Goal: Task Accomplishment & Management: Manage account settings

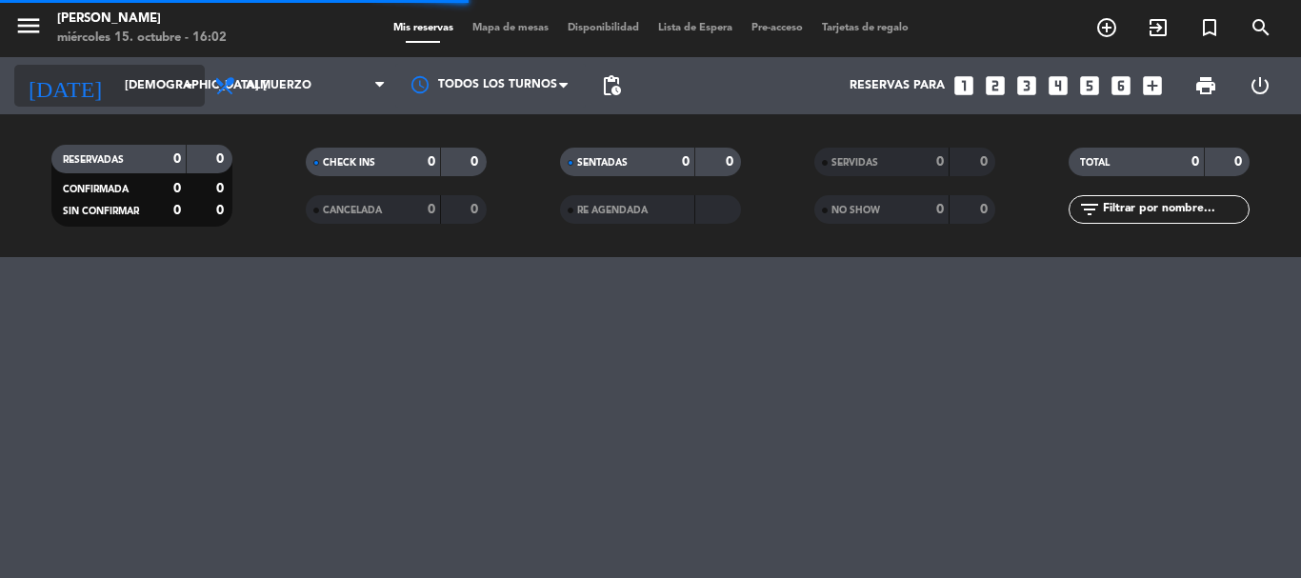
click at [190, 91] on icon "arrow_drop_down" at bounding box center [188, 85] width 23 height 23
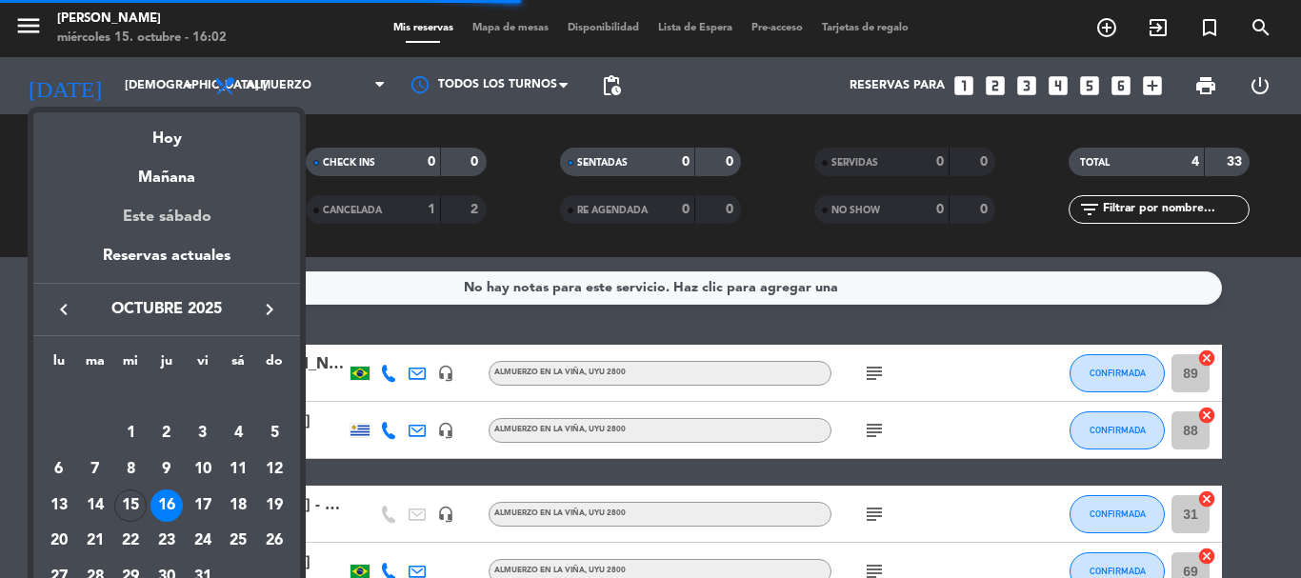
click at [181, 179] on div "Mañana" at bounding box center [166, 170] width 267 height 39
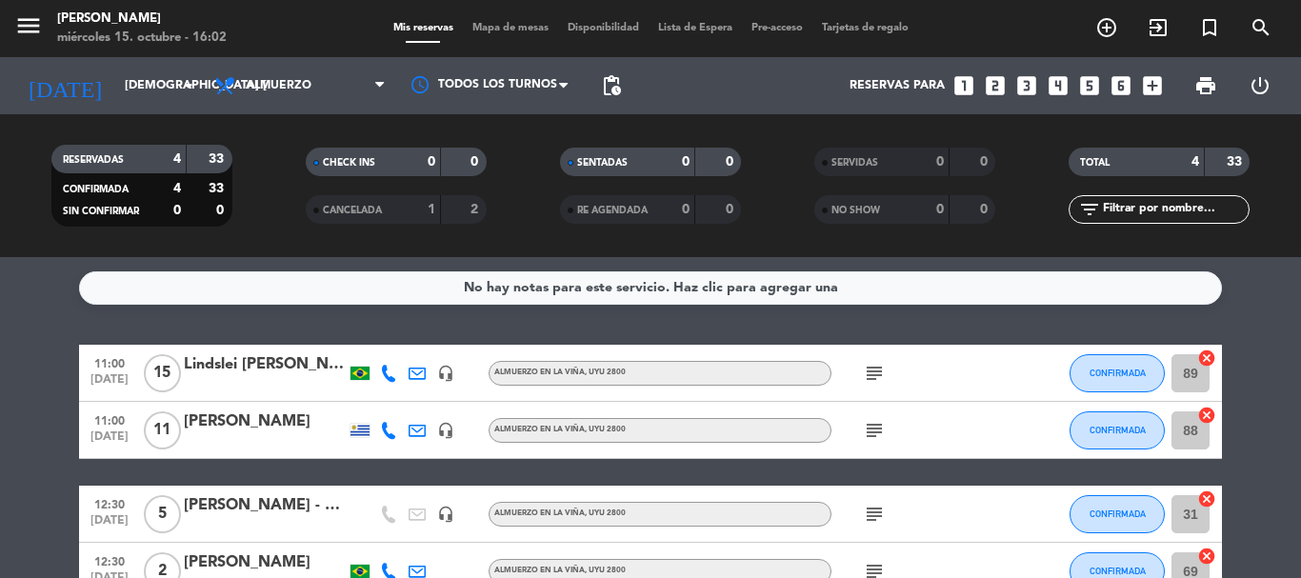
click at [876, 374] on icon "subject" at bounding box center [874, 373] width 23 height 23
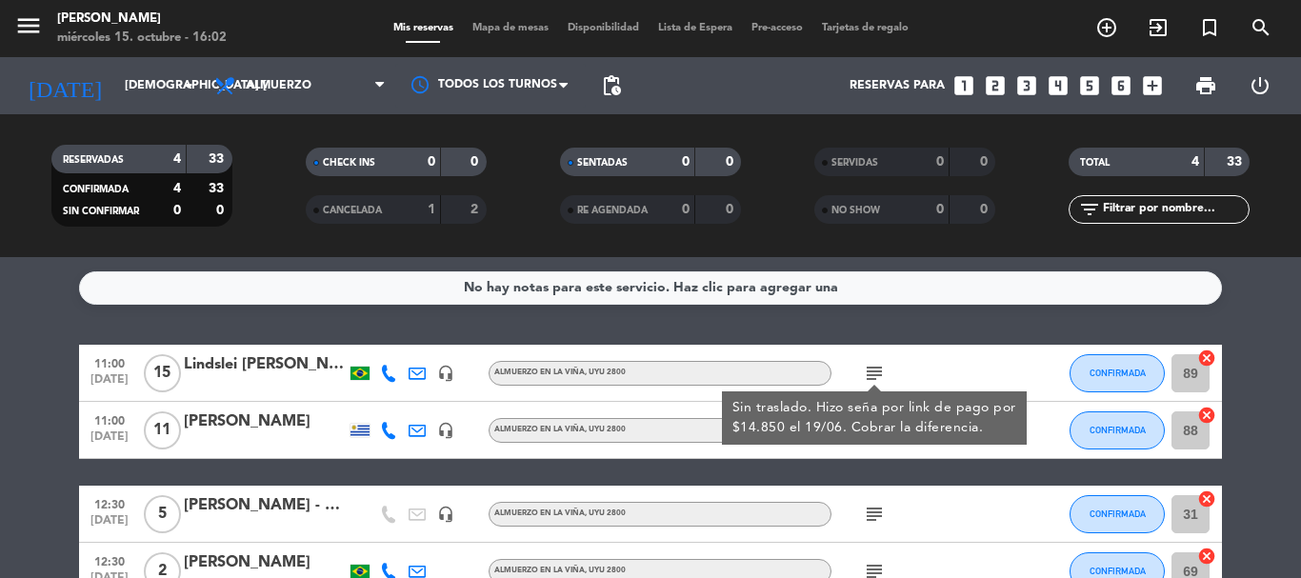
click at [928, 350] on div "subject Sin traslado. Hizo seña por link de pago por $14.850 el 19/06. Cobrar l…" at bounding box center [917, 373] width 171 height 56
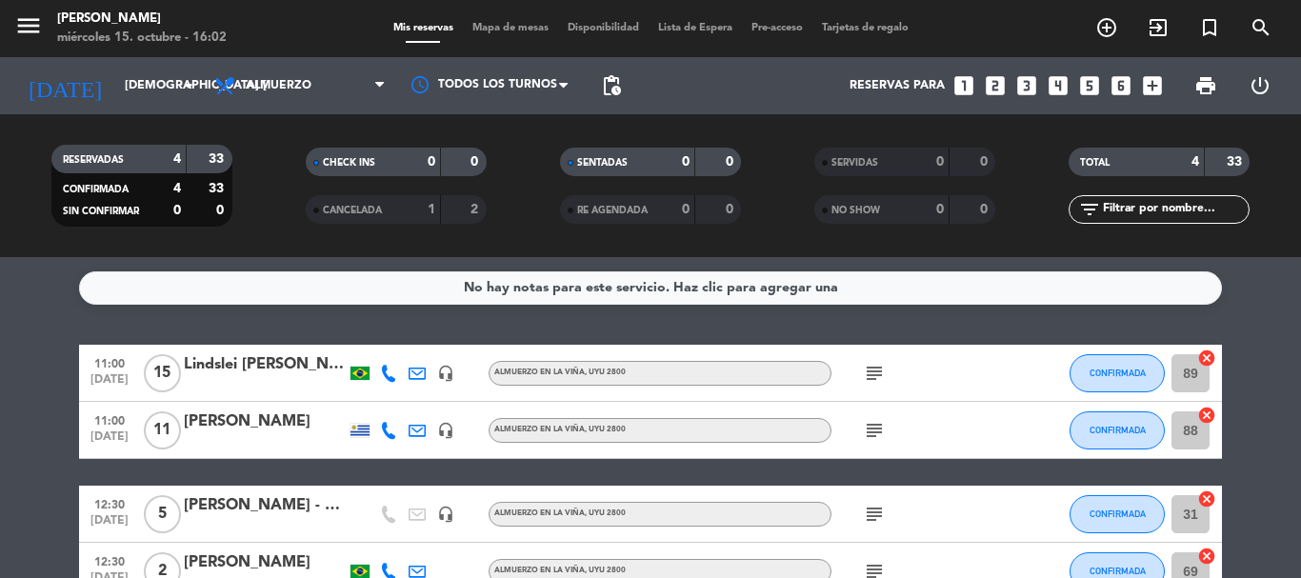
click at [229, 411] on div "[PERSON_NAME]" at bounding box center [265, 422] width 162 height 25
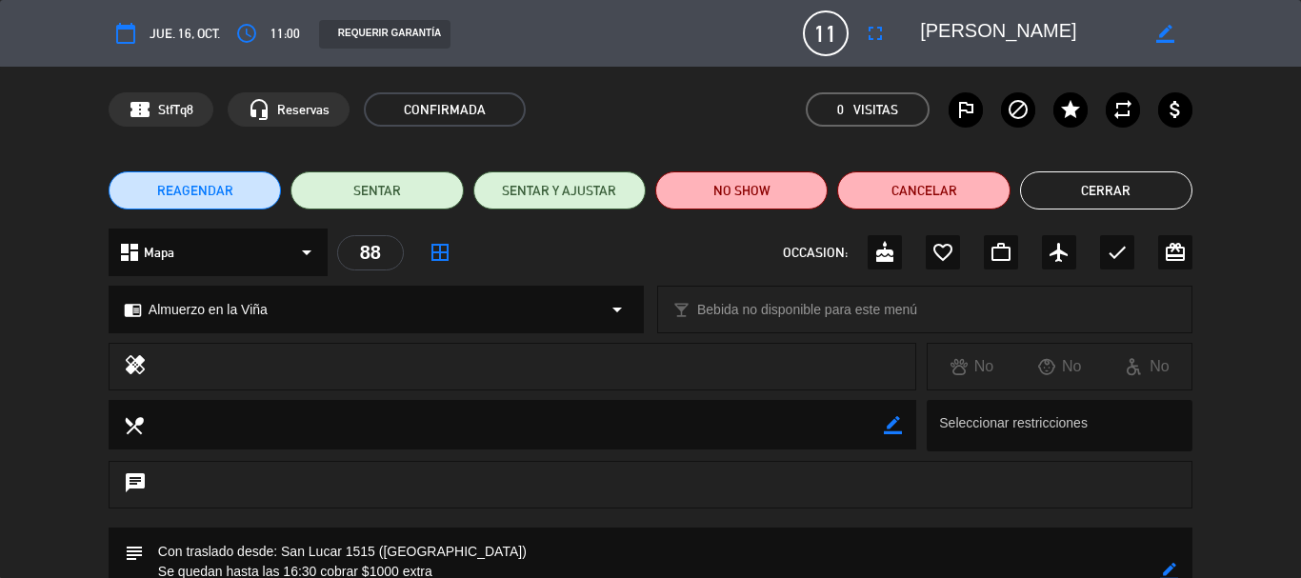
drag, startPoint x: 1052, startPoint y: 27, endPoint x: 910, endPoint y: 19, distance: 142.2
click at [910, 19] on div "border_color" at bounding box center [1050, 33] width 286 height 34
click at [675, 68] on div "confirmation_number StfTq8 headset_mic Reservas CONFIRMADA 0 Visitas outlined_f…" at bounding box center [650, 110] width 1301 height 86
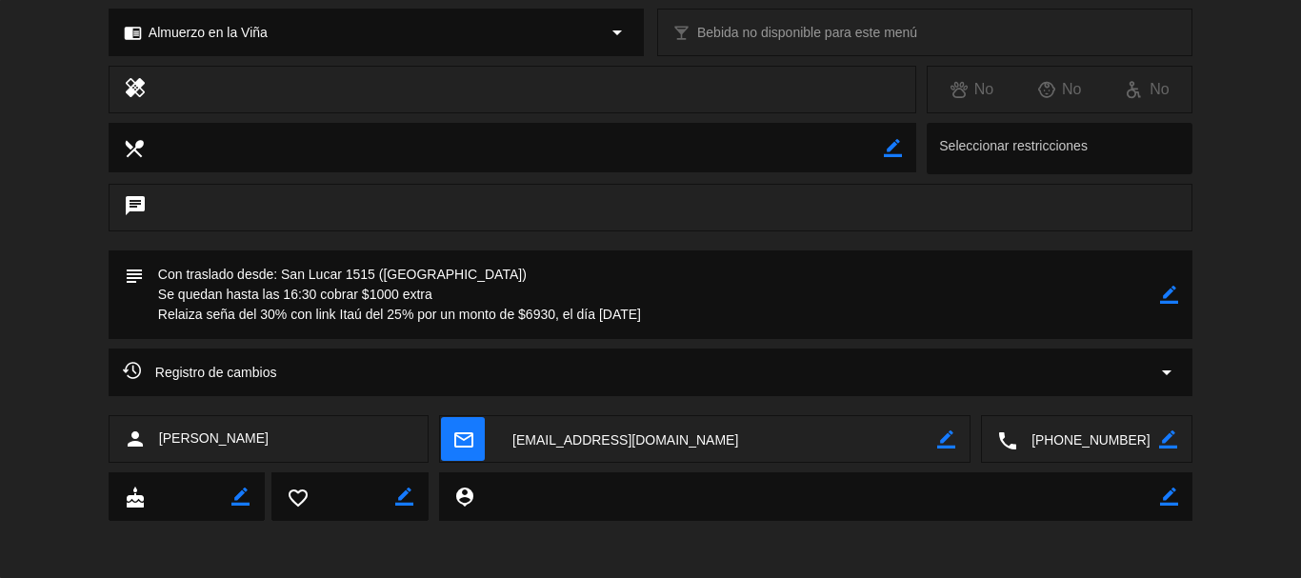
drag, startPoint x: 279, startPoint y: 270, endPoint x: 374, endPoint y: 275, distance: 95.4
click at [374, 275] on textarea at bounding box center [652, 295] width 1017 height 89
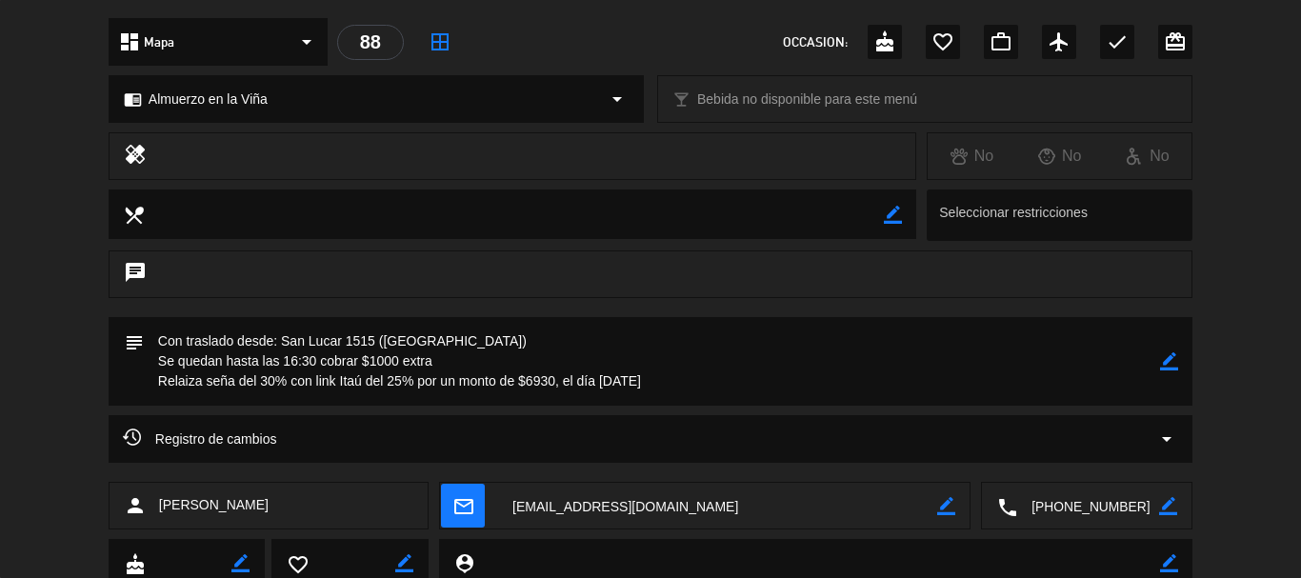
scroll to position [182, 0]
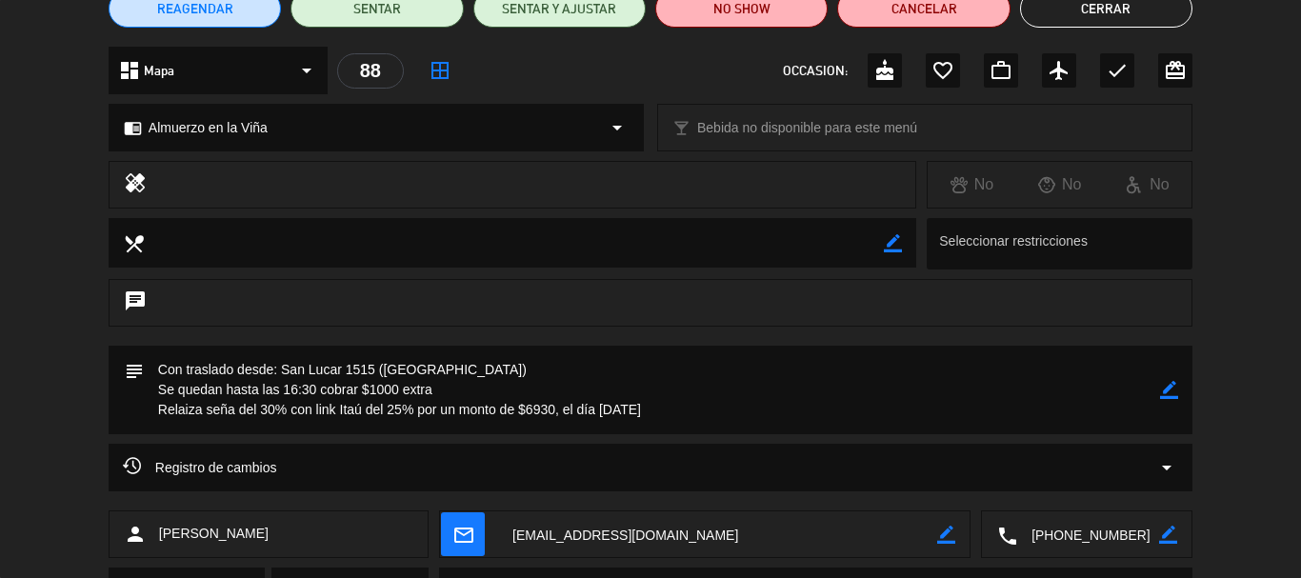
click at [1091, 534] on textarea at bounding box center [1088, 536] width 142 height 48
click at [1094, 495] on span "Click para copiar" at bounding box center [1064, 488] width 100 height 20
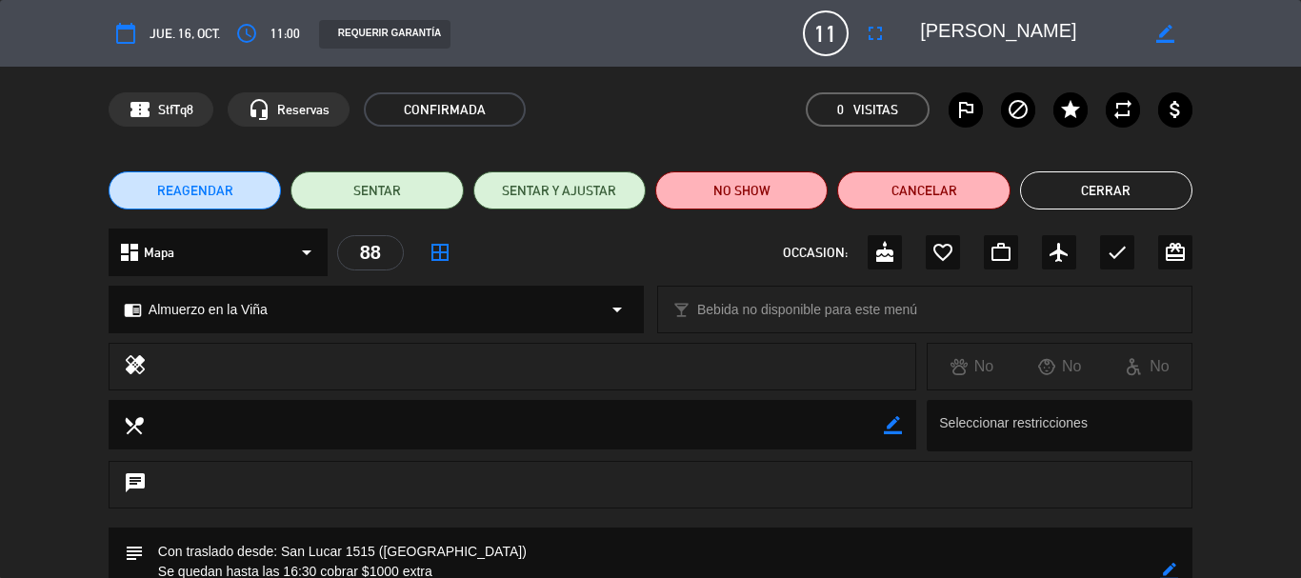
click at [1058, 190] on button "Cerrar" at bounding box center [1106, 190] width 172 height 38
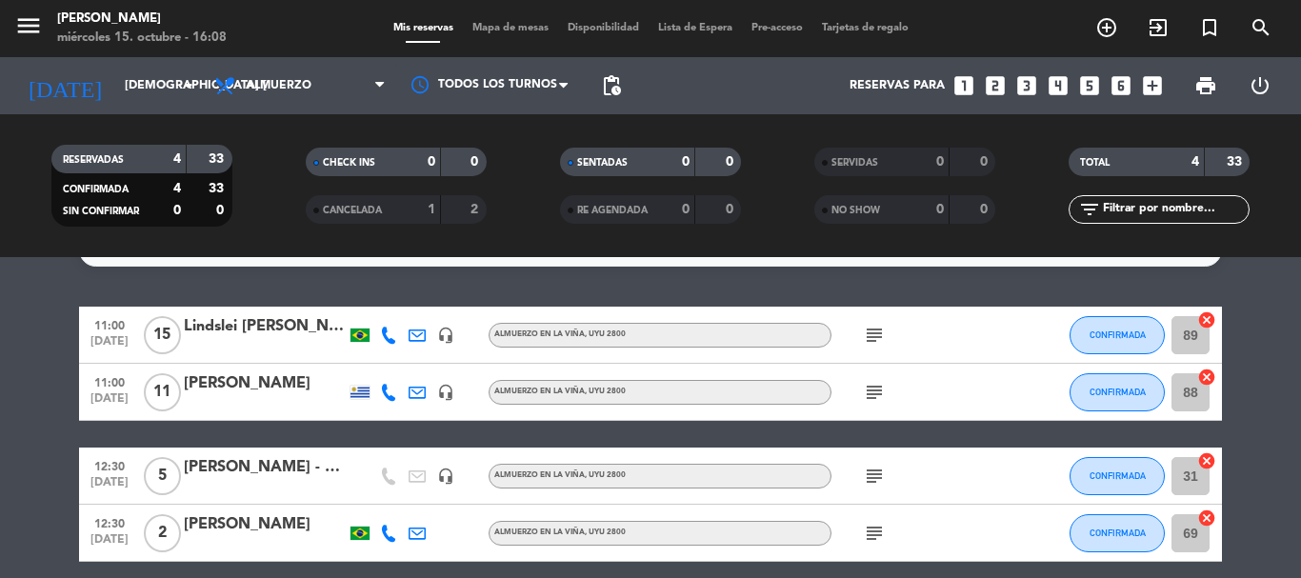
scroll to position [95, 0]
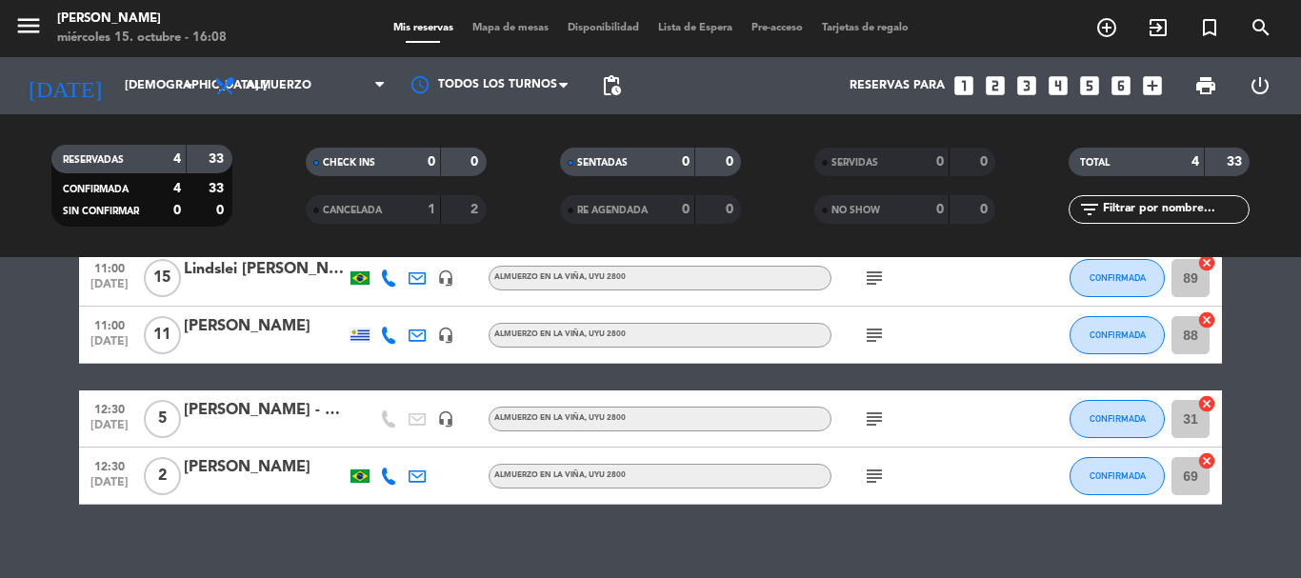
click at [881, 415] on icon "subject" at bounding box center [874, 419] width 23 height 23
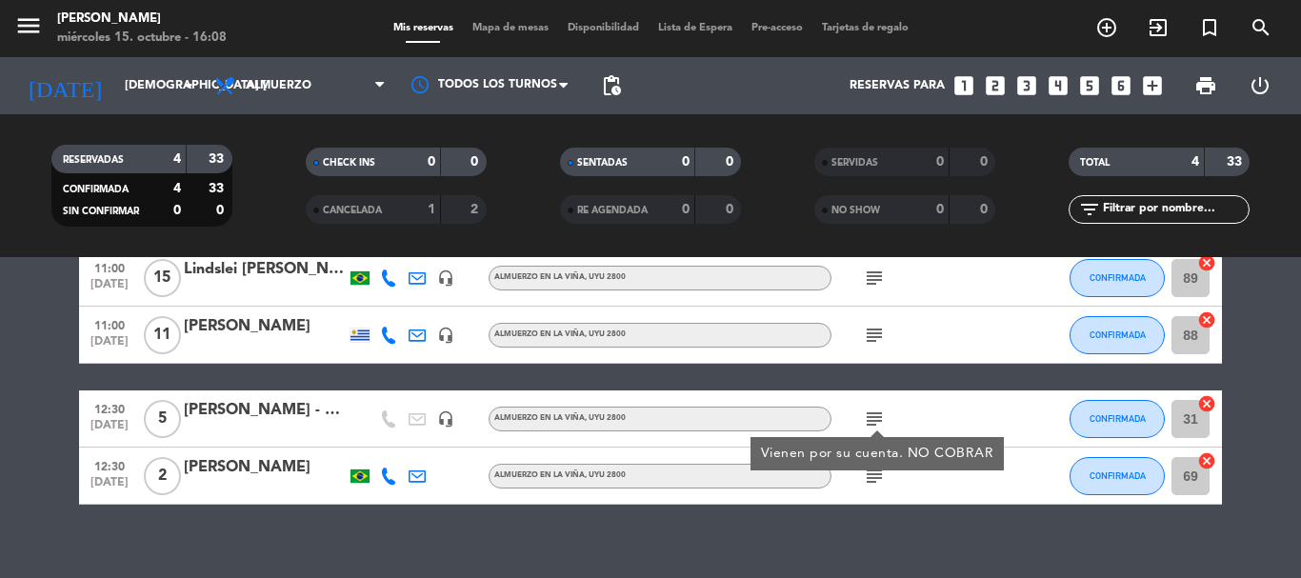
click at [872, 479] on icon "subject" at bounding box center [874, 476] width 23 height 23
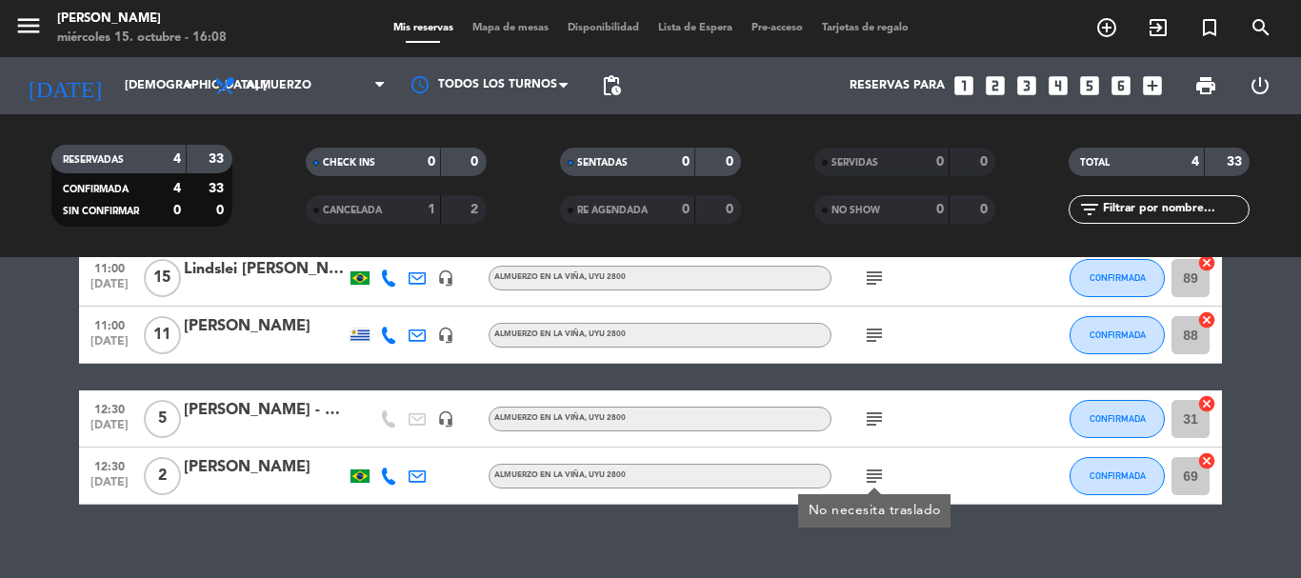
click at [960, 457] on div "subject No necesita traslado" at bounding box center [917, 476] width 171 height 56
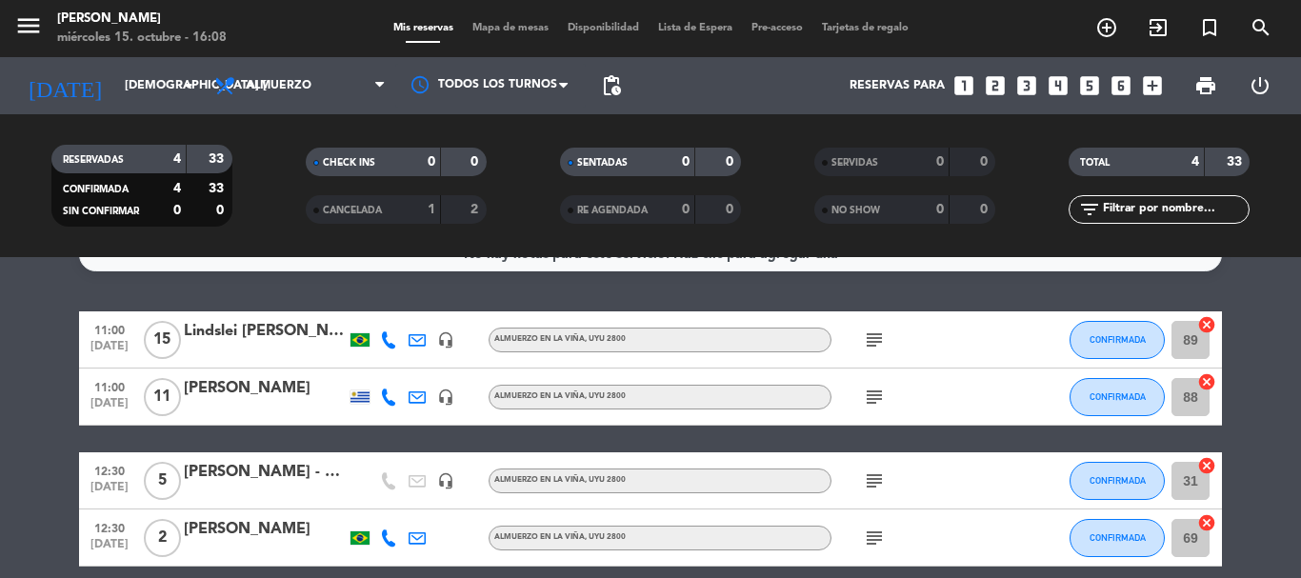
scroll to position [0, 0]
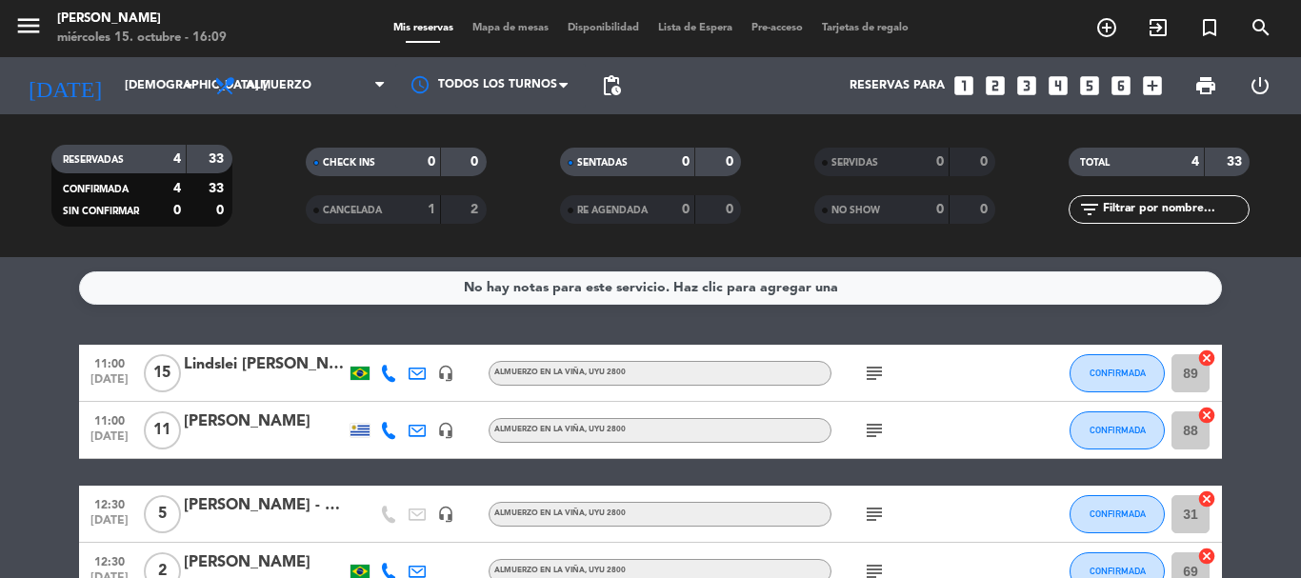
click at [876, 431] on icon "subject" at bounding box center [874, 430] width 23 height 23
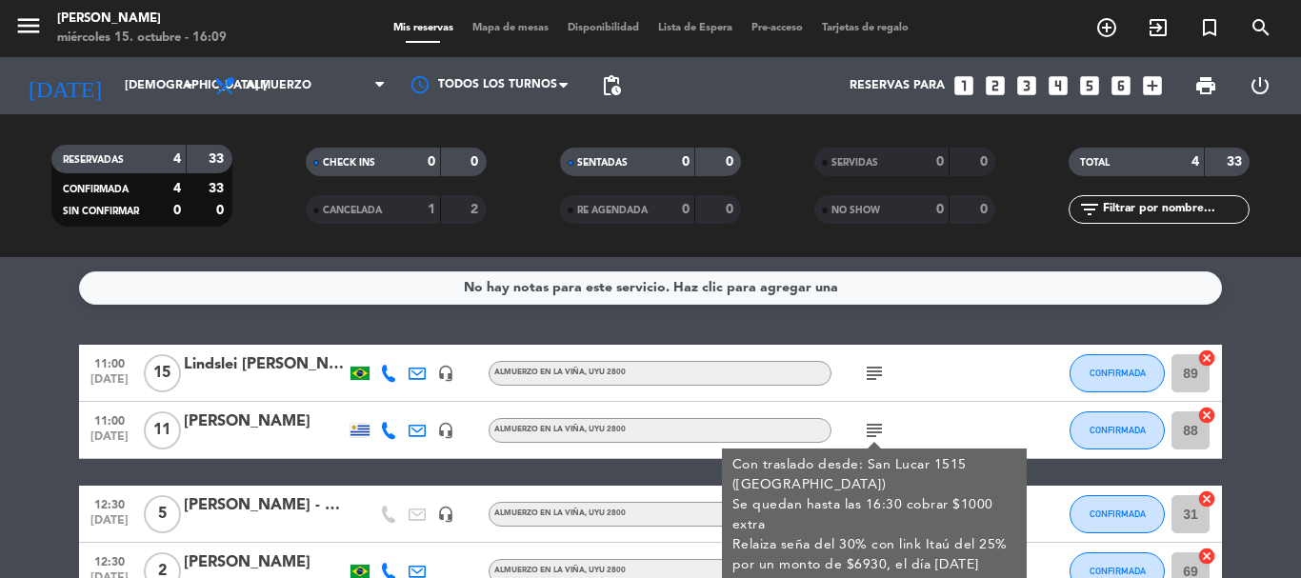
scroll to position [95, 0]
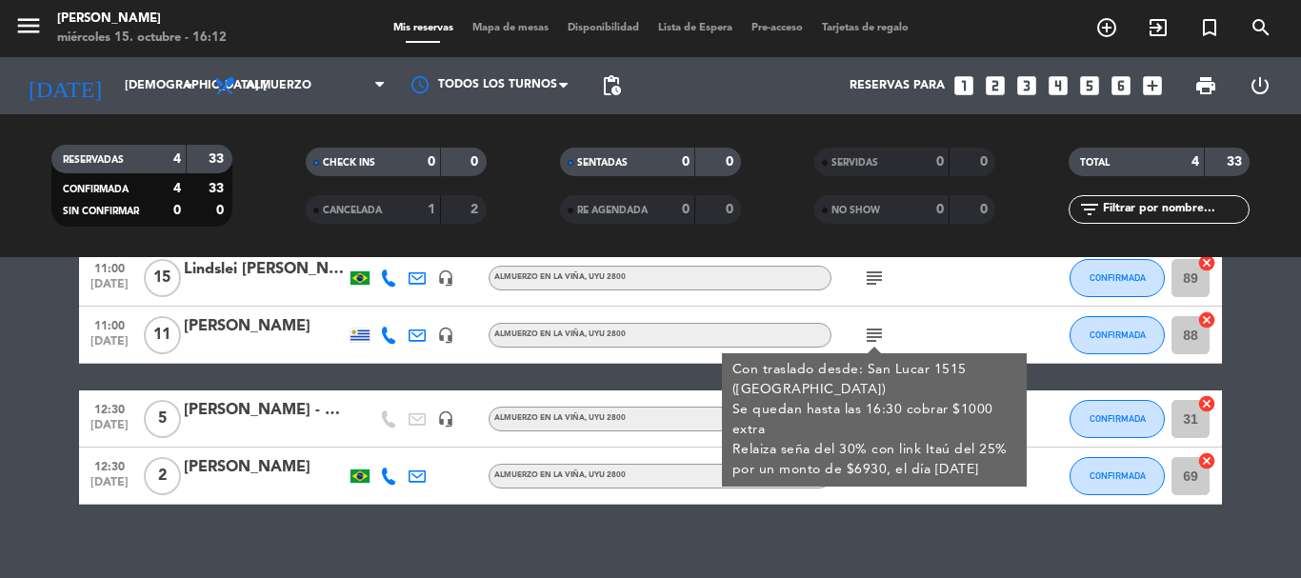
click at [621, 536] on div "No hay notas para este servicio. Haz clic para agregar una 11:00 [DATE] Lindsle…" at bounding box center [650, 417] width 1301 height 321
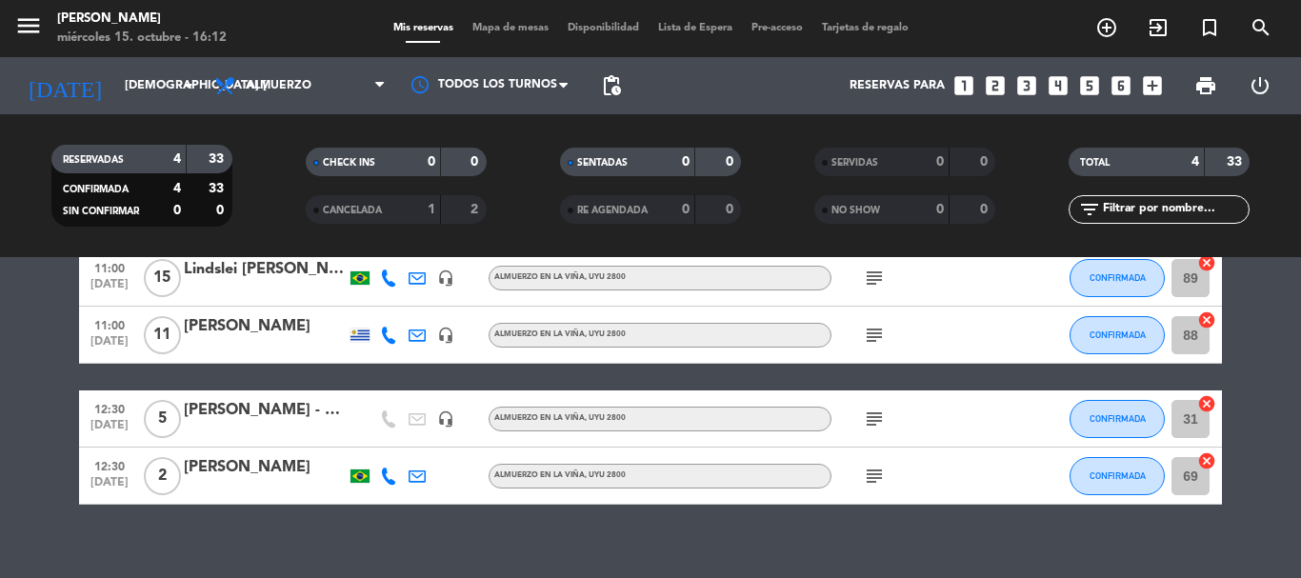
click at [873, 332] on icon "subject" at bounding box center [874, 335] width 23 height 23
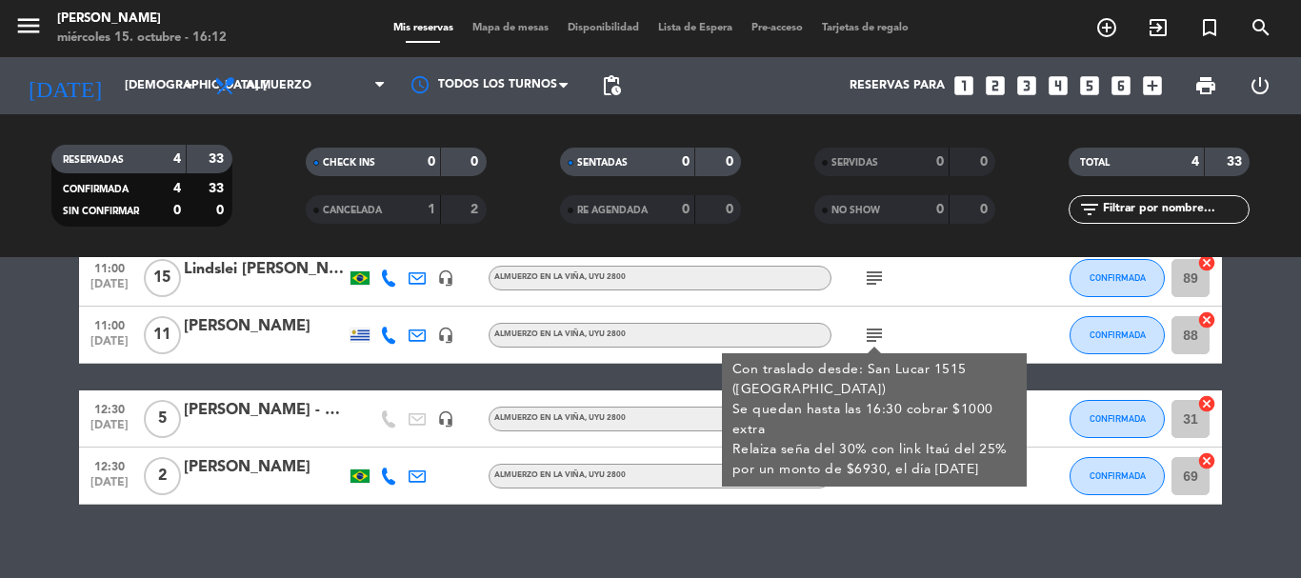
click at [735, 542] on div "No hay notas para este servicio. Haz clic para agregar una 11:00 [DATE] Lindsle…" at bounding box center [650, 417] width 1301 height 321
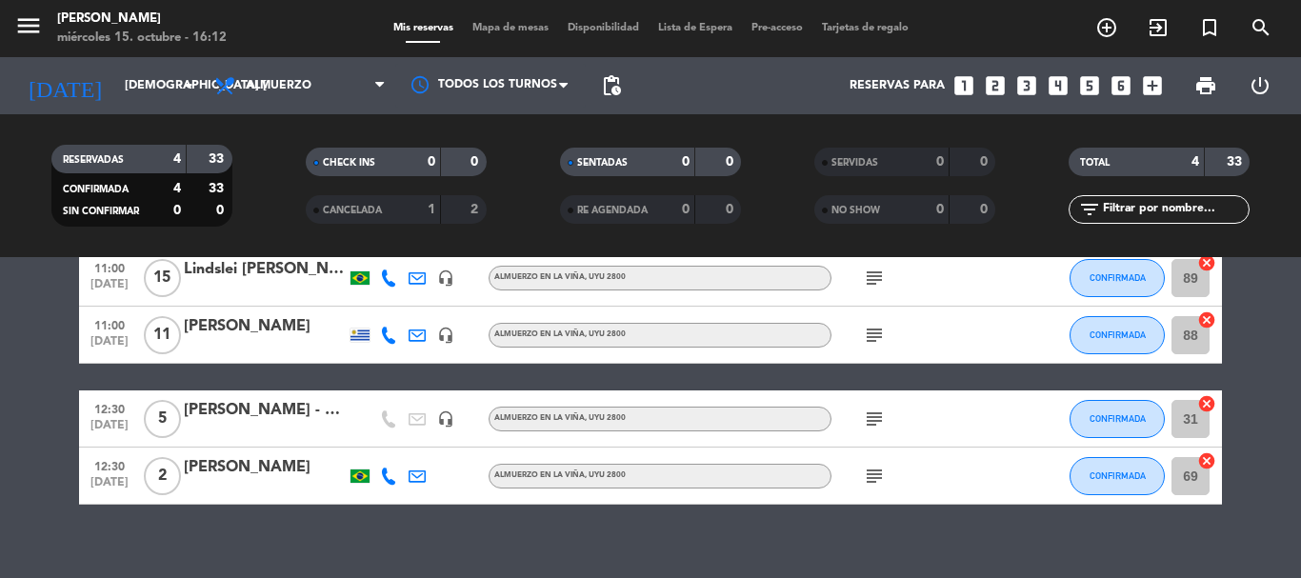
click at [879, 333] on icon "subject" at bounding box center [874, 335] width 23 height 23
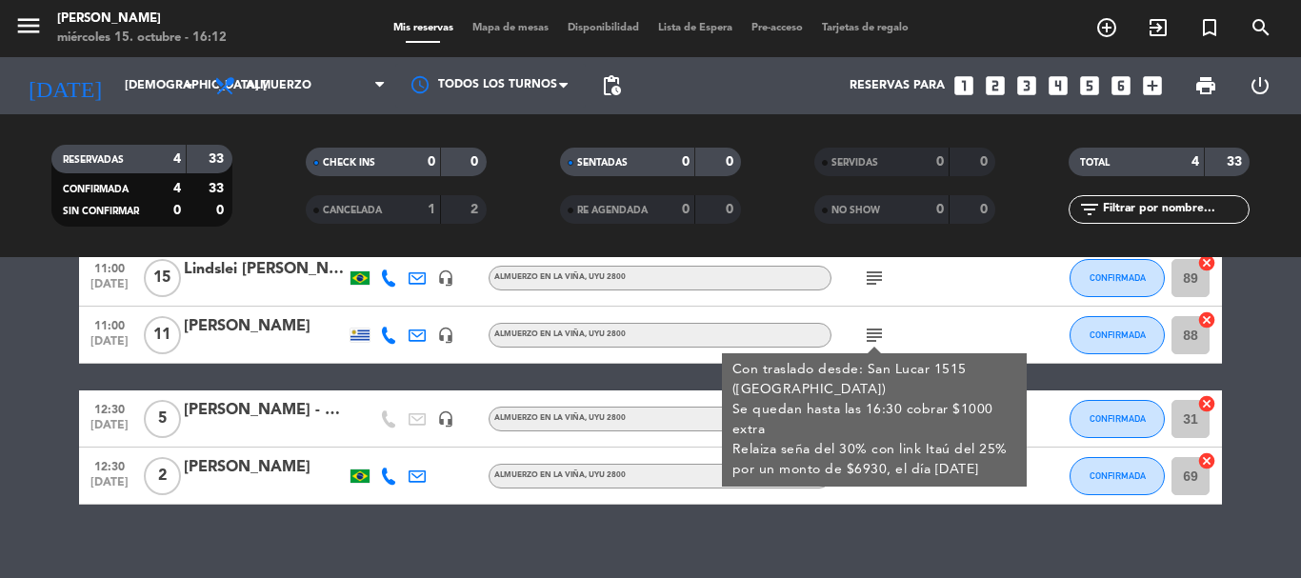
drag, startPoint x: 603, startPoint y: 530, endPoint x: 599, endPoint y: 541, distance: 12.1
click at [602, 530] on div "No hay notas para este servicio. Haz clic para agregar una 11:00 [DATE] Lindsle…" at bounding box center [650, 417] width 1301 height 321
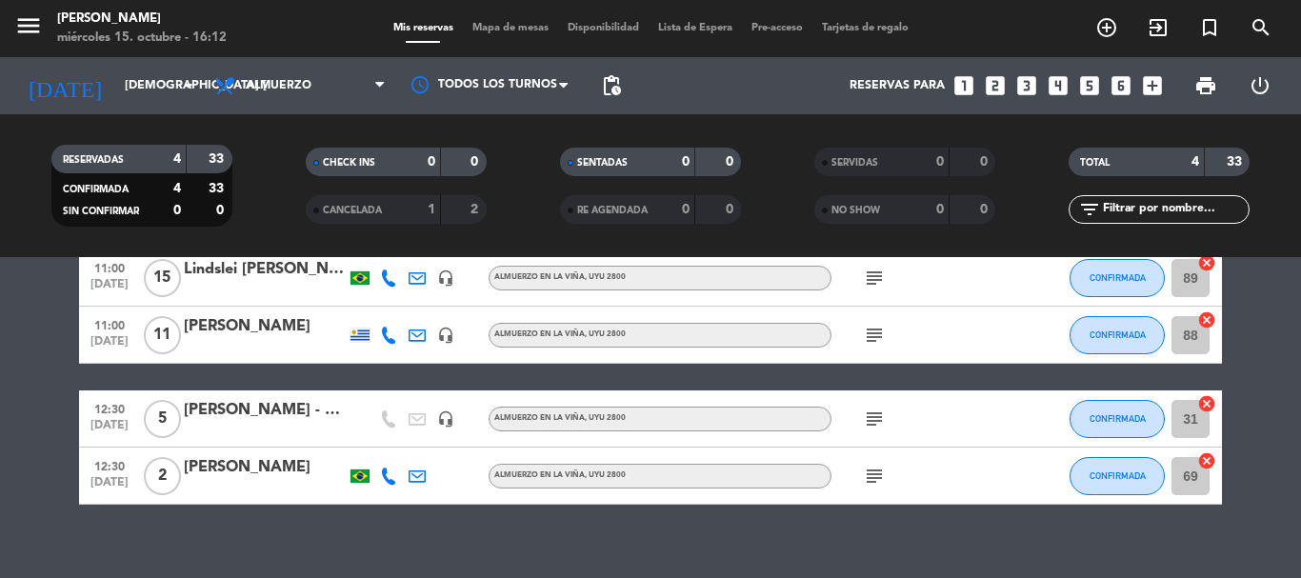
drag, startPoint x: 204, startPoint y: 529, endPoint x: 219, endPoint y: 529, distance: 15.2
click at [204, 527] on div "No hay notas para este servicio. Haz clic para agregar una 11:00 [DATE] Lindsle…" at bounding box center [650, 417] width 1301 height 321
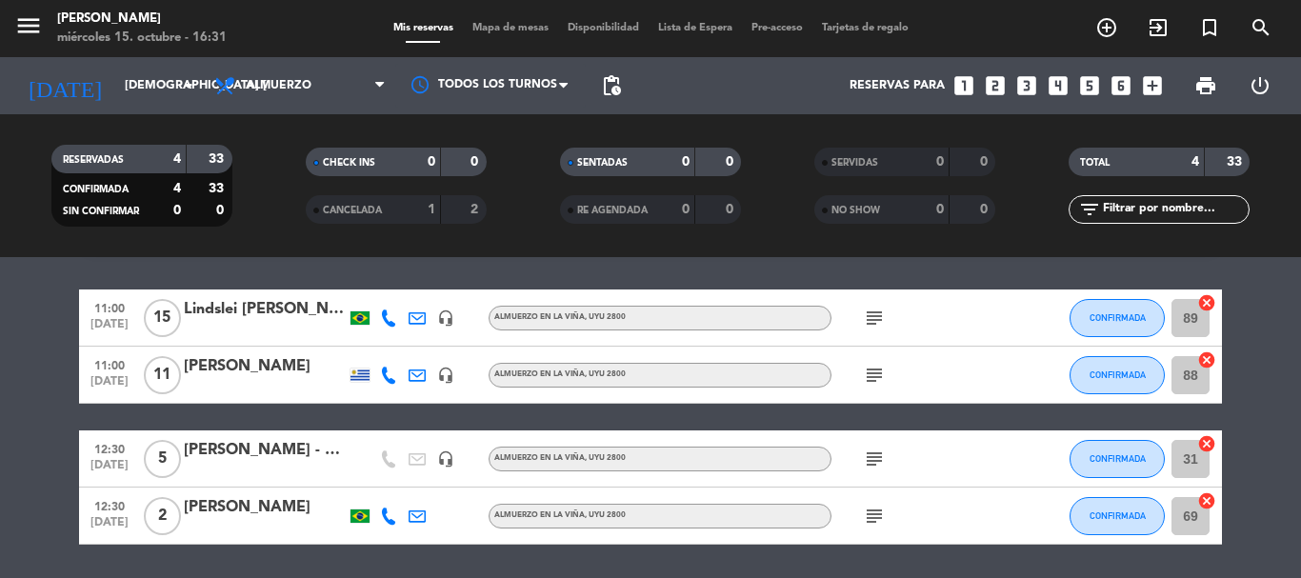
scroll to position [22, 0]
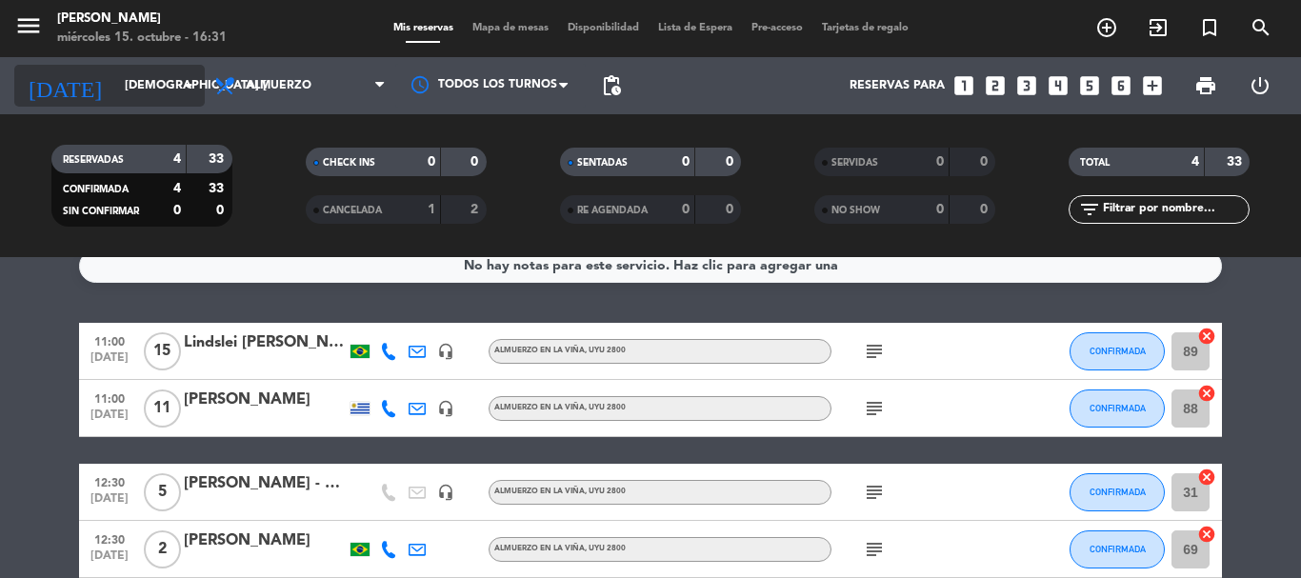
click at [191, 88] on icon "arrow_drop_down" at bounding box center [188, 85] width 23 height 23
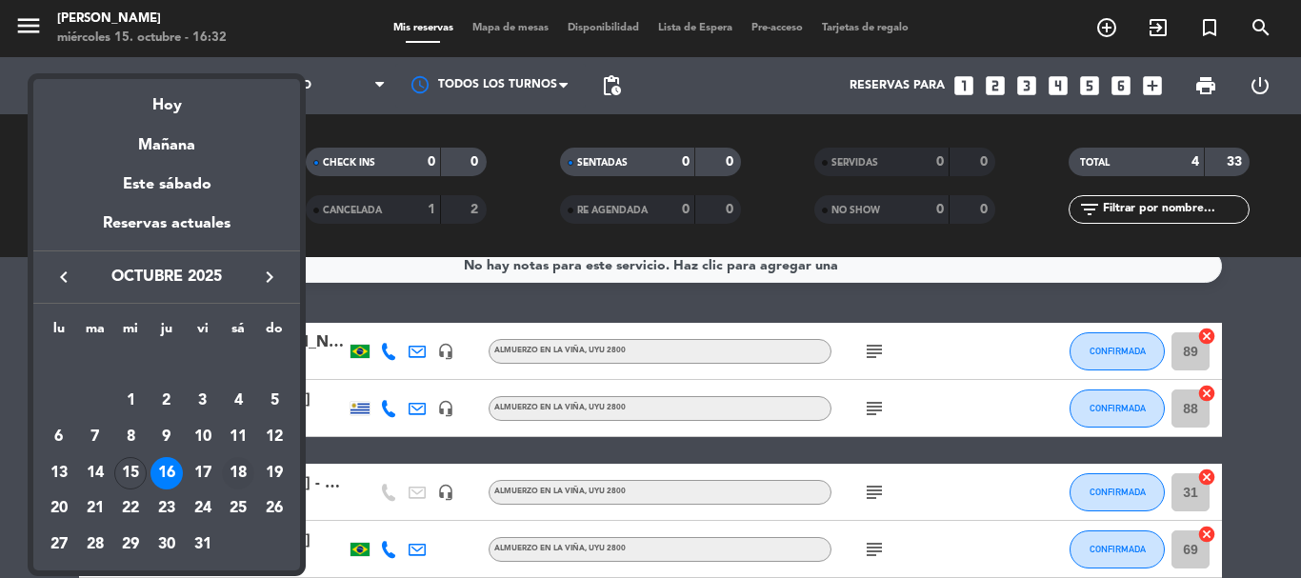
click at [243, 470] on div "18" at bounding box center [238, 473] width 32 height 32
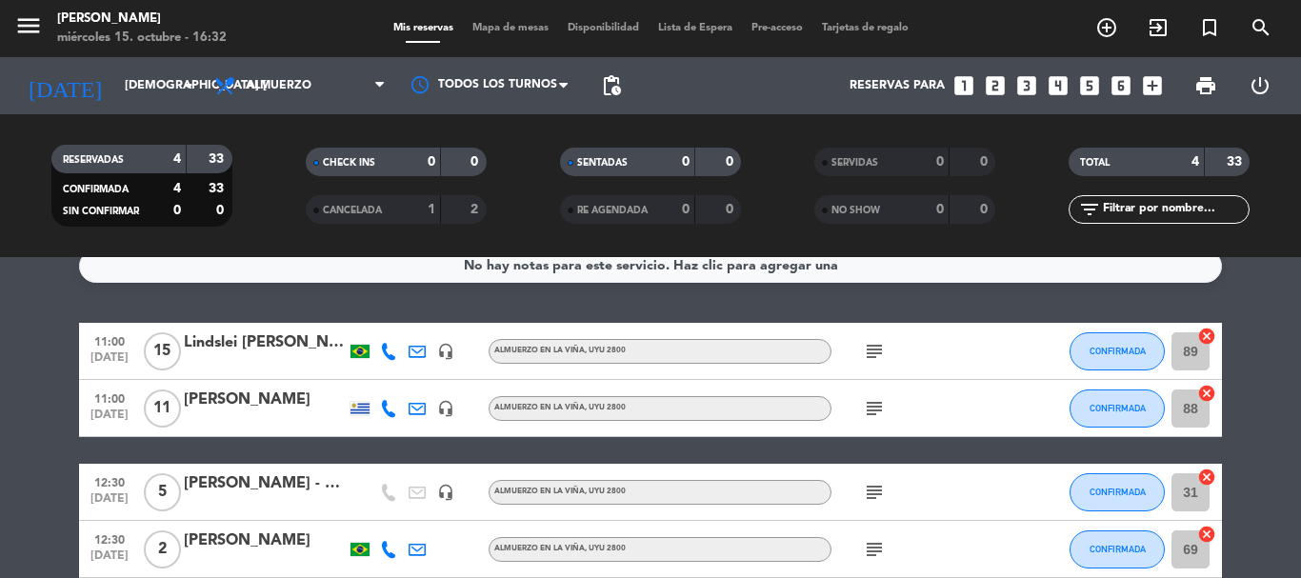
type input "sáb. [DATE]"
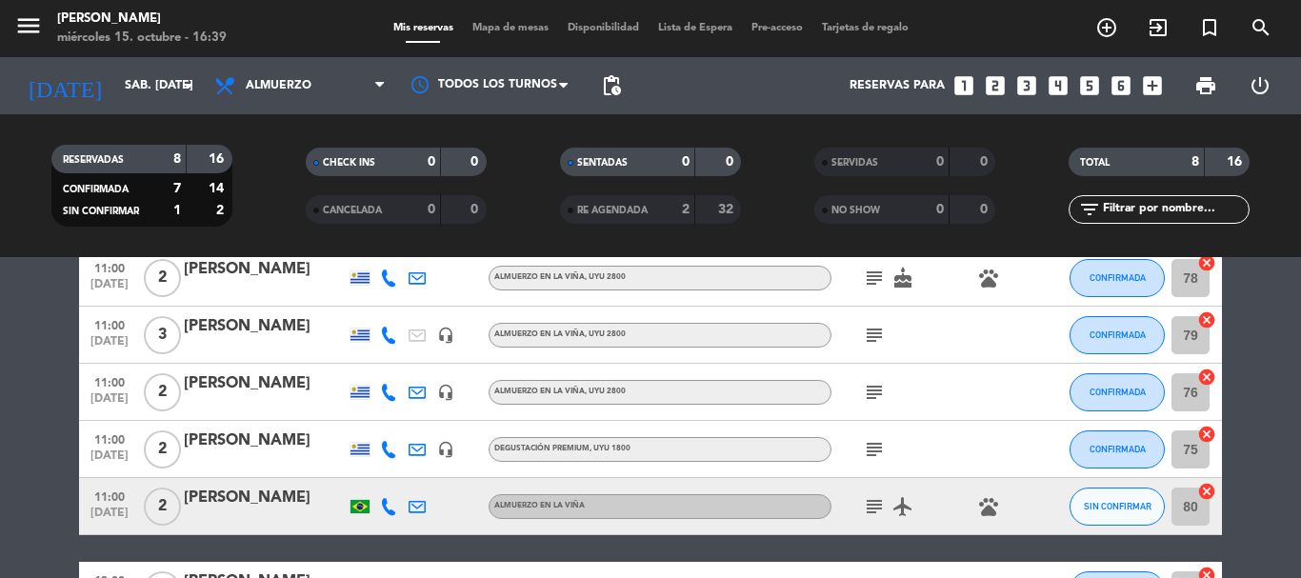
scroll to position [0, 0]
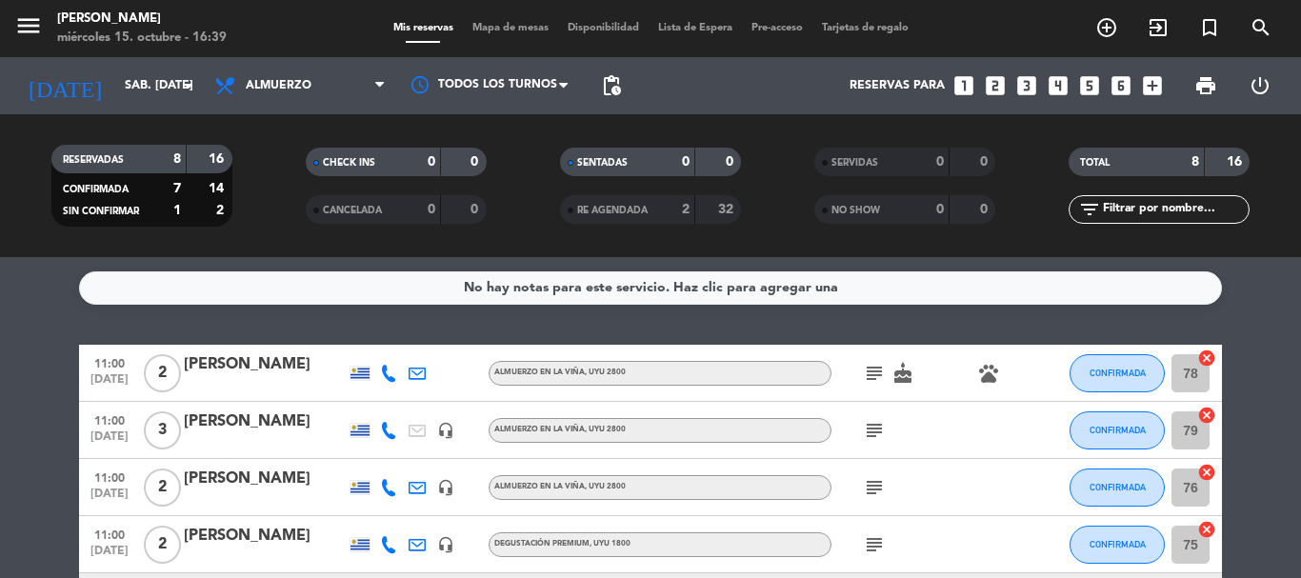
click at [877, 376] on icon "subject" at bounding box center [874, 373] width 23 height 23
drag, startPoint x: 968, startPoint y: 467, endPoint x: 890, endPoint y: 439, distance: 82.9
click at [961, 463] on div "subject" at bounding box center [917, 487] width 171 height 56
click at [874, 430] on icon "subject" at bounding box center [874, 430] width 23 height 23
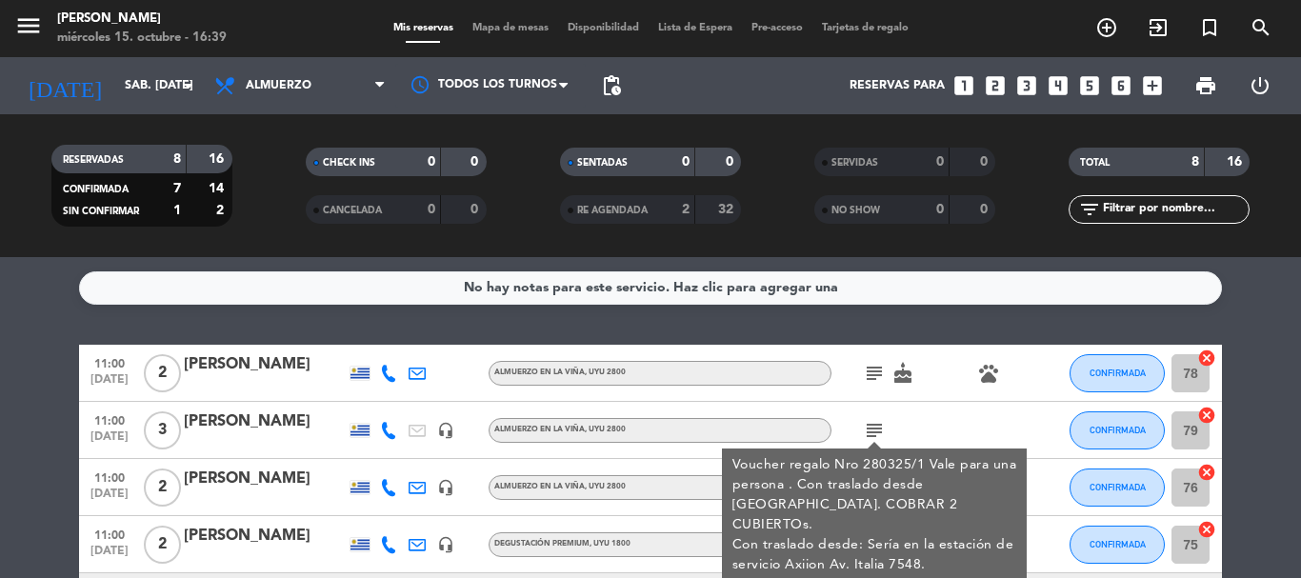
click at [914, 428] on div "subject Voucher regalo Nro 280325/1 Vale para una persona . Con traslado desde …" at bounding box center [917, 430] width 171 height 56
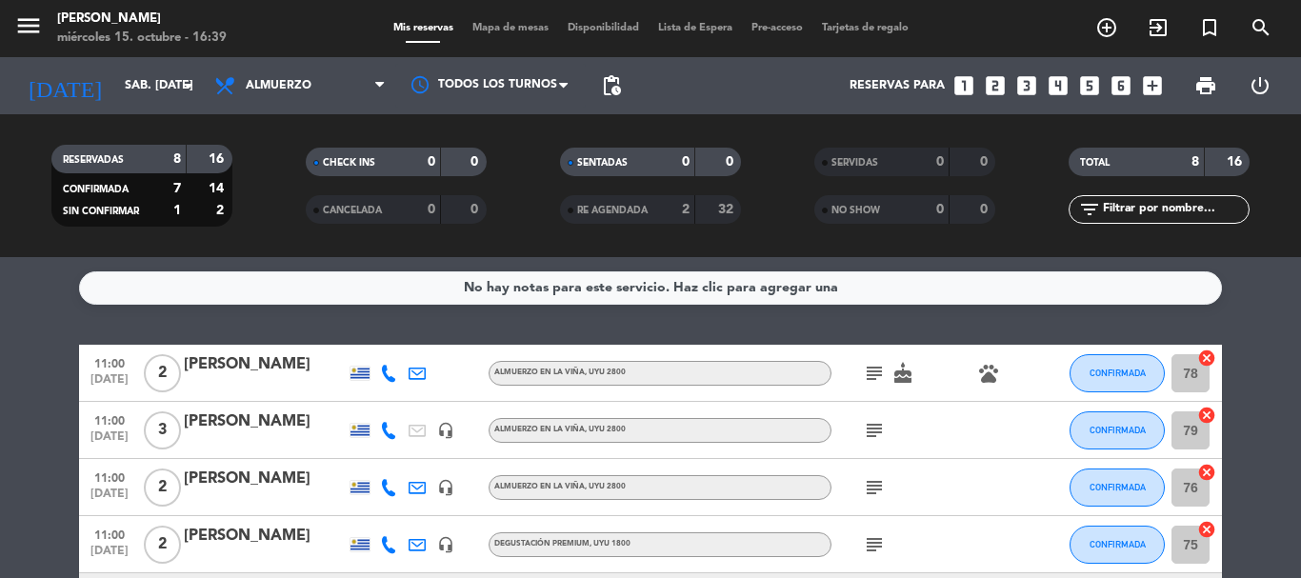
click at [874, 485] on icon "subject" at bounding box center [874, 487] width 23 height 23
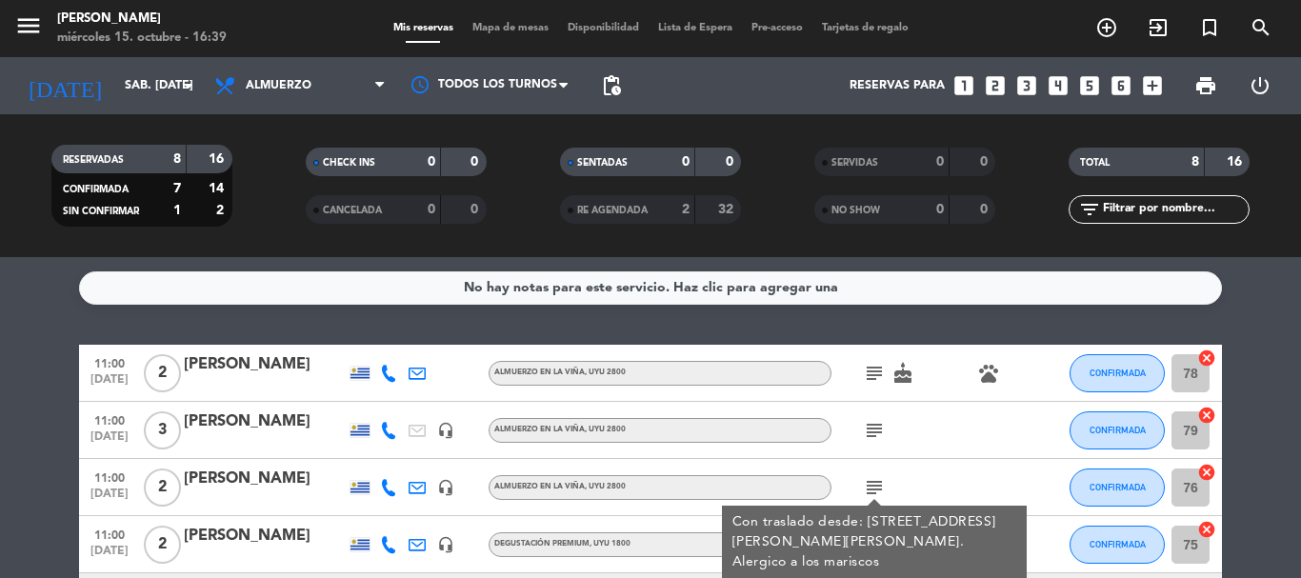
scroll to position [95, 0]
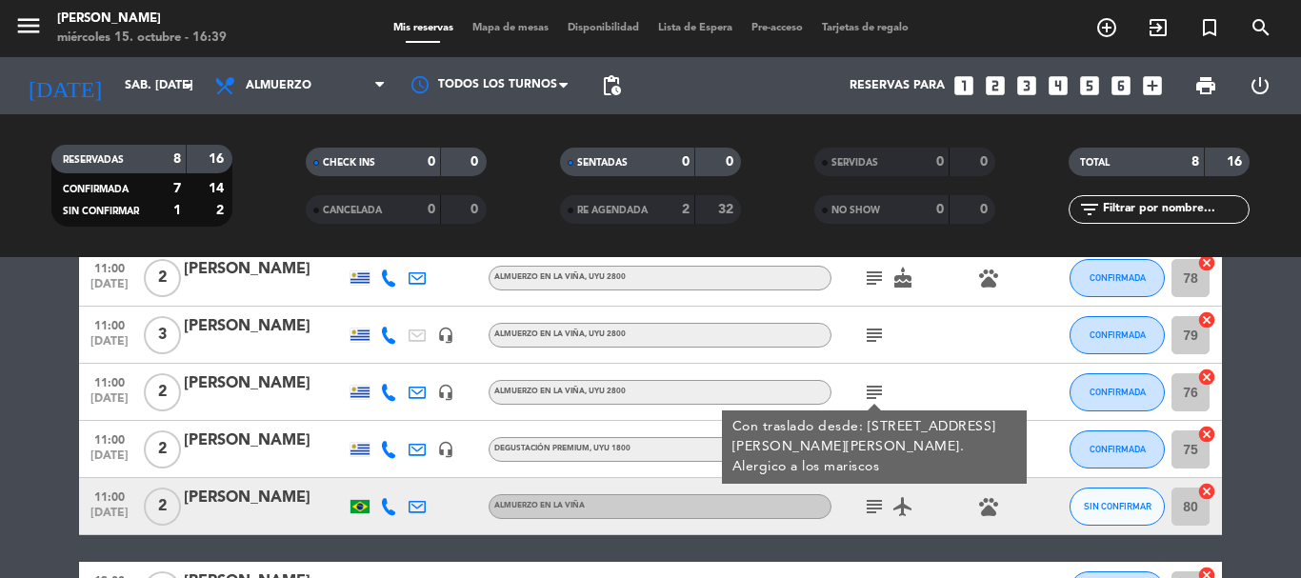
click at [932, 385] on div "subject Con traslado desde: [GEOGRAPHIC_DATA][PERSON_NAME][PERSON_NAME], [GEOGR…" at bounding box center [917, 392] width 171 height 56
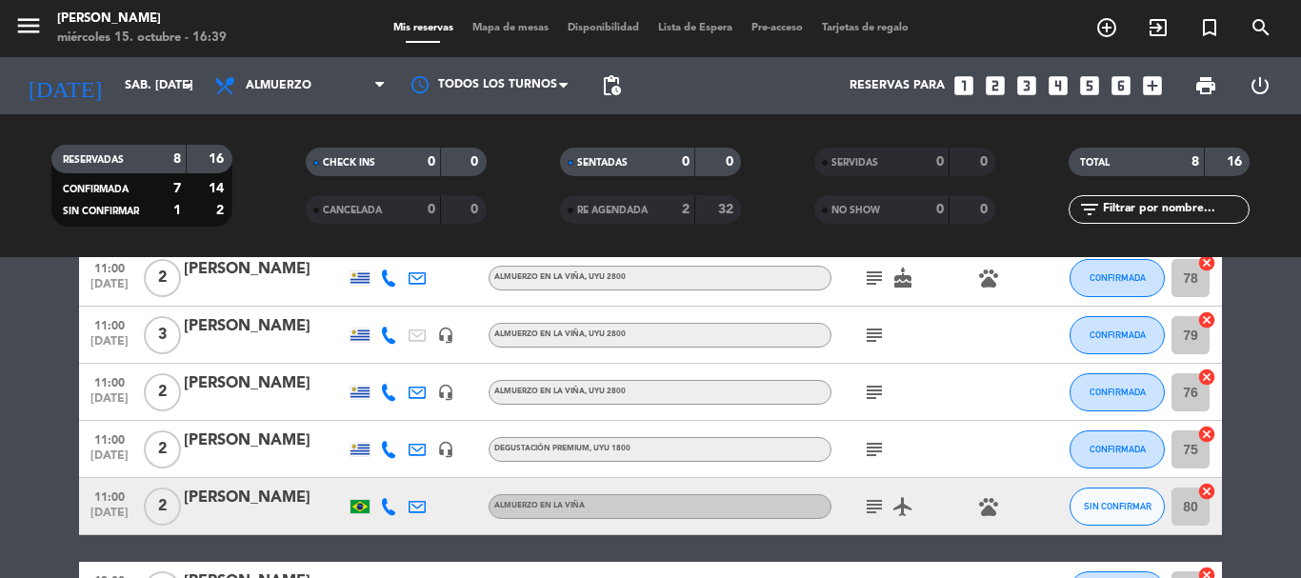
click at [879, 450] on icon "subject" at bounding box center [874, 449] width 23 height 23
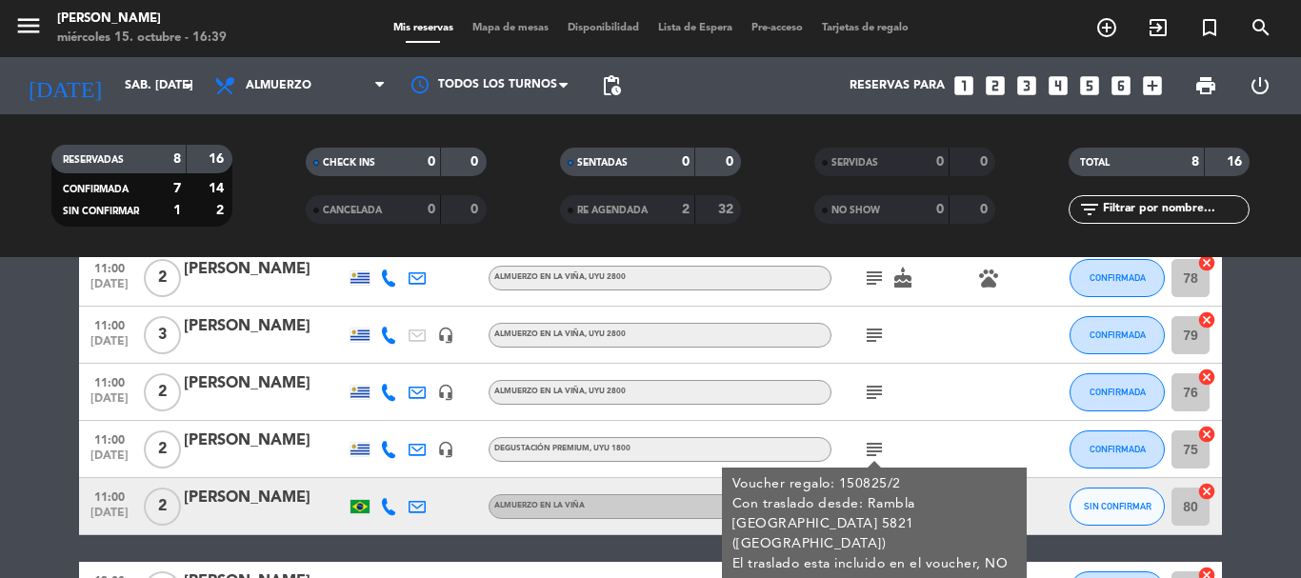
click at [951, 430] on div "subject Voucher regalo: 150825/2 Con traslado desde: Rambla [GEOGRAPHIC_DATA] 5…" at bounding box center [917, 449] width 171 height 56
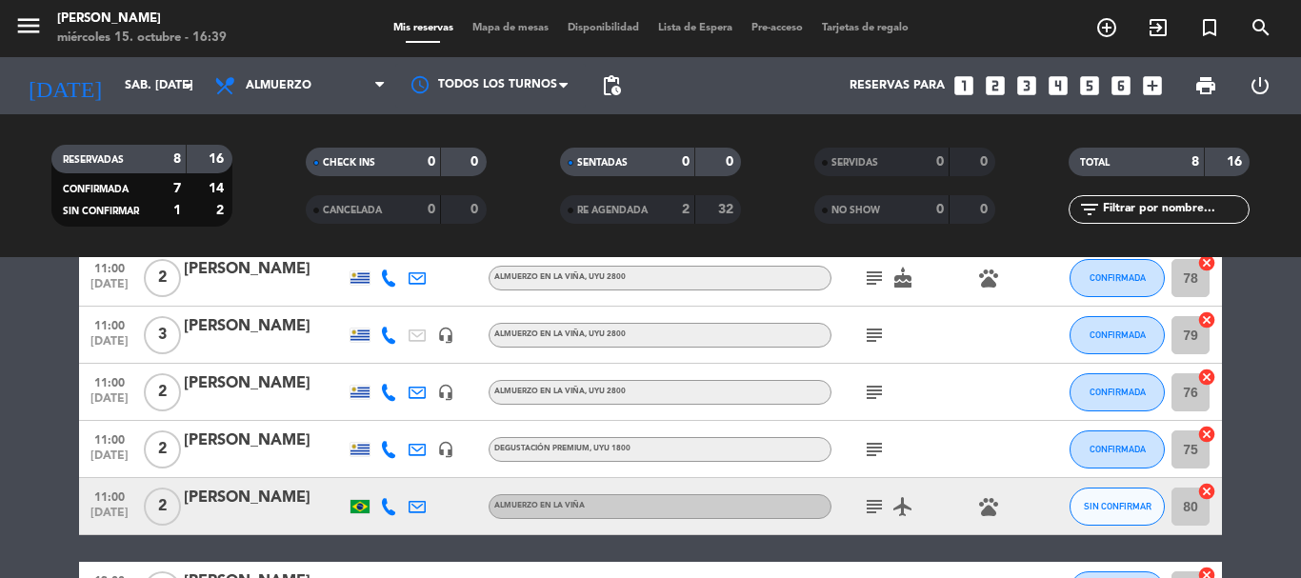
click at [872, 510] on icon "subject" at bounding box center [874, 506] width 23 height 23
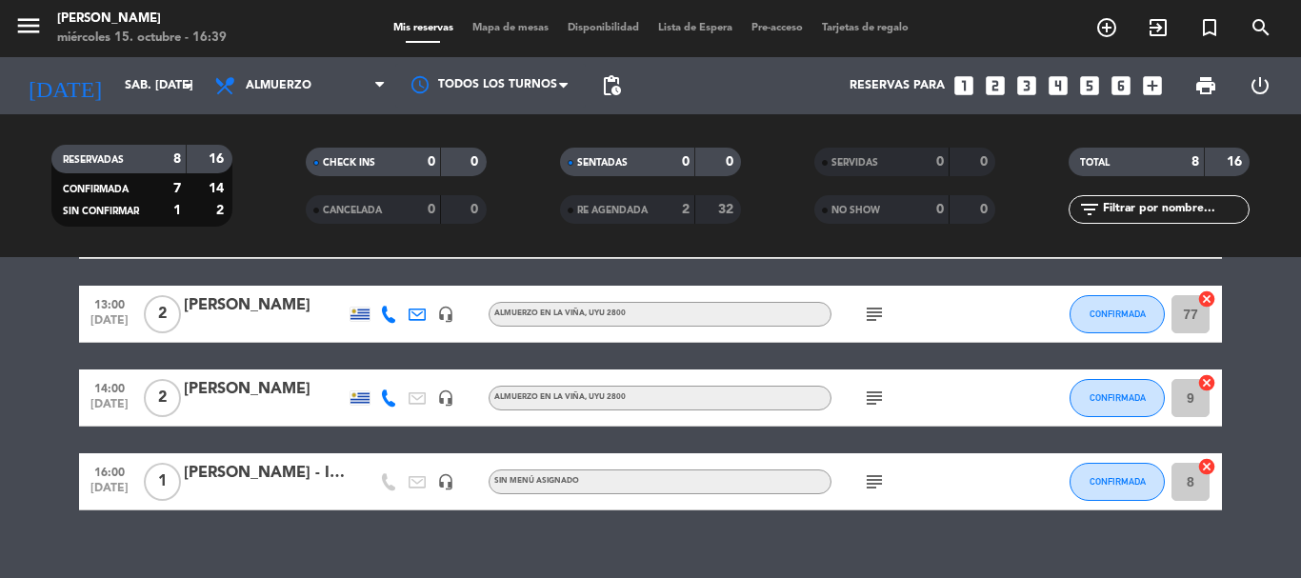
scroll to position [381, 0]
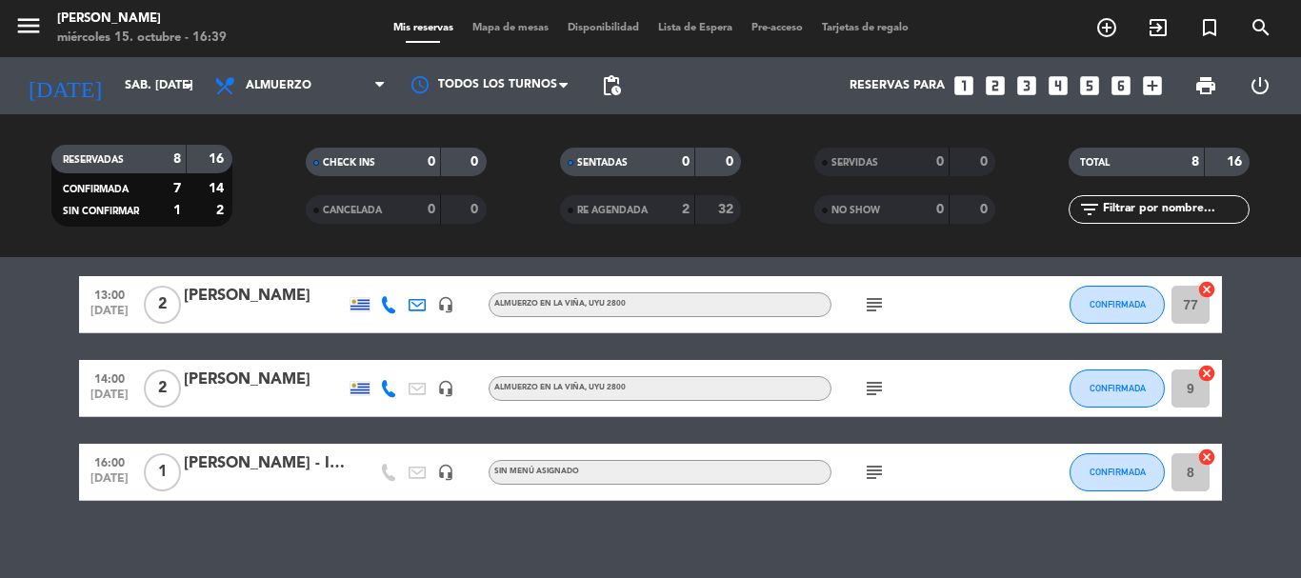
click at [871, 315] on icon "subject" at bounding box center [874, 304] width 23 height 23
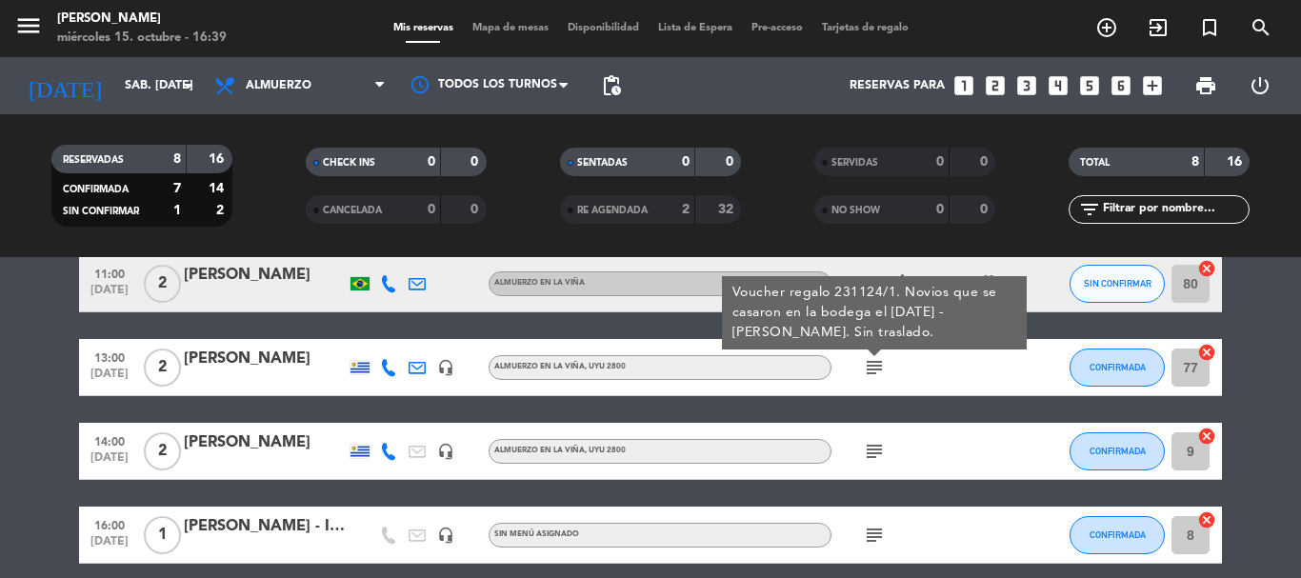
scroll to position [286, 0]
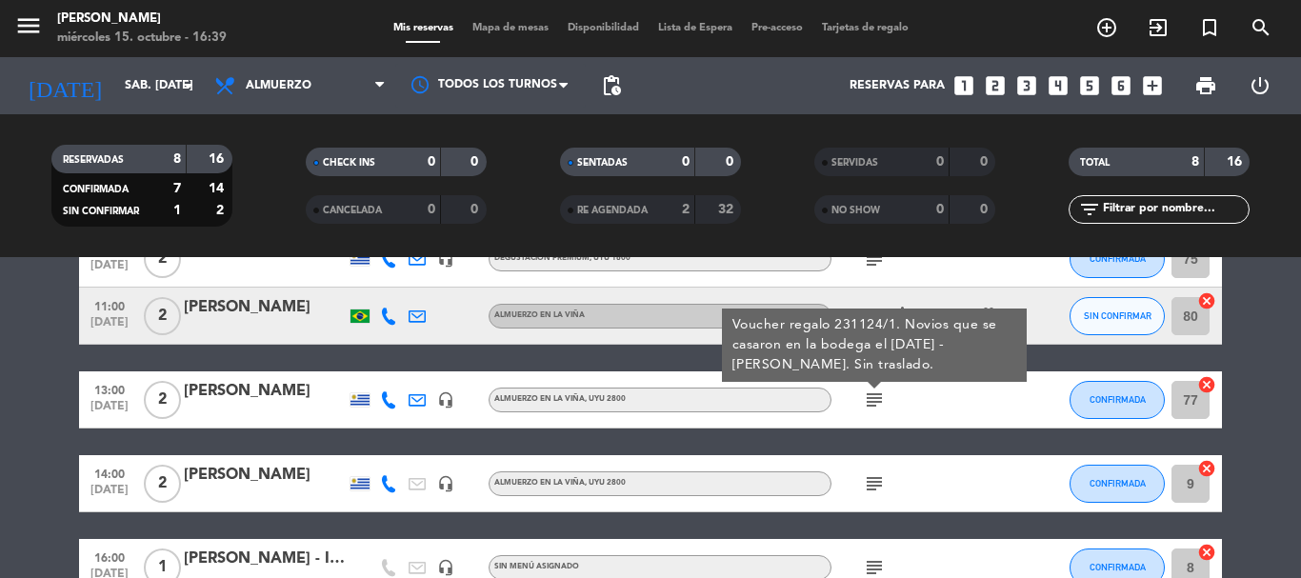
click at [876, 473] on icon "subject" at bounding box center [874, 484] width 23 height 23
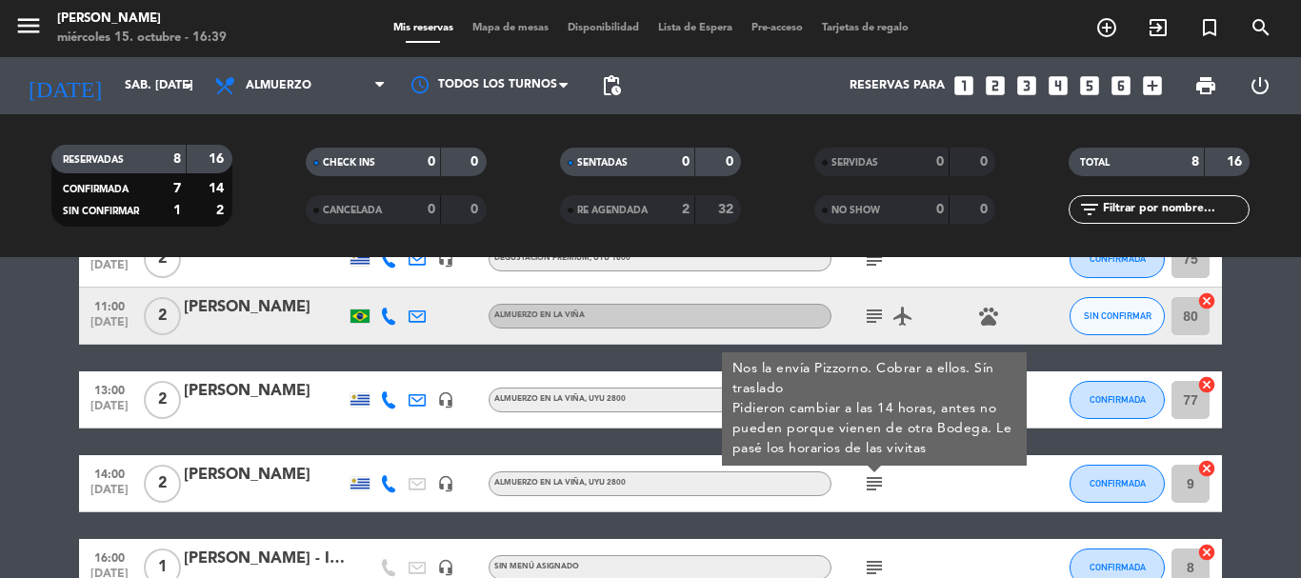
click at [917, 486] on div "subject Nos la envía Pizzorno. Cobrar a ellos. Sín traslado Pidieron cambiar a …" at bounding box center [917, 483] width 171 height 56
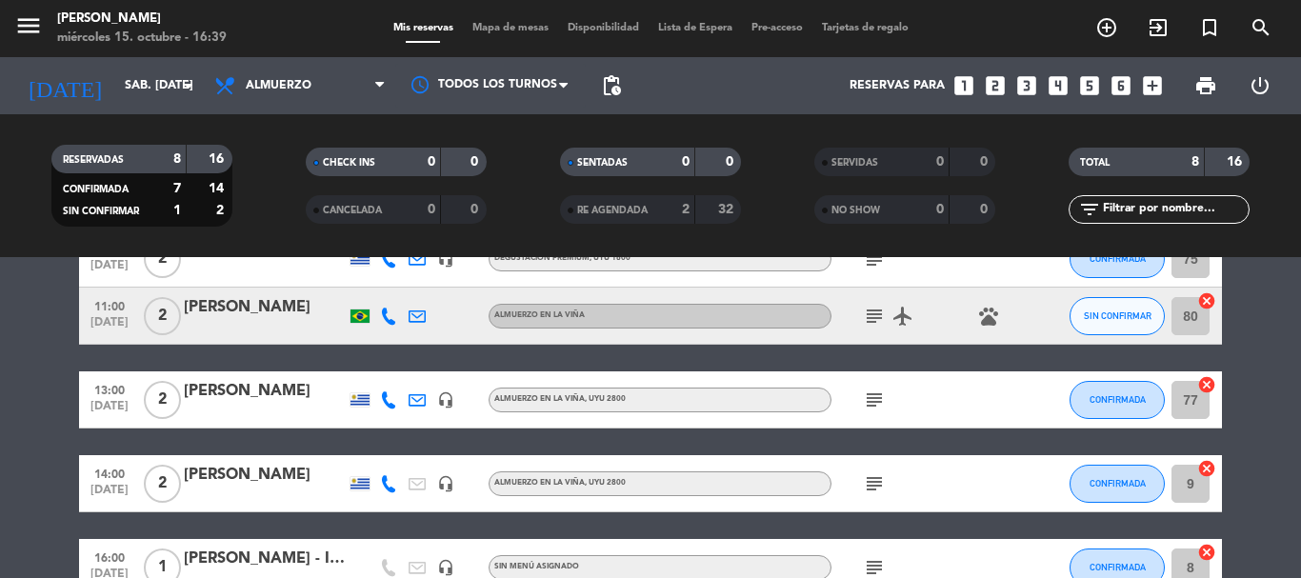
scroll to position [399, 0]
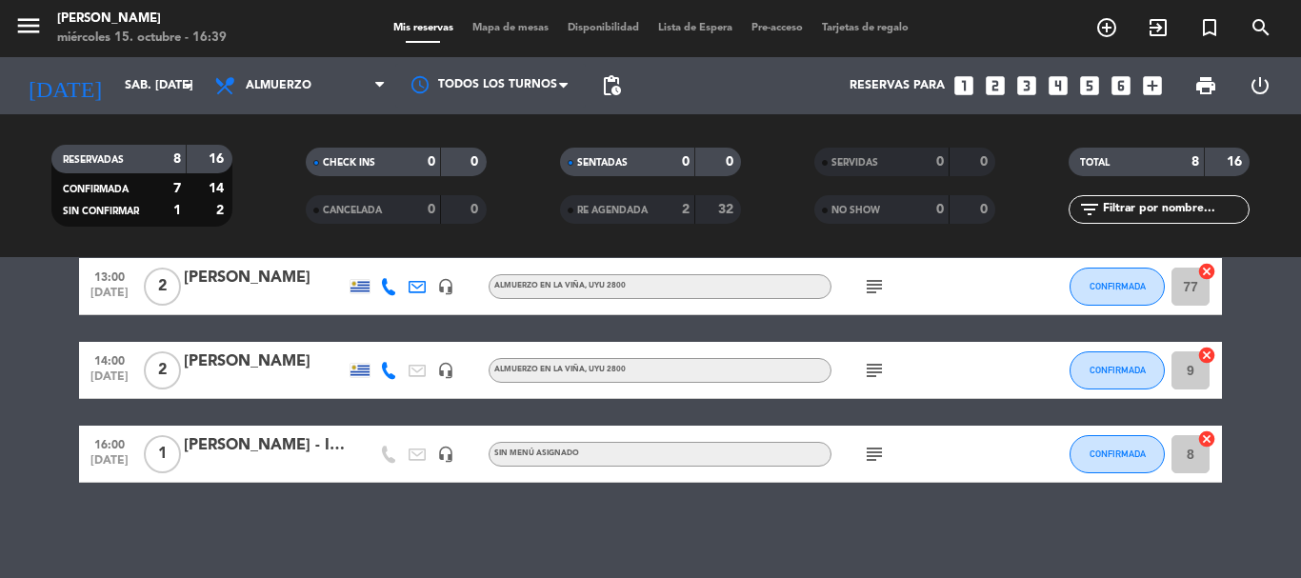
click at [876, 451] on icon "subject" at bounding box center [874, 454] width 23 height 23
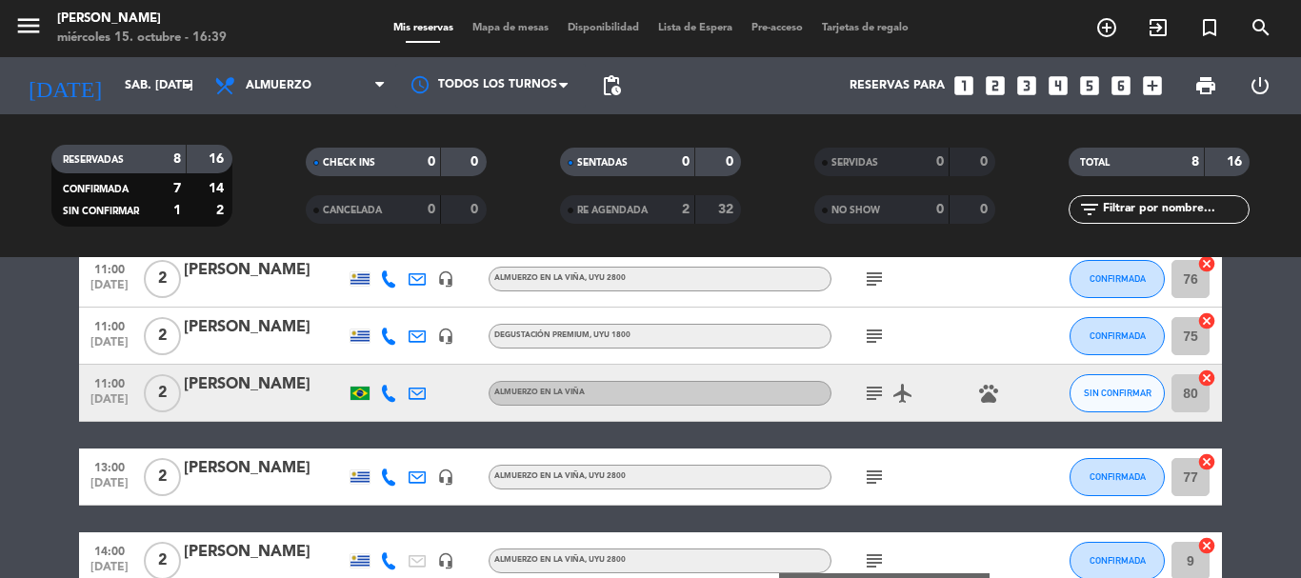
scroll to position [0, 0]
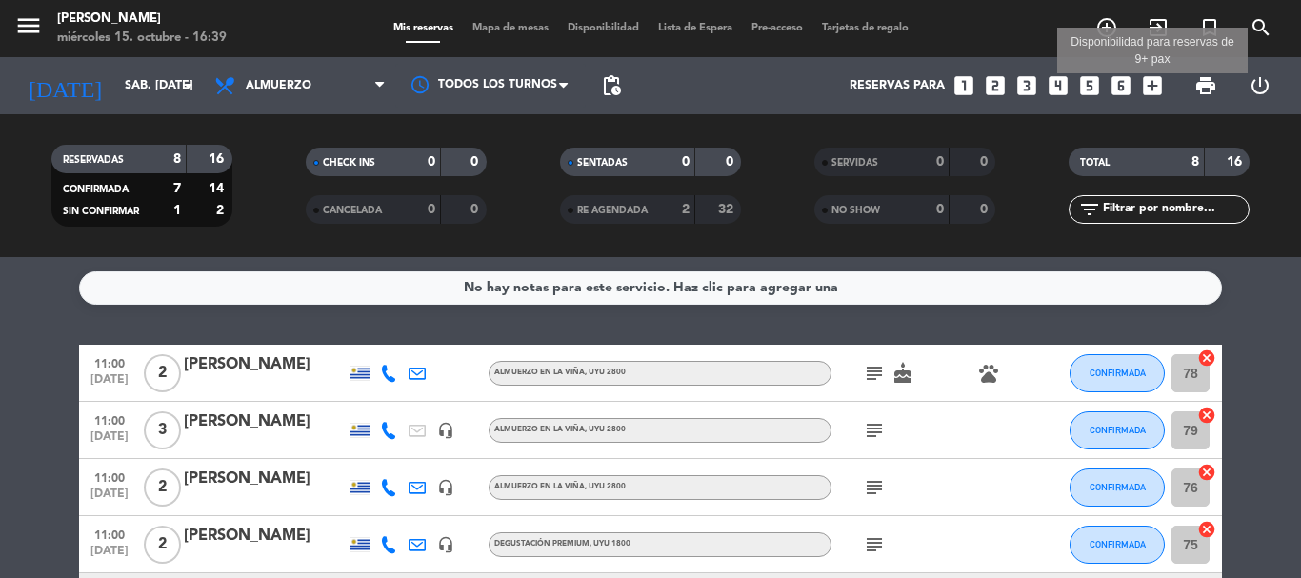
click at [1154, 84] on icon "add_box" at bounding box center [1152, 85] width 25 height 25
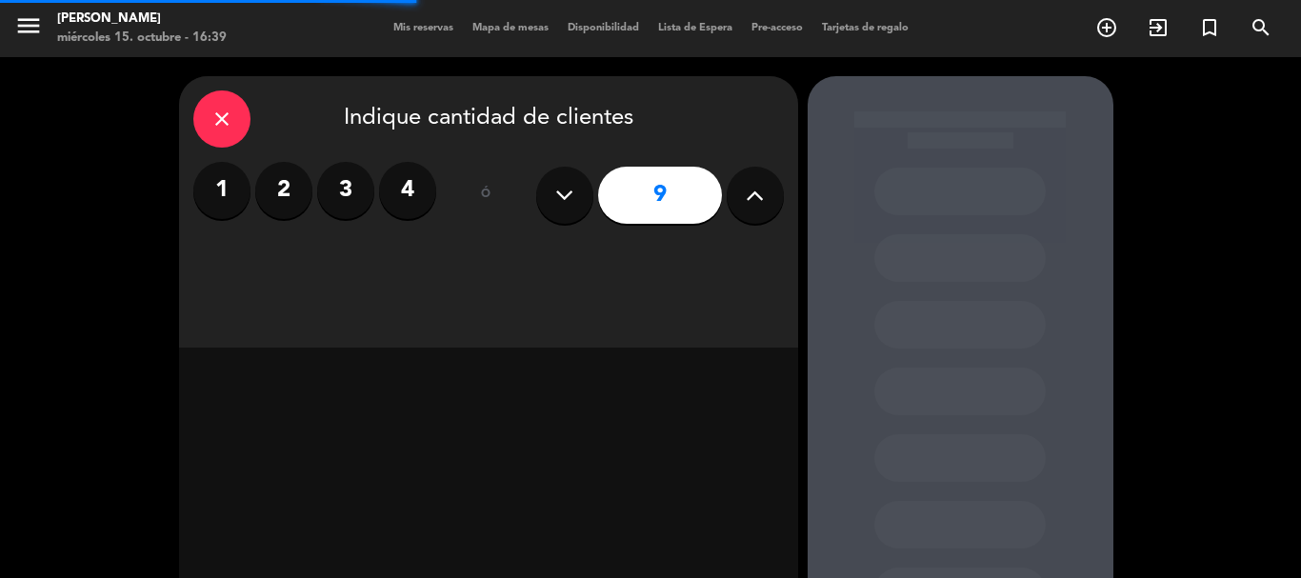
drag, startPoint x: 290, startPoint y: 197, endPoint x: 394, endPoint y: 239, distance: 112.9
click at [291, 197] on label "2" at bounding box center [283, 190] width 57 height 57
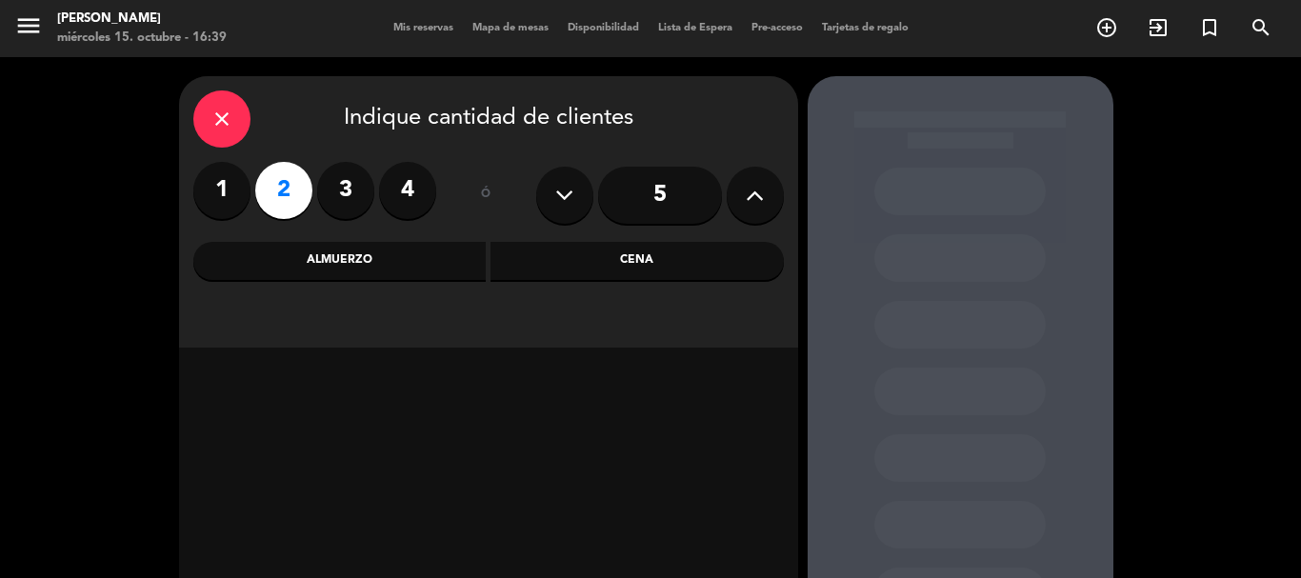
drag, startPoint x: 434, startPoint y: 263, endPoint x: 619, endPoint y: 271, distance: 185.0
click at [454, 259] on div "Almuerzo" at bounding box center [339, 261] width 293 height 38
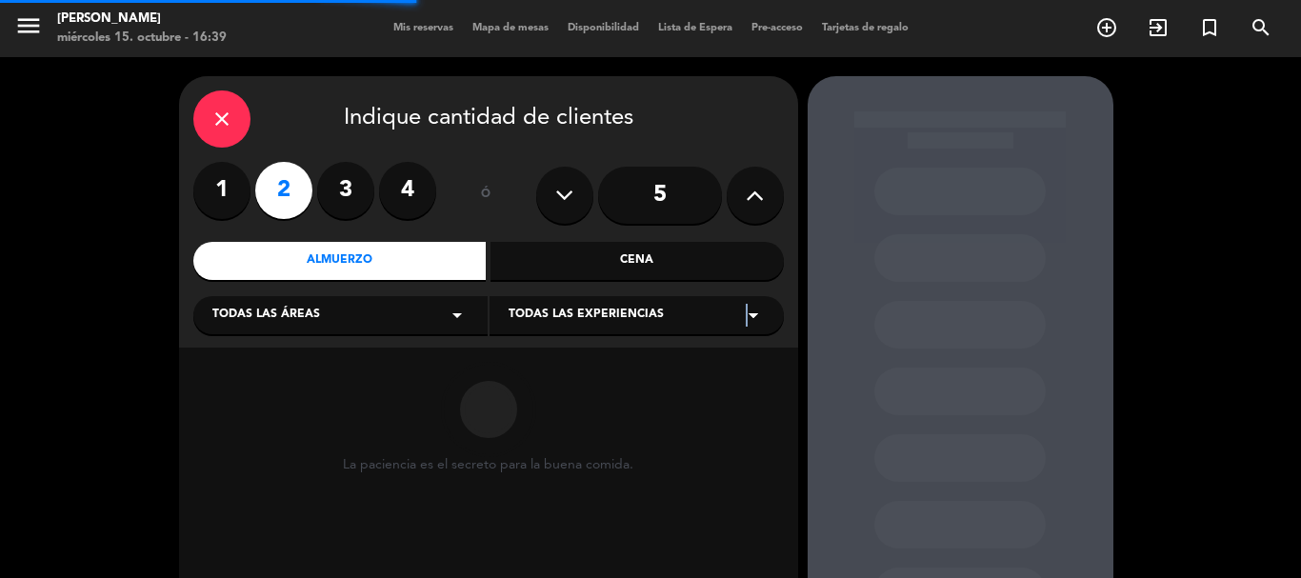
click at [746, 312] on icon "arrow_drop_down" at bounding box center [753, 315] width 23 height 23
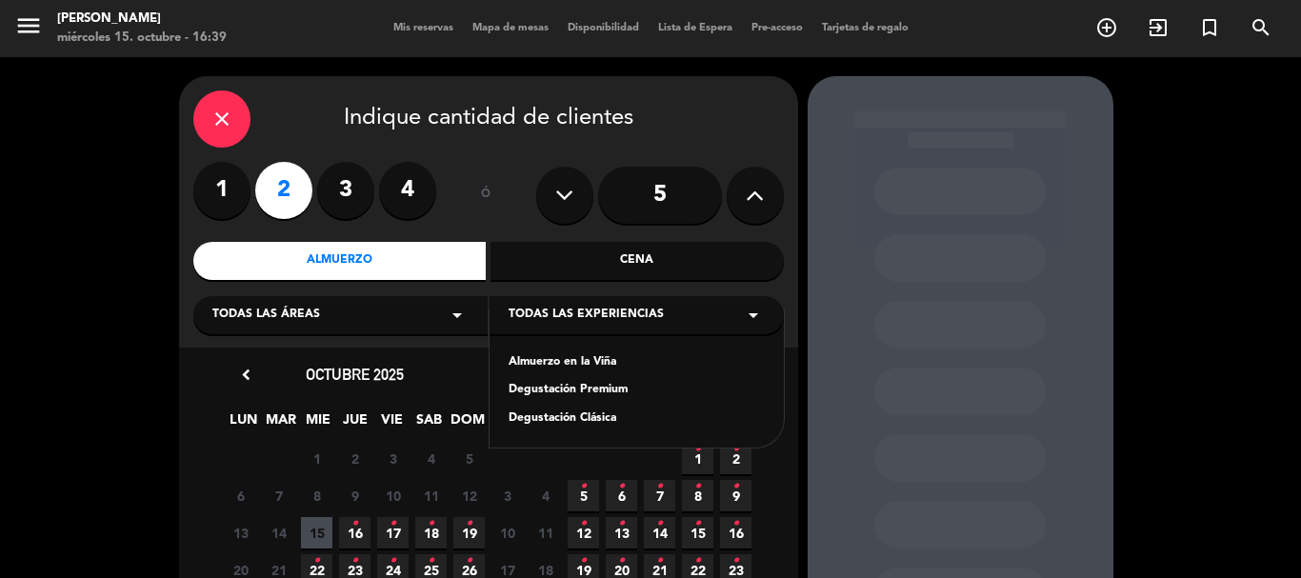
click at [607, 388] on div "Degustación Premium" at bounding box center [637, 390] width 256 height 19
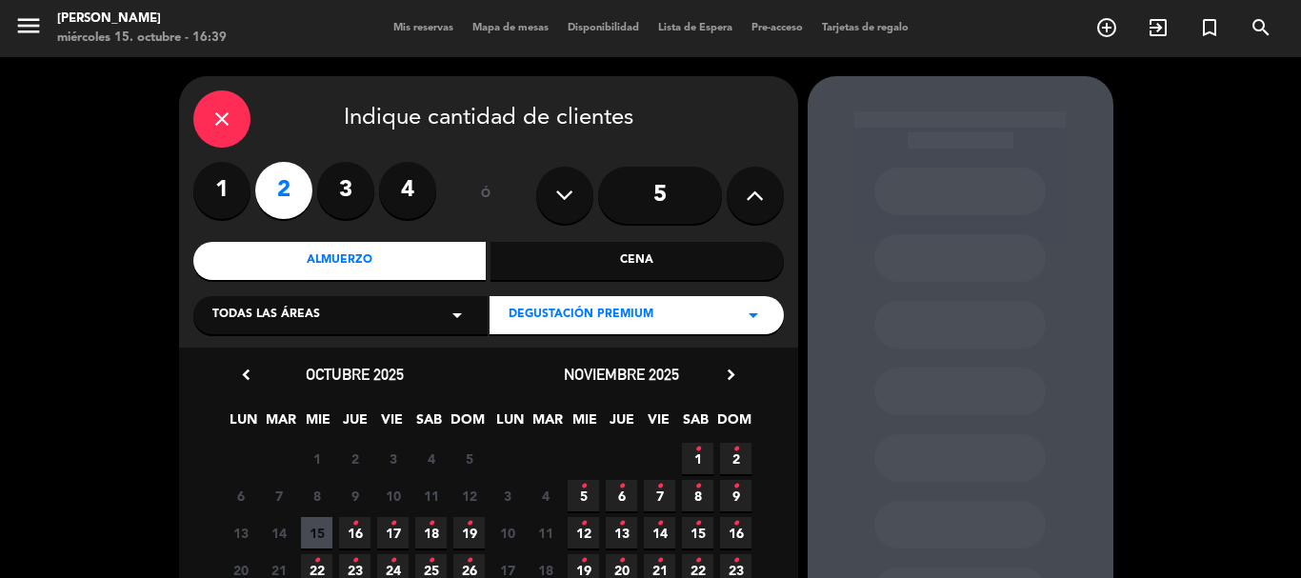
scroll to position [95, 0]
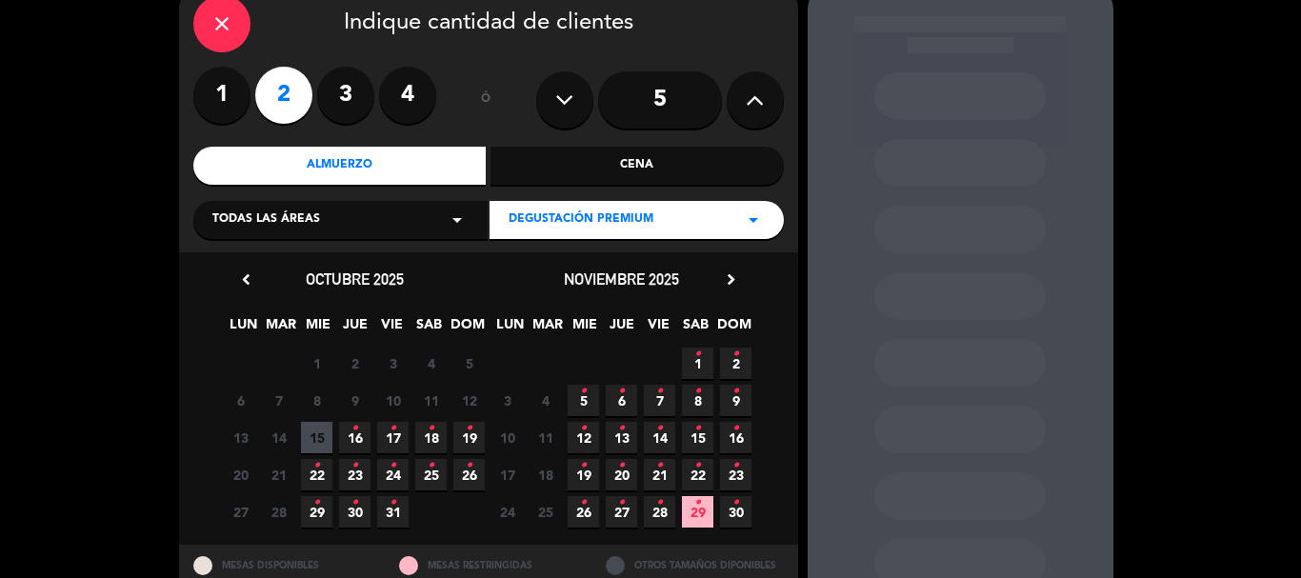
click at [425, 432] on span "18 •" at bounding box center [430, 437] width 31 height 31
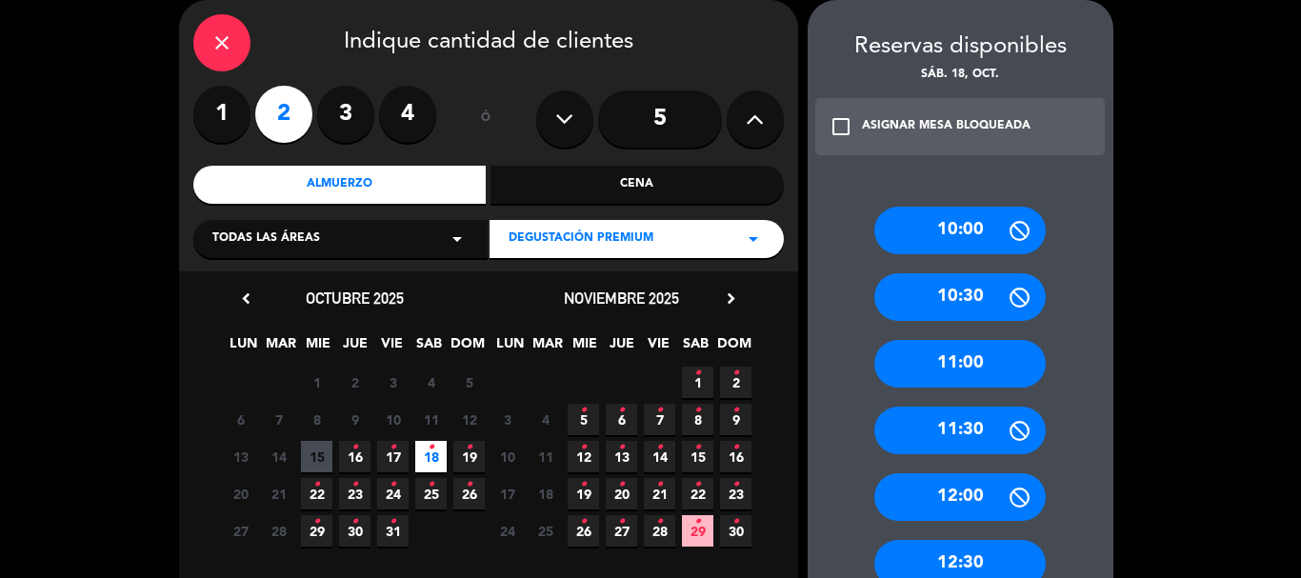
click at [958, 360] on div "11:00" at bounding box center [960, 364] width 171 height 48
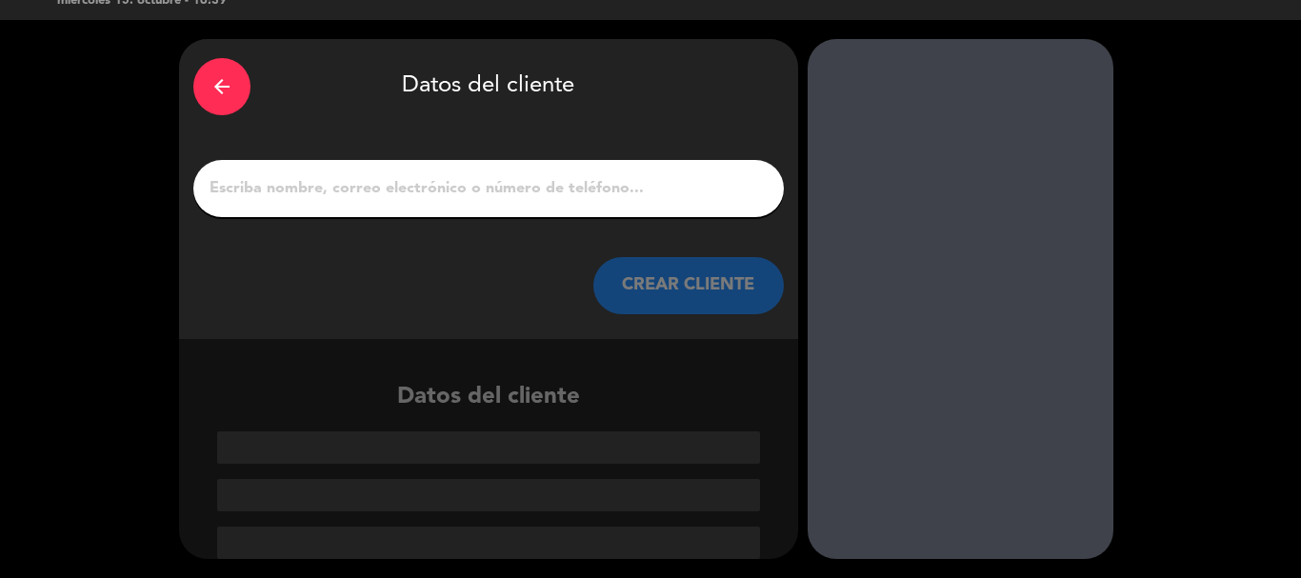
scroll to position [37, 0]
drag, startPoint x: 487, startPoint y: 179, endPoint x: 476, endPoint y: 194, distance: 18.5
click at [487, 180] on input "1" at bounding box center [489, 188] width 562 height 27
paste input "[PERSON_NAME]"
type input "[PERSON_NAME]"
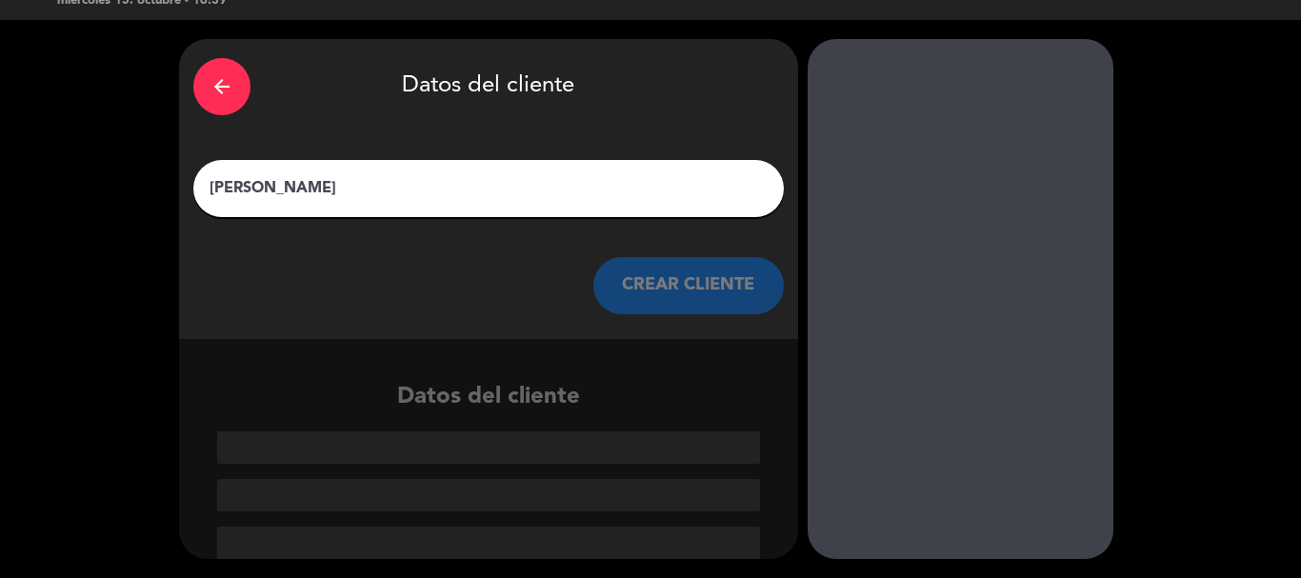
scroll to position [0, 0]
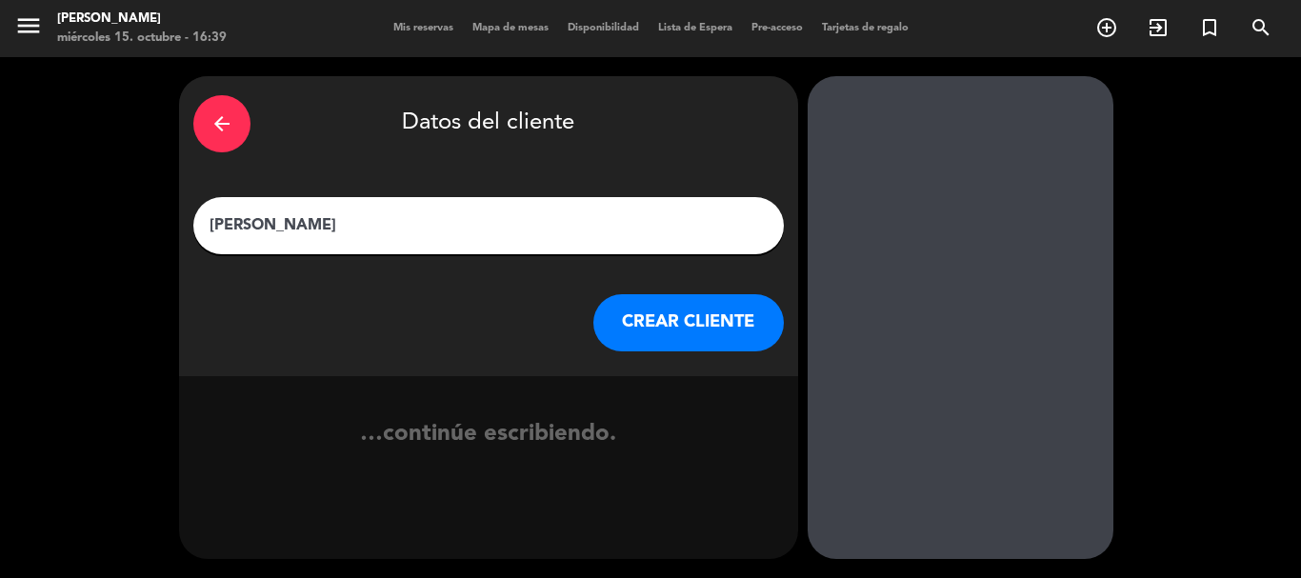
click at [648, 332] on button "CREAR CLIENTE" at bounding box center [689, 322] width 191 height 57
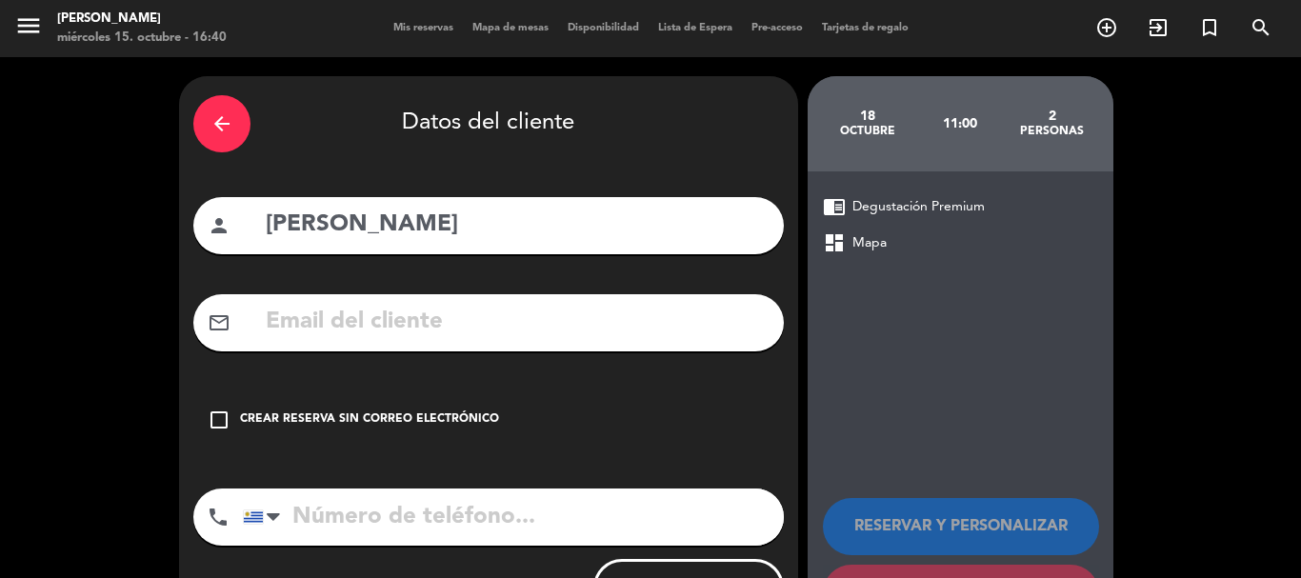
click at [380, 323] on input "text" at bounding box center [517, 322] width 506 height 39
paste input "[PERSON_NAME][EMAIL_ADDRESS][DOMAIN_NAME]"
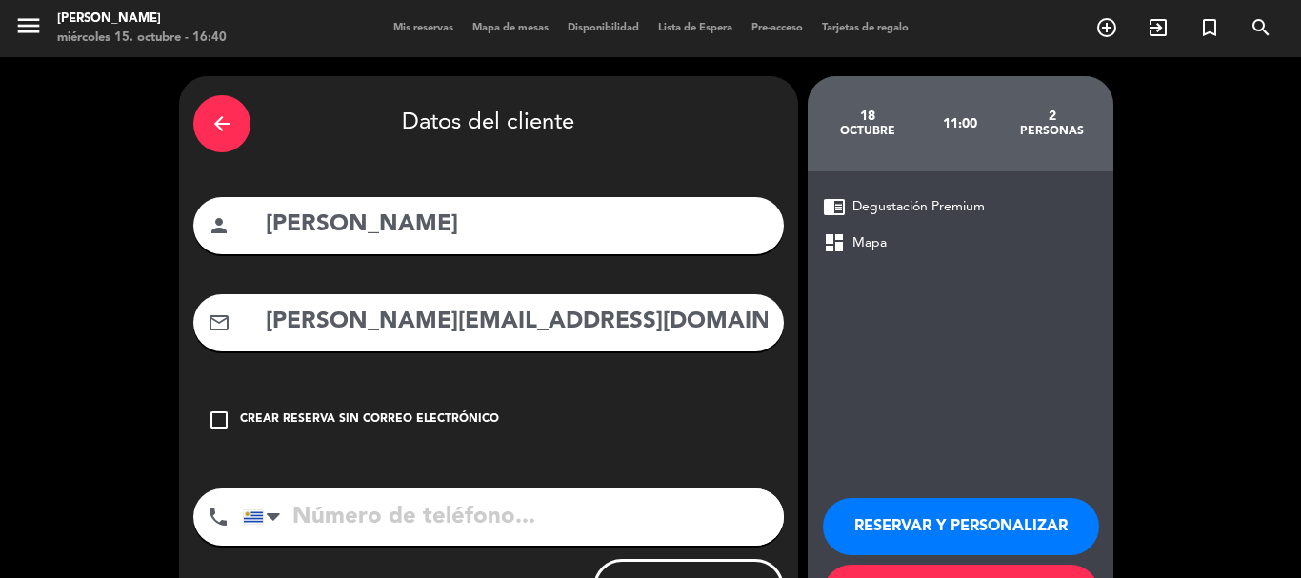
type input "[PERSON_NAME][EMAIL_ADDRESS][DOMAIN_NAME]"
click at [410, 496] on input "tel" at bounding box center [513, 517] width 541 height 57
paste input "[PHONE_NUMBER]"
type input "[PHONE_NUMBER]"
click at [917, 517] on button "RESERVAR Y PERSONALIZAR" at bounding box center [961, 526] width 276 height 57
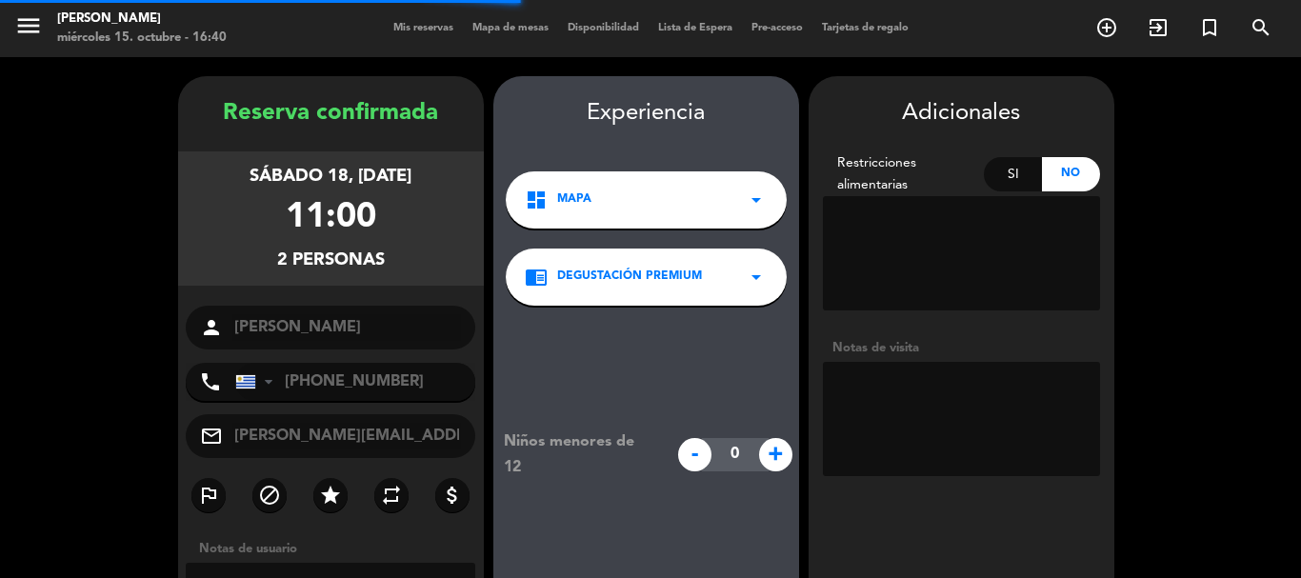
scroll to position [76, 0]
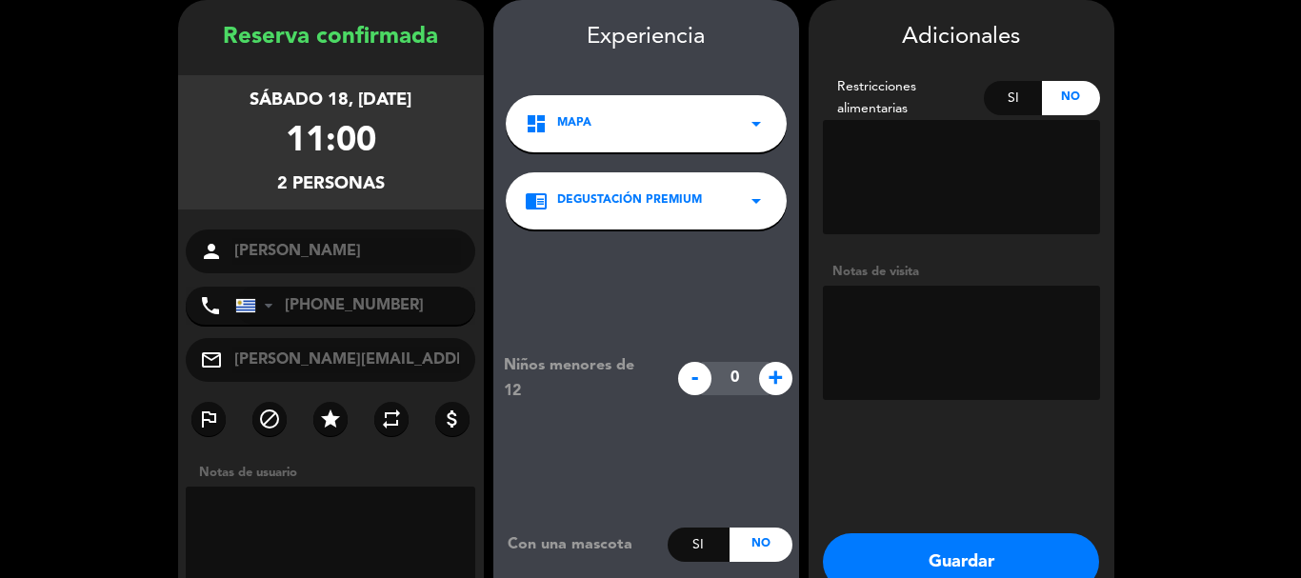
click at [866, 323] on textarea at bounding box center [961, 343] width 277 height 114
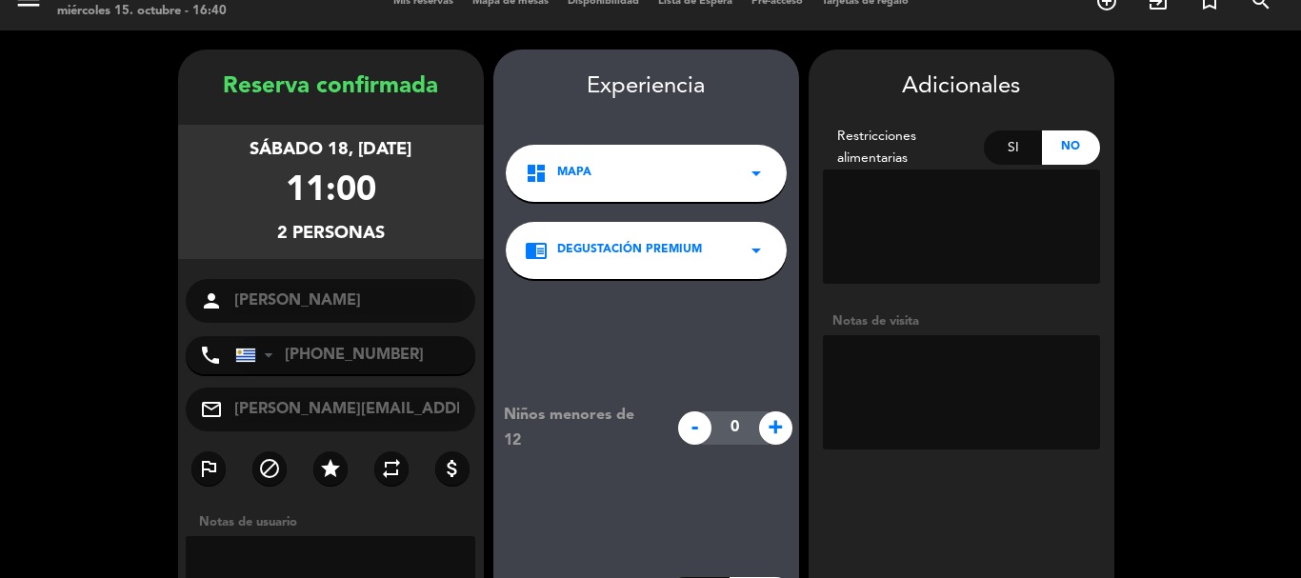
scroll to position [0, 0]
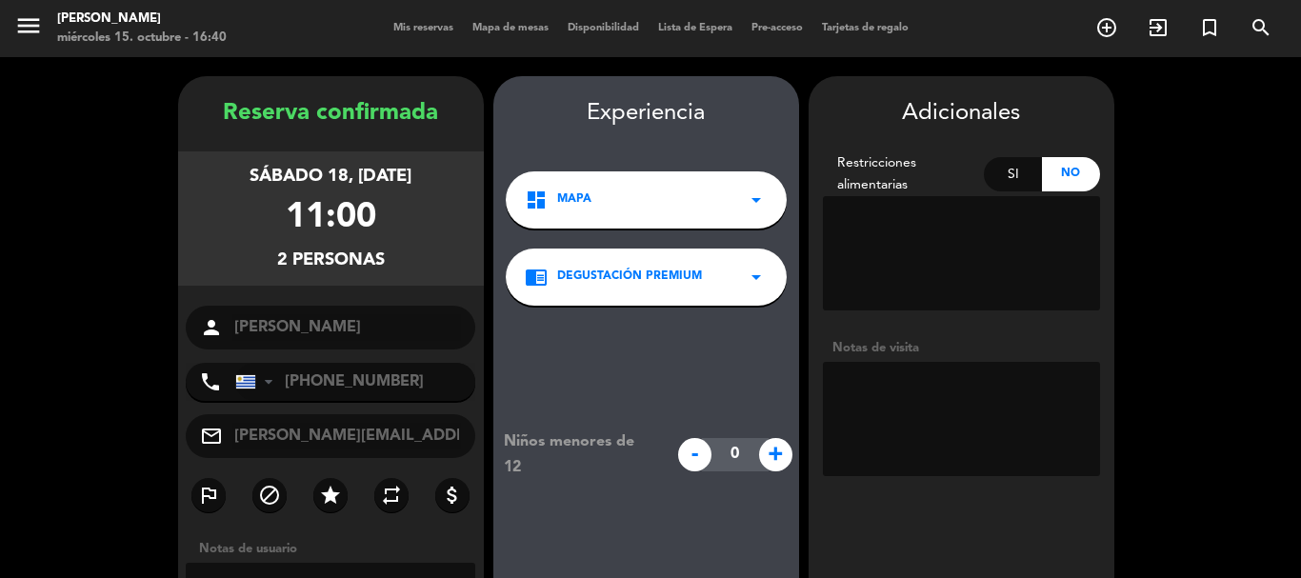
click at [934, 378] on textarea at bounding box center [961, 419] width 277 height 114
paste textarea "Código: 2EF53CMJ"
drag, startPoint x: 902, startPoint y: 386, endPoint x: 964, endPoint y: 408, distance: 65.7
click at [903, 386] on textarea at bounding box center [961, 419] width 277 height 114
click at [1083, 386] on textarea at bounding box center [961, 419] width 277 height 114
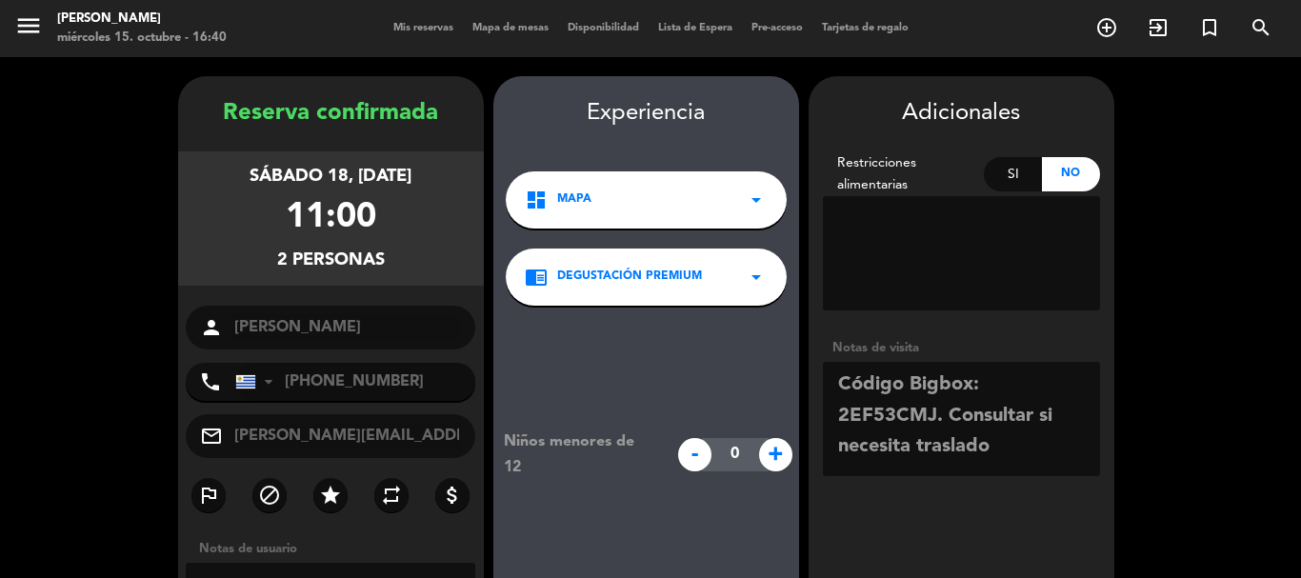
scroll to position [184, 0]
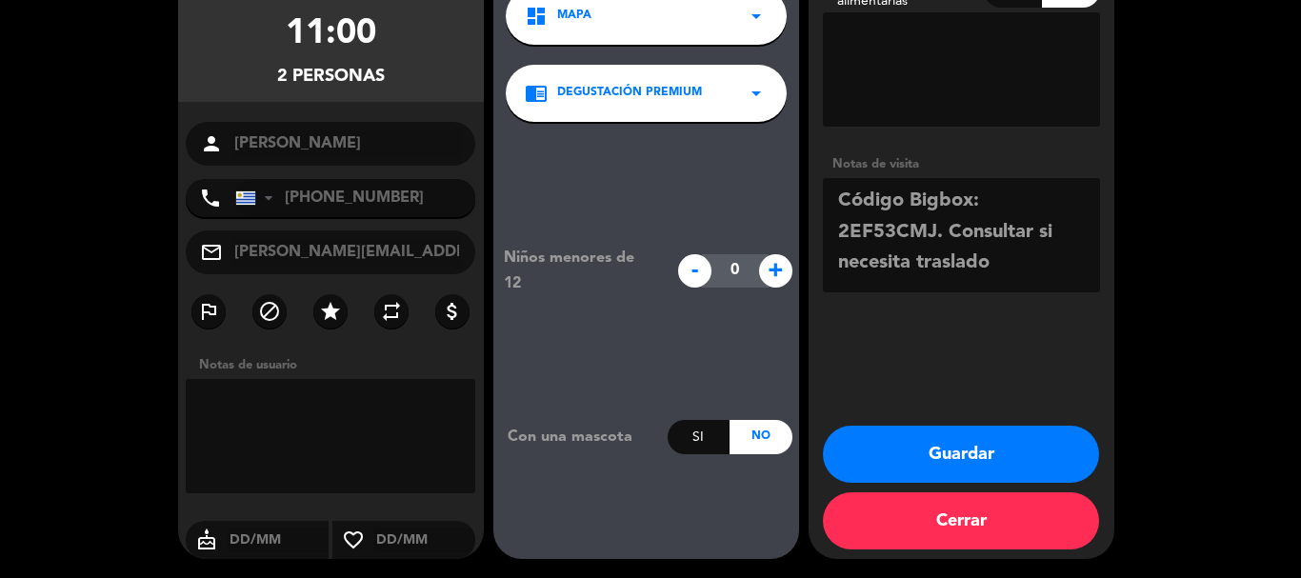
type textarea "Código Bigbox: 2EF53CMJ. Consultar si necesita traslado"
click at [1005, 453] on button "Guardar" at bounding box center [961, 454] width 276 height 57
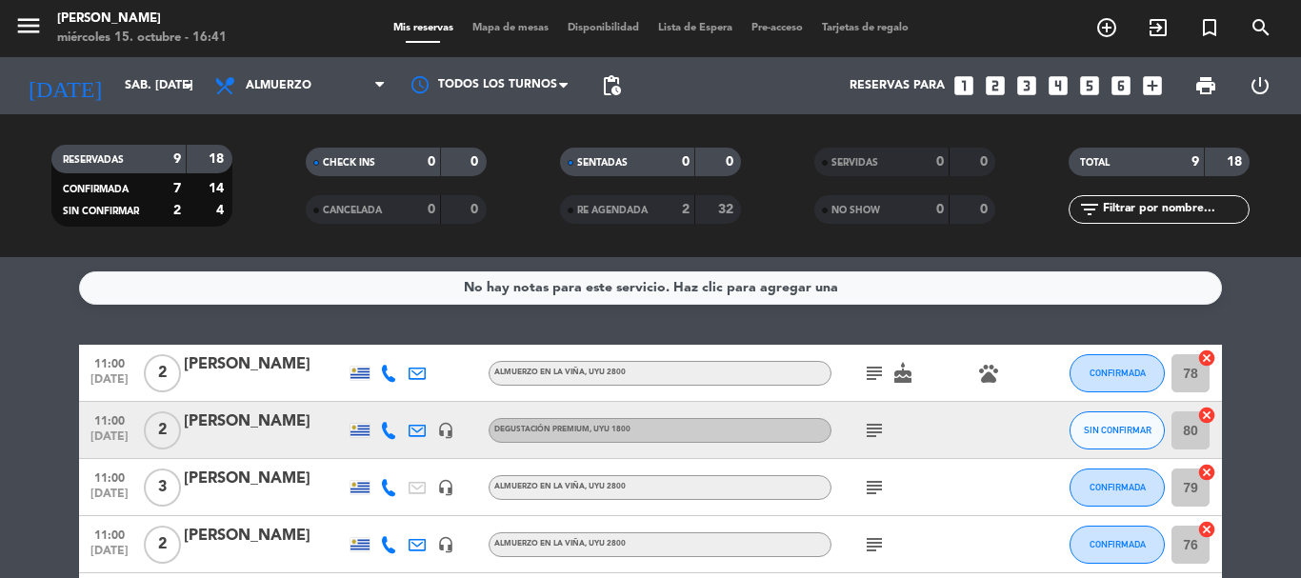
click at [876, 430] on icon "subject" at bounding box center [874, 430] width 23 height 23
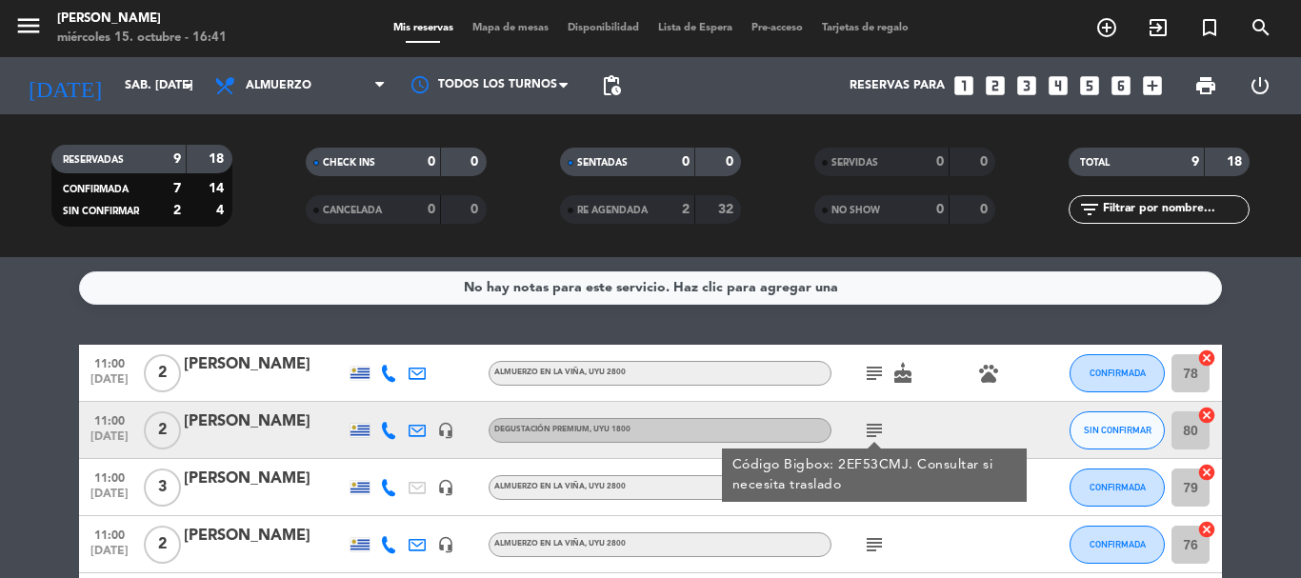
drag, startPoint x: 931, startPoint y: 417, endPoint x: 1025, endPoint y: 433, distance: 95.5
click at [945, 417] on div "subject Código Bigbox: 2EF53CMJ. Consultar si necesita traslado" at bounding box center [917, 430] width 171 height 56
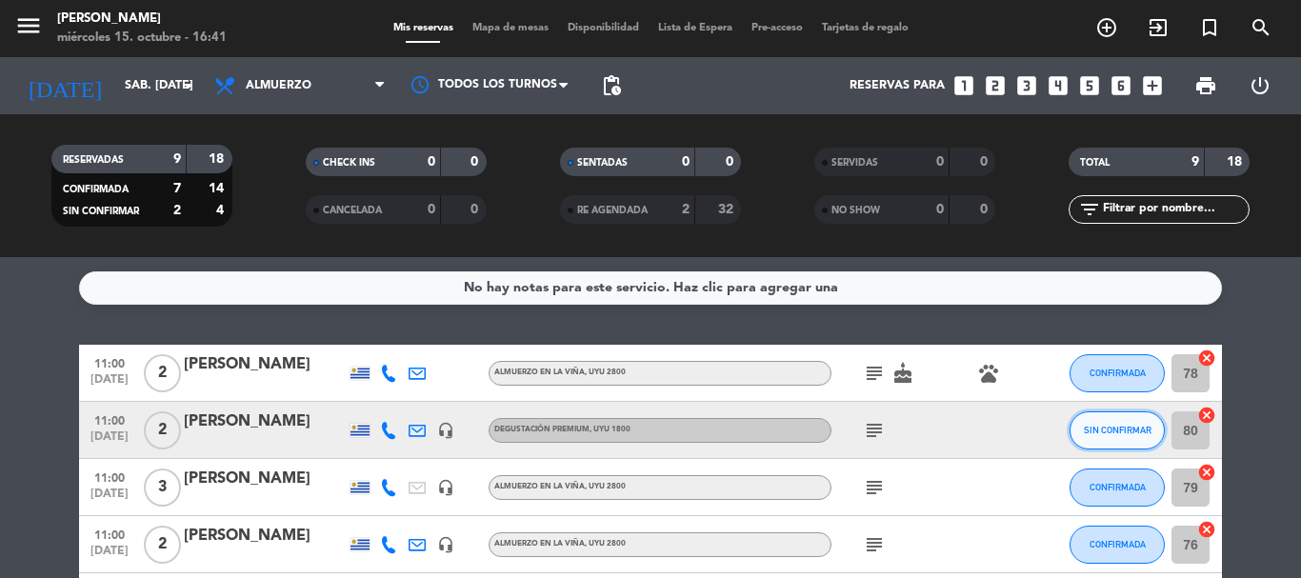
click at [1108, 432] on span "SIN CONFIRMAR" at bounding box center [1118, 430] width 68 height 10
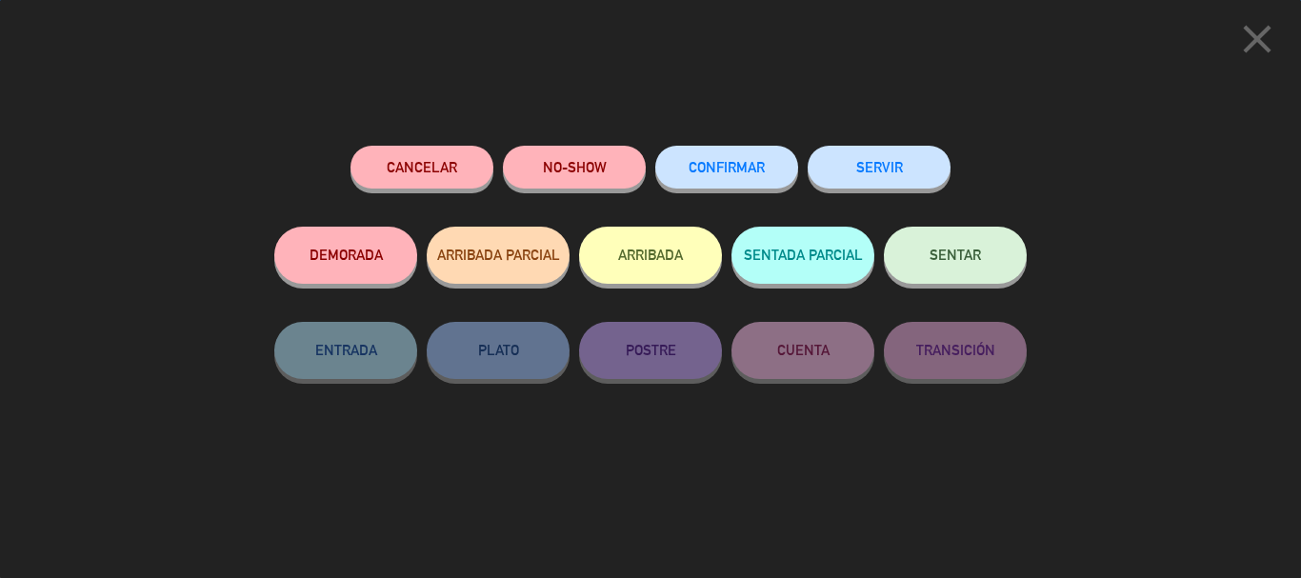
click at [750, 181] on button "CONFIRMAR" at bounding box center [726, 167] width 143 height 43
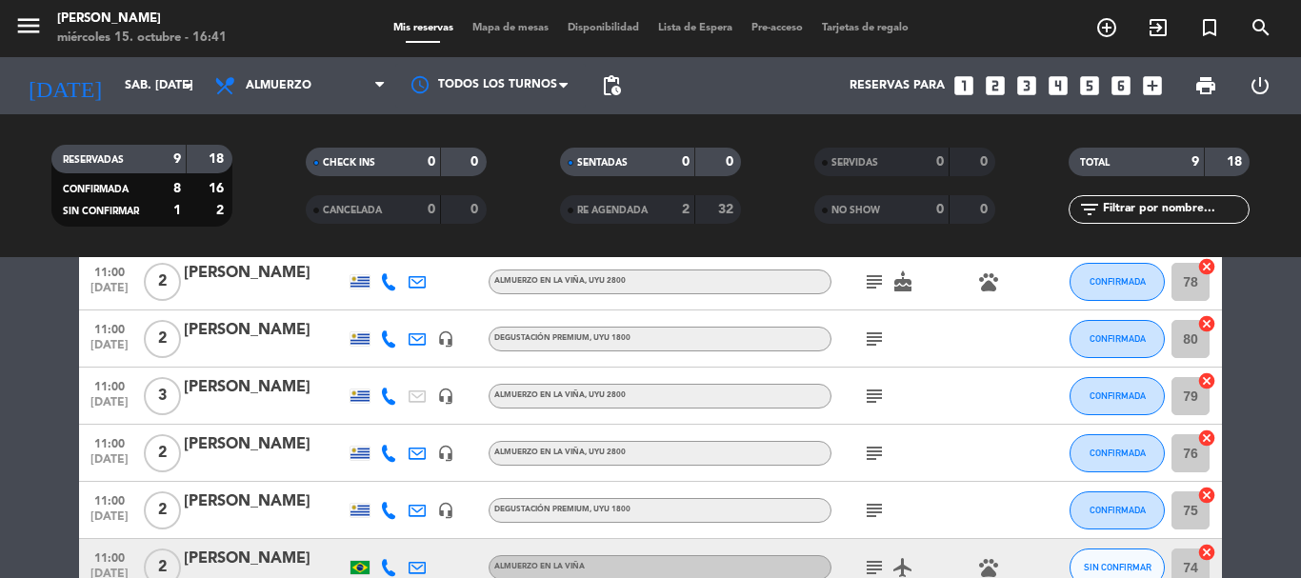
scroll to position [191, 0]
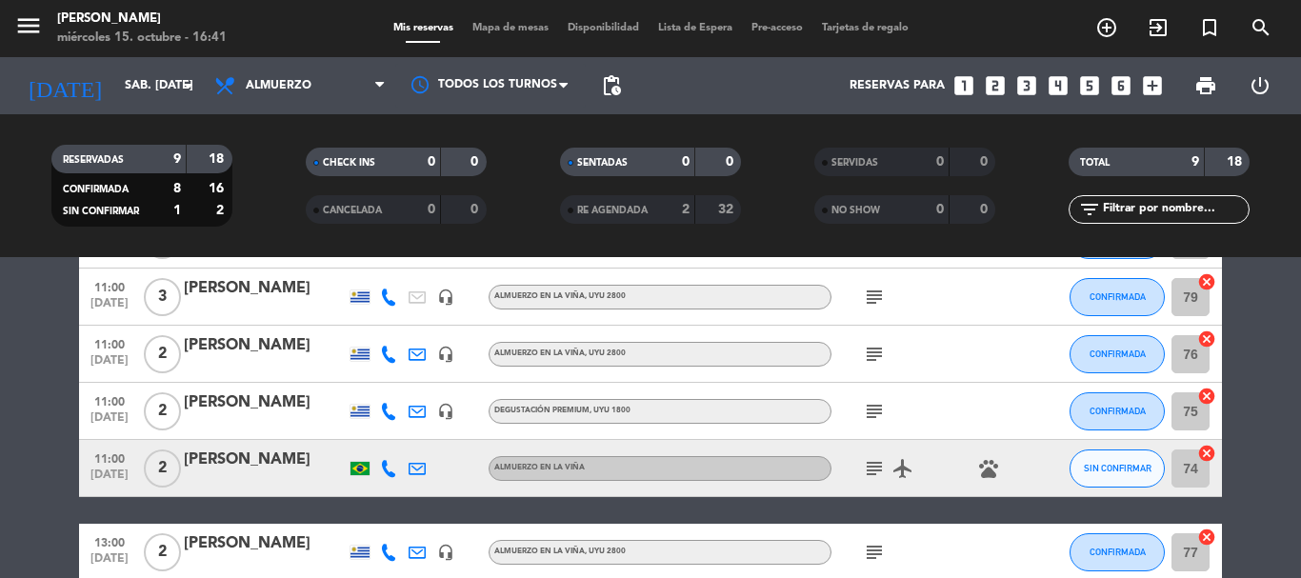
click at [874, 474] on icon "subject" at bounding box center [874, 468] width 23 height 23
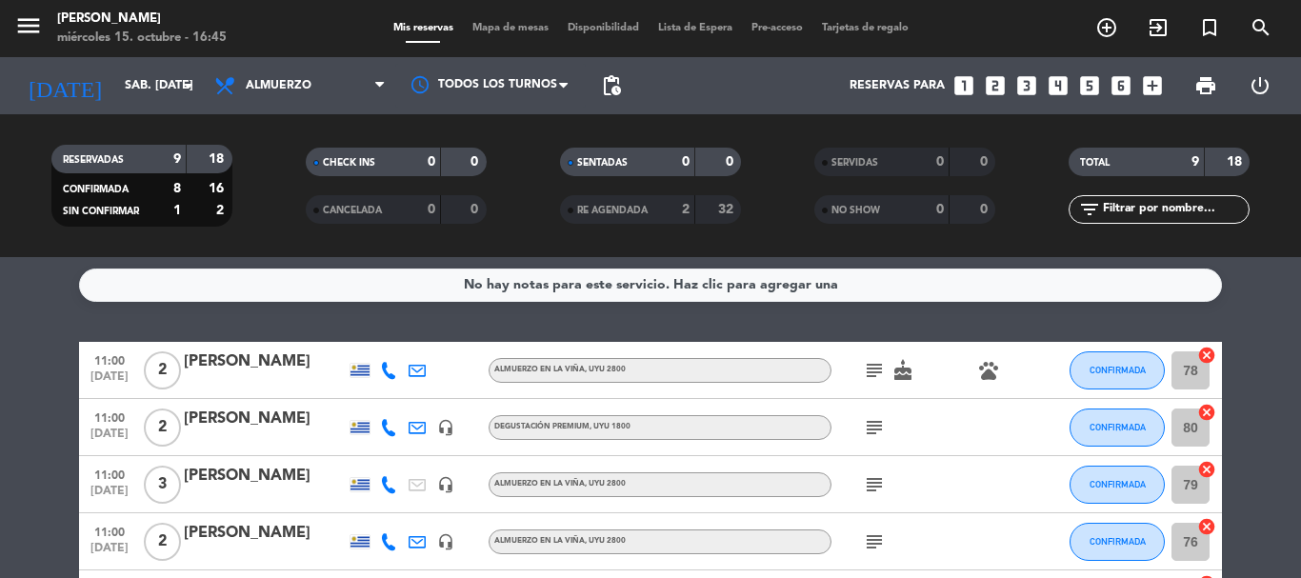
scroll to position [0, 0]
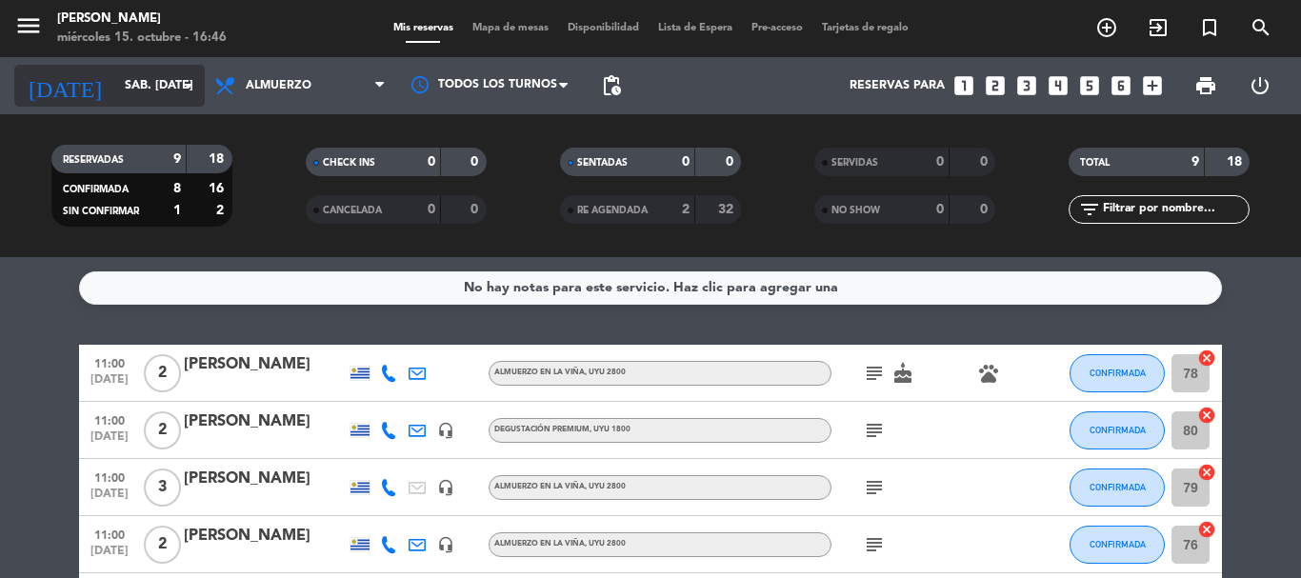
click at [186, 83] on icon "arrow_drop_down" at bounding box center [188, 85] width 23 height 23
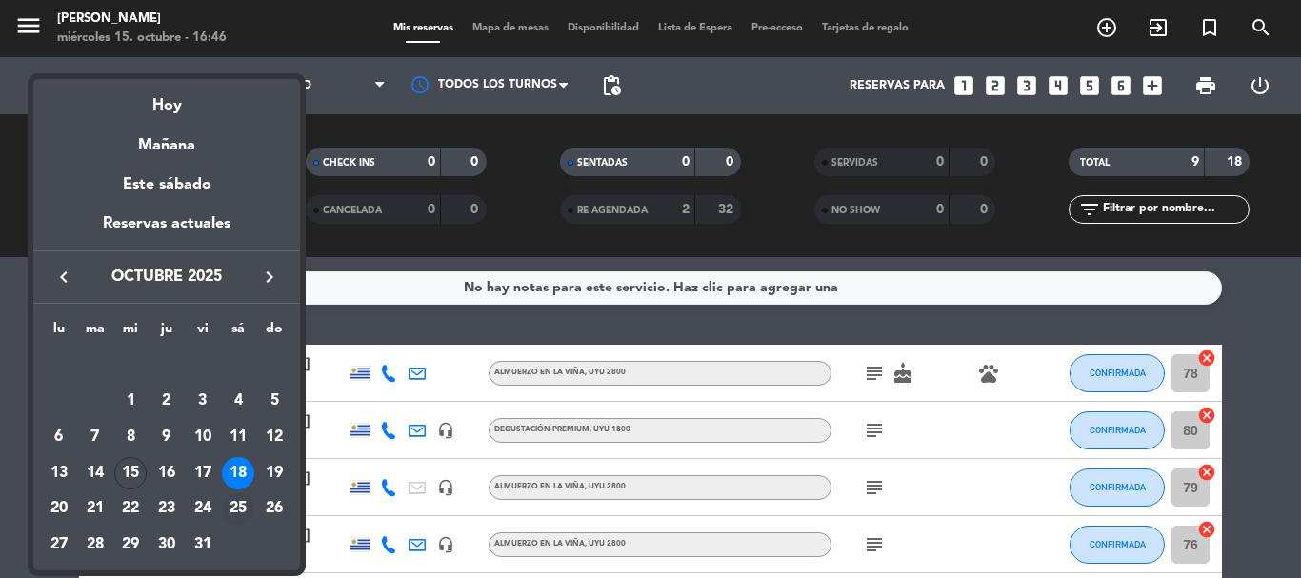
click at [234, 504] on div "25" at bounding box center [238, 510] width 32 height 32
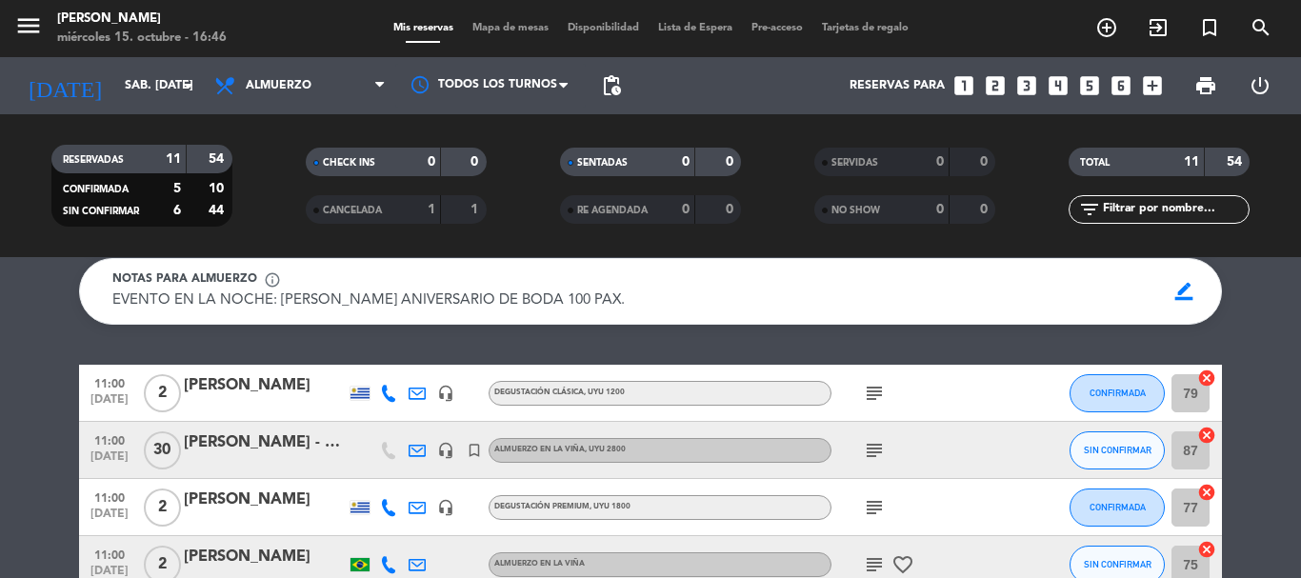
scroll to position [191, 0]
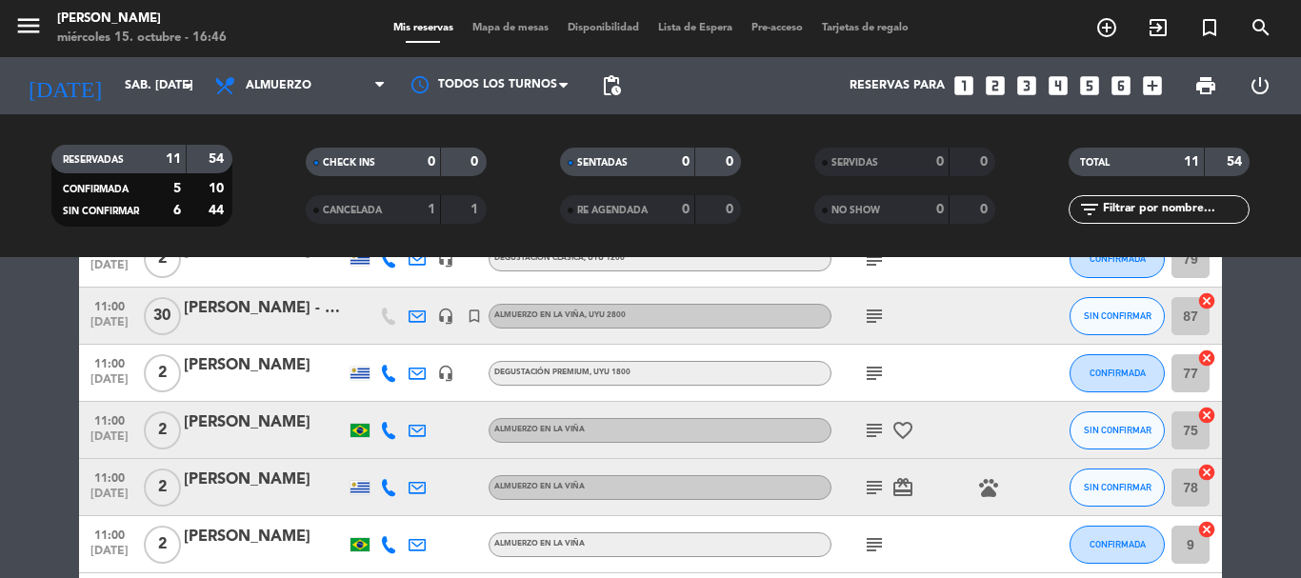
click at [876, 374] on icon "subject" at bounding box center [874, 373] width 23 height 23
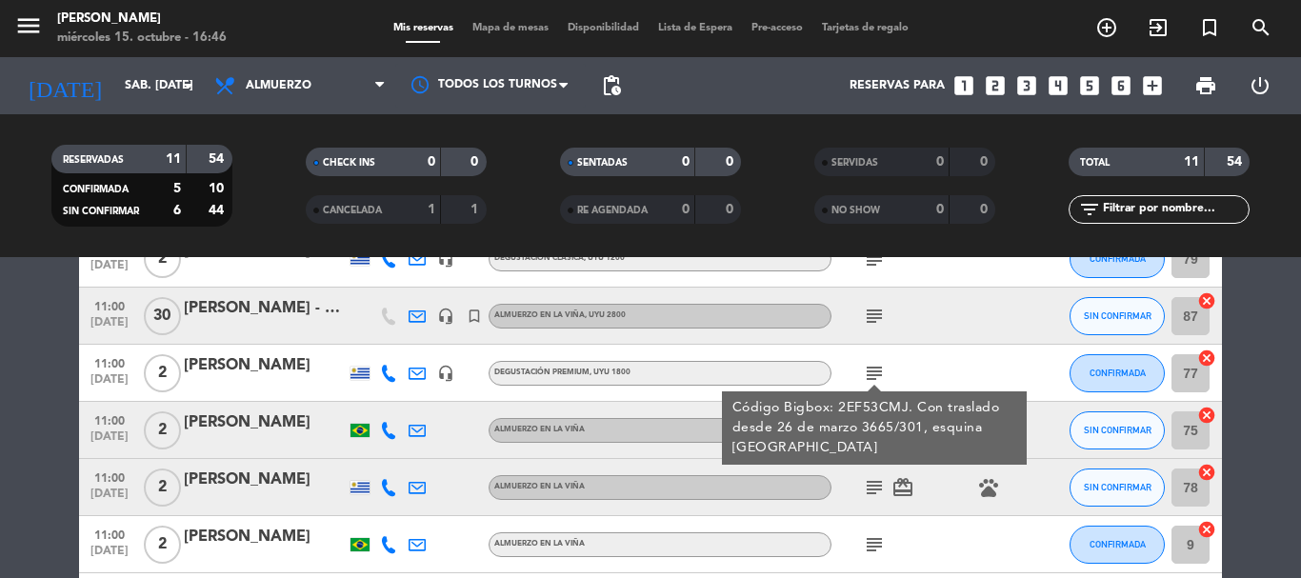
click at [942, 369] on div "subject Código Bigbox: 2EF53CMJ. Con traslado desde 26 de marzo 3665/301, esqui…" at bounding box center [917, 373] width 171 height 56
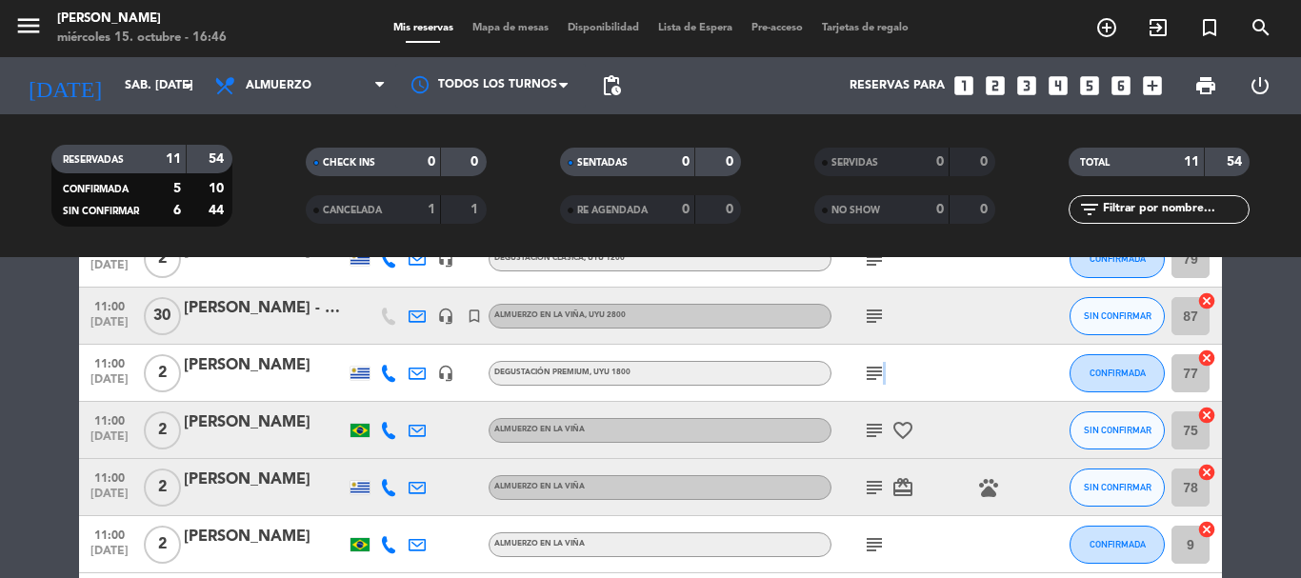
click at [882, 372] on icon "subject" at bounding box center [874, 373] width 23 height 23
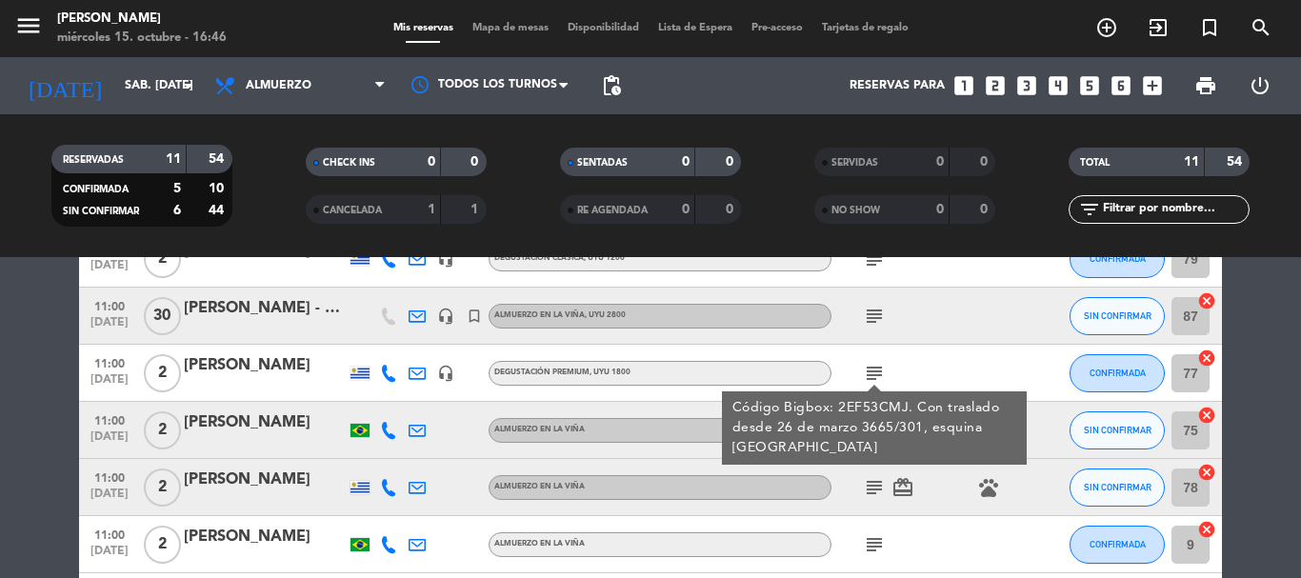
click at [939, 344] on div "subject" at bounding box center [917, 316] width 171 height 56
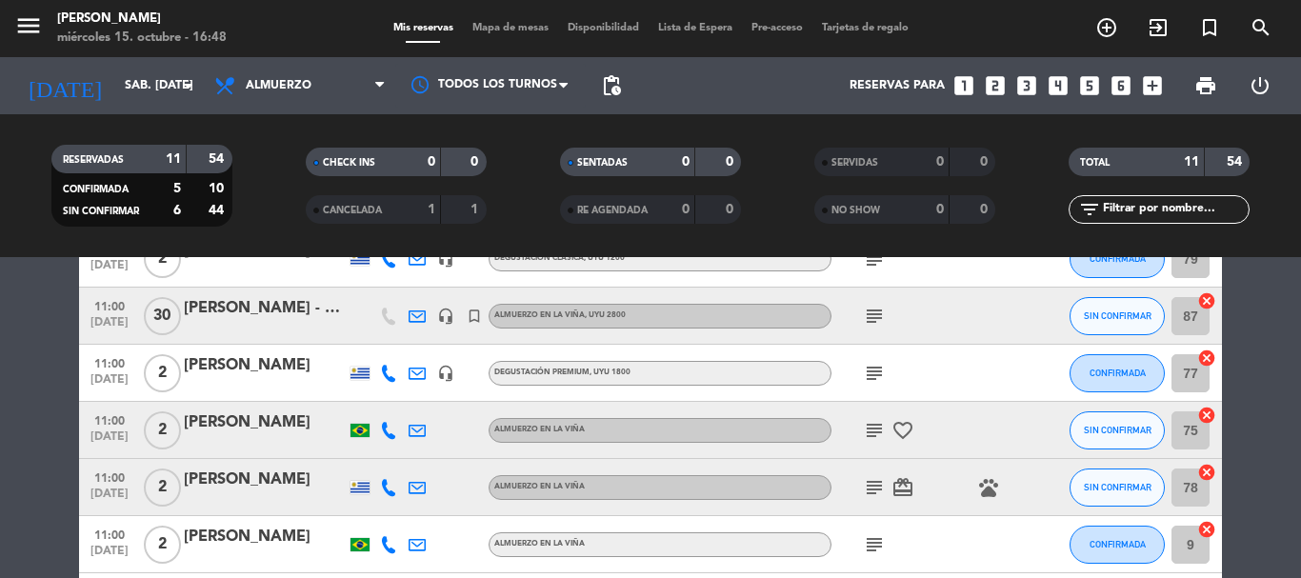
click at [877, 371] on icon "subject" at bounding box center [874, 373] width 23 height 23
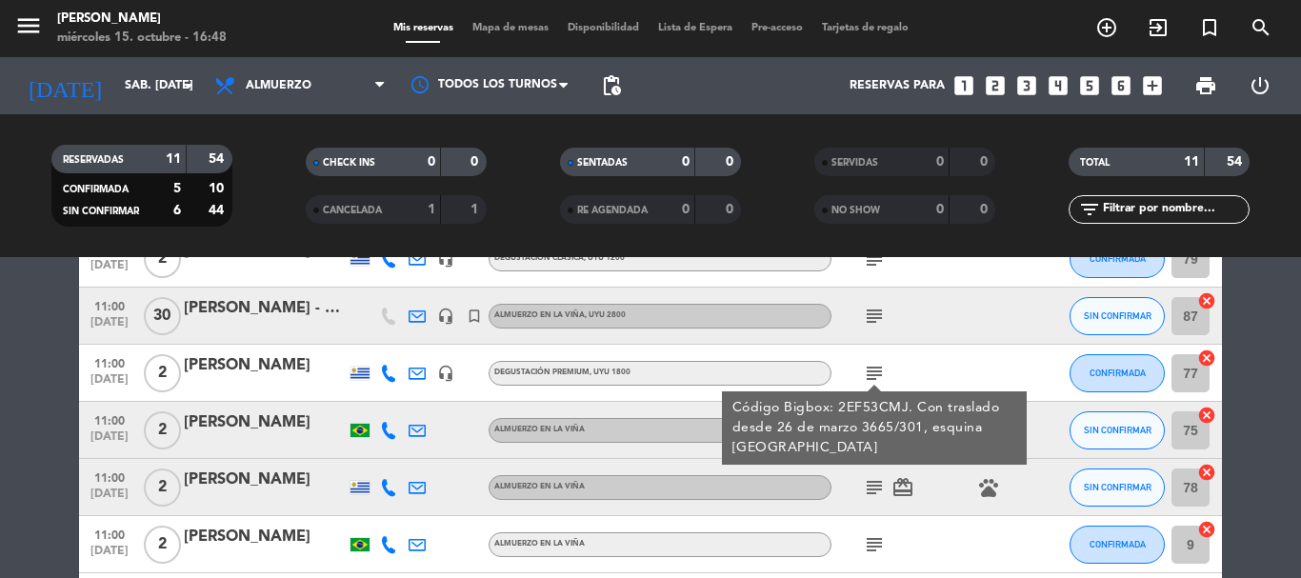
click at [926, 365] on div "subject Código Bigbox: 2EF53CMJ. Con traslado desde 26 de marzo 3665/301, esqui…" at bounding box center [917, 373] width 171 height 56
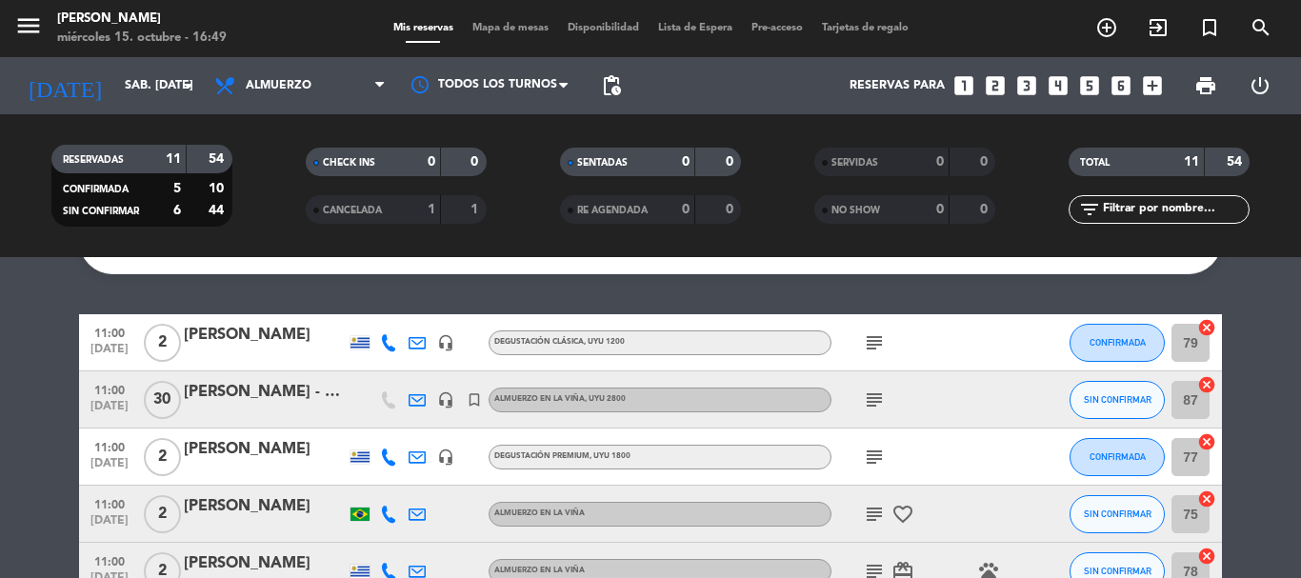
scroll to position [0, 0]
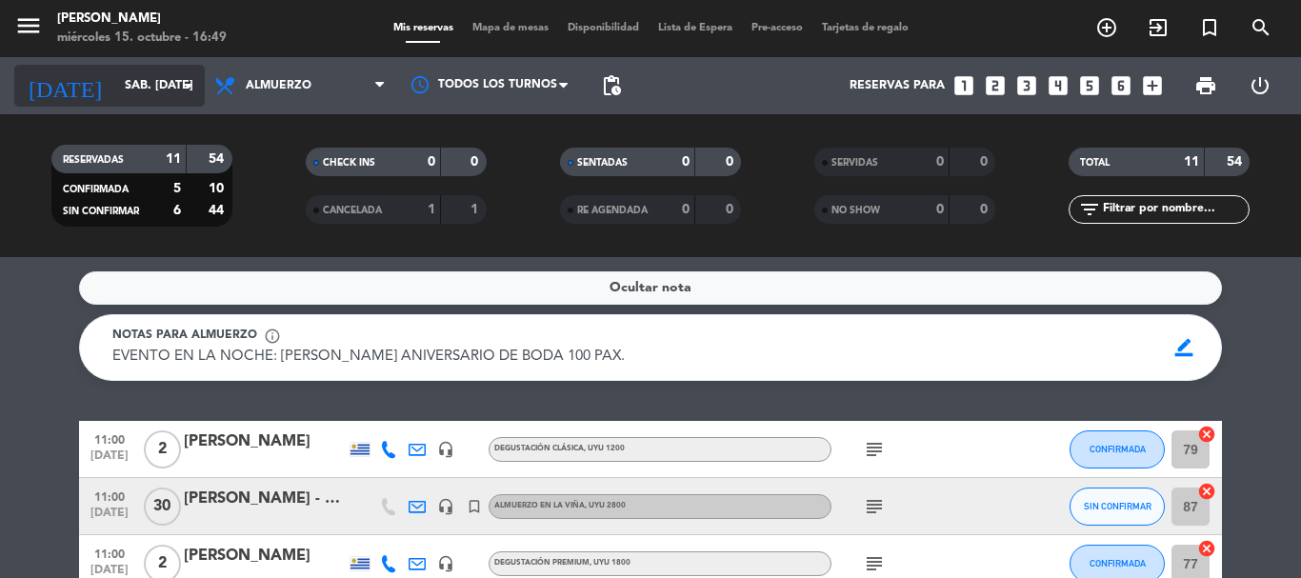
click at [186, 91] on icon "arrow_drop_down" at bounding box center [188, 85] width 23 height 23
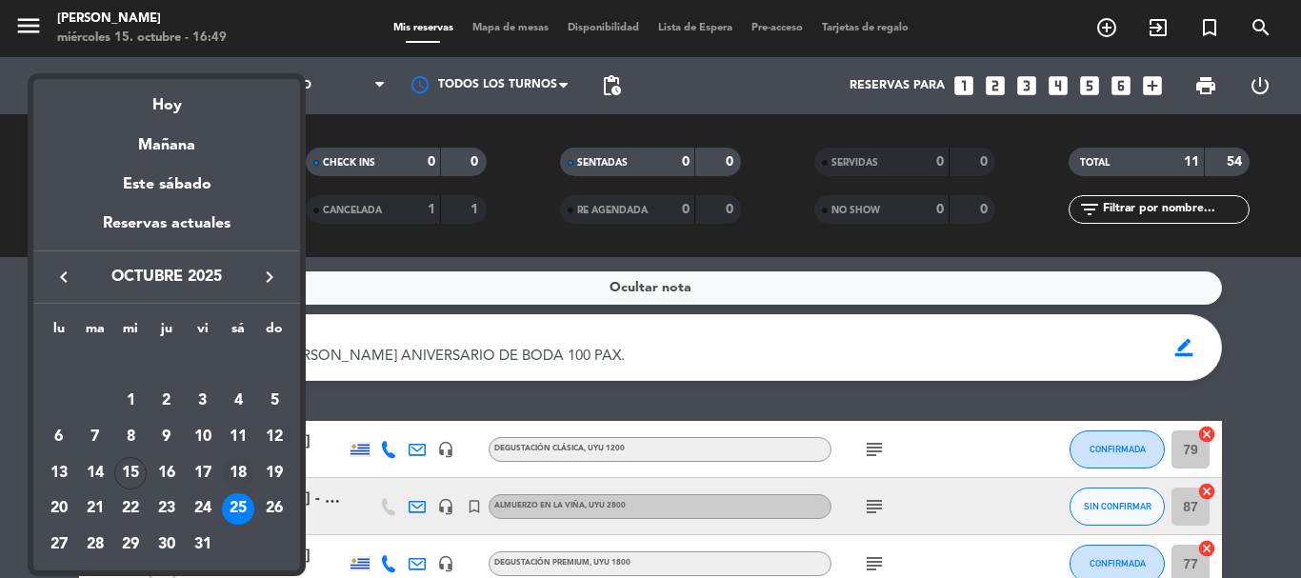
click at [240, 477] on div "18" at bounding box center [238, 473] width 32 height 32
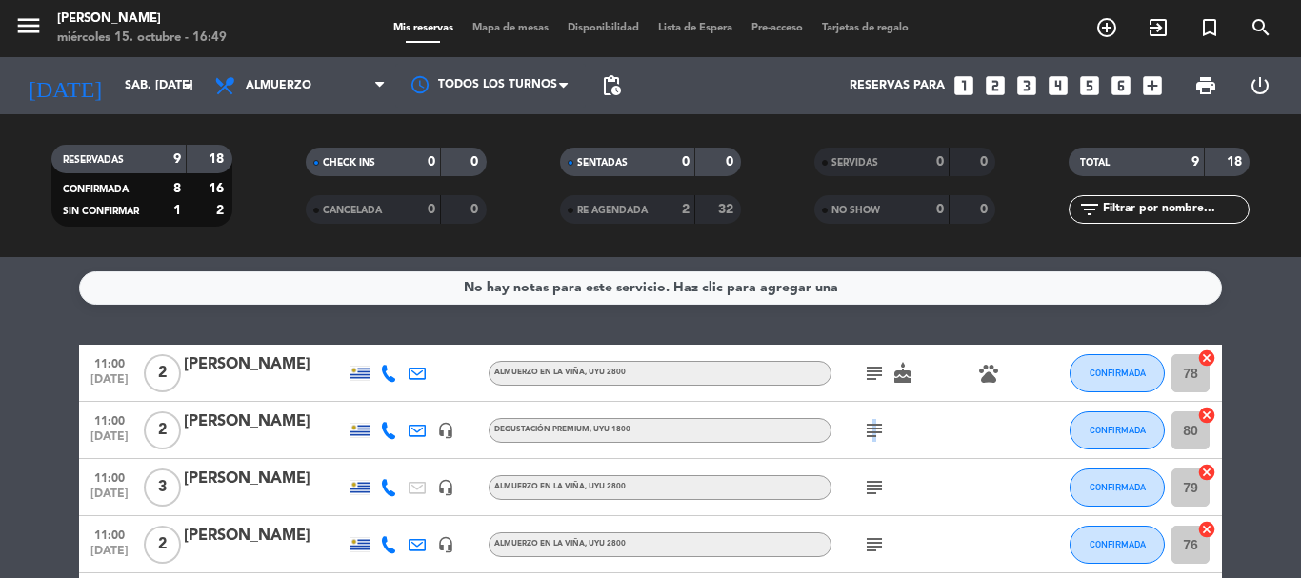
click at [872, 430] on icon "subject" at bounding box center [874, 430] width 23 height 23
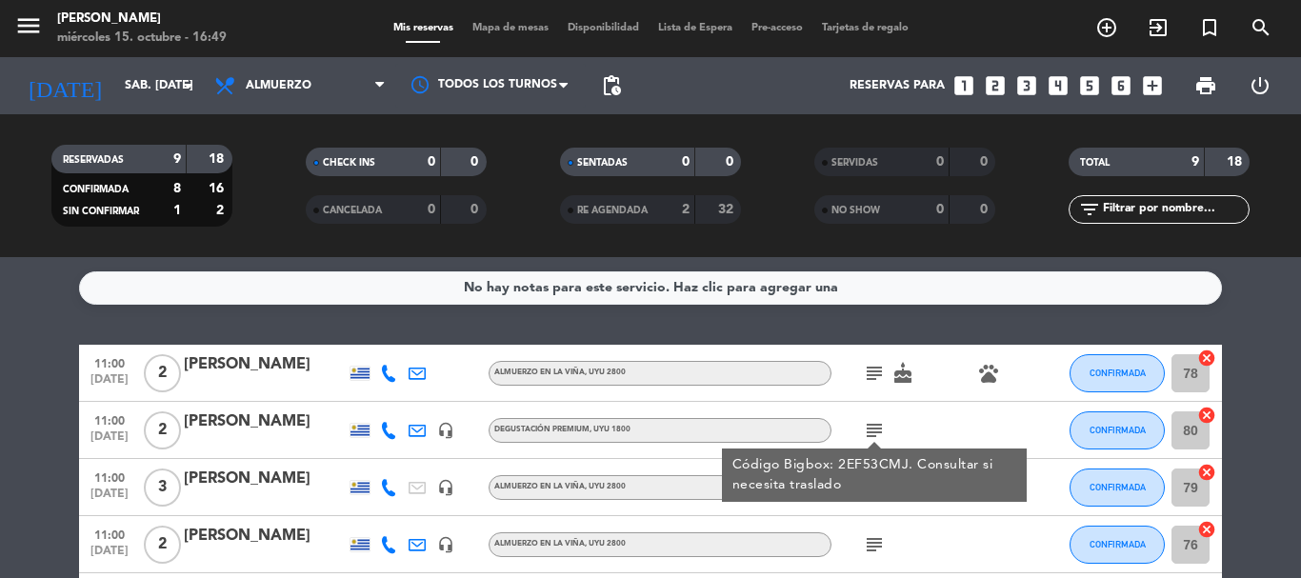
click at [258, 417] on div "[PERSON_NAME]" at bounding box center [265, 422] width 162 height 25
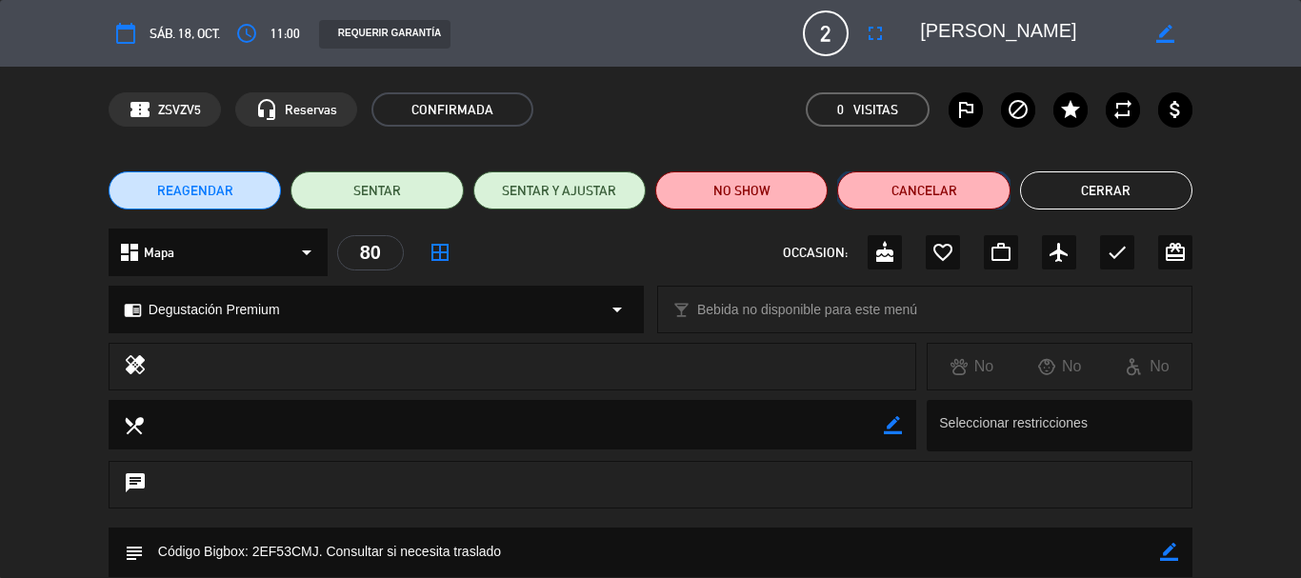
click at [899, 197] on button "Cancelar" at bounding box center [923, 190] width 172 height 38
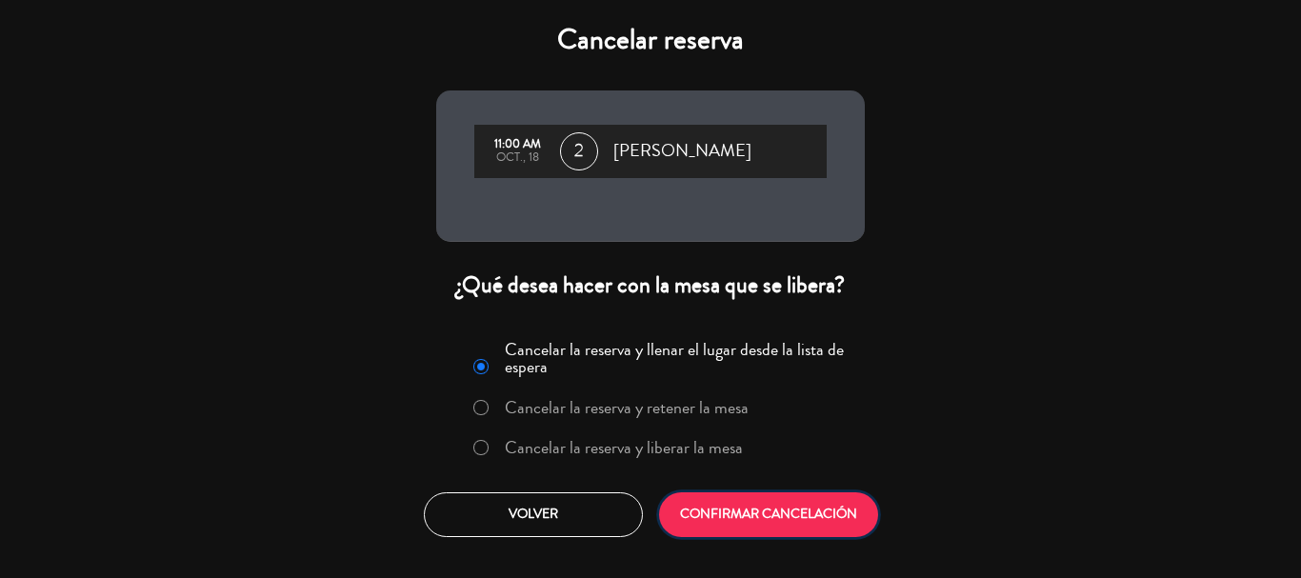
click at [742, 514] on button "CONFIRMAR CANCELACIÓN" at bounding box center [768, 515] width 219 height 45
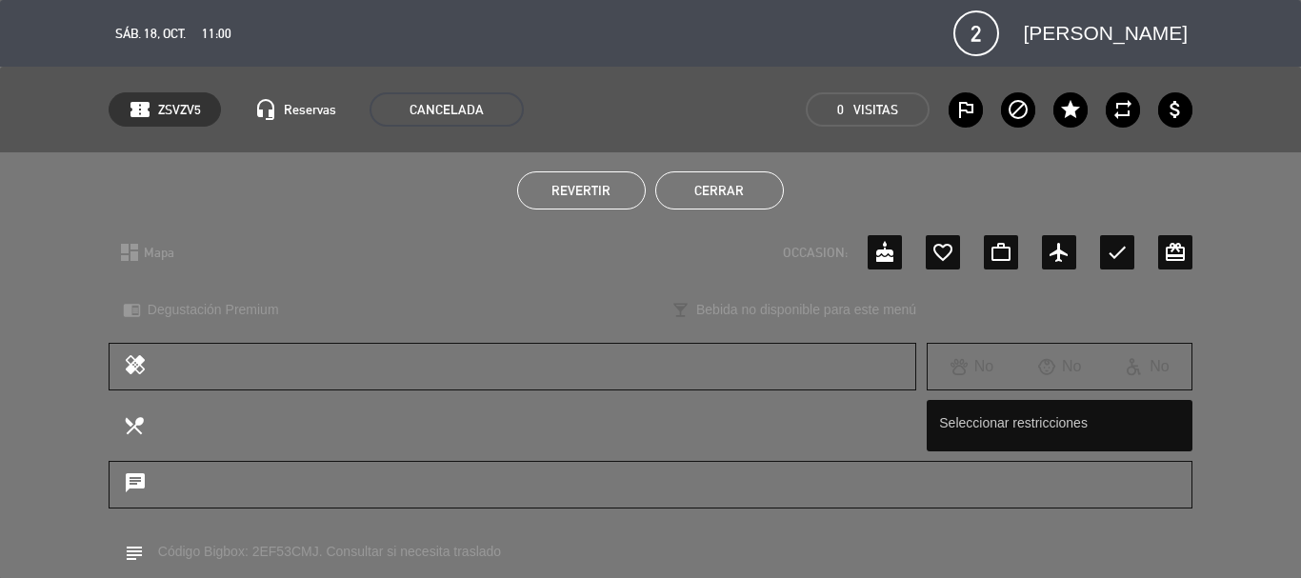
click at [747, 191] on button "Cerrar" at bounding box center [719, 190] width 129 height 38
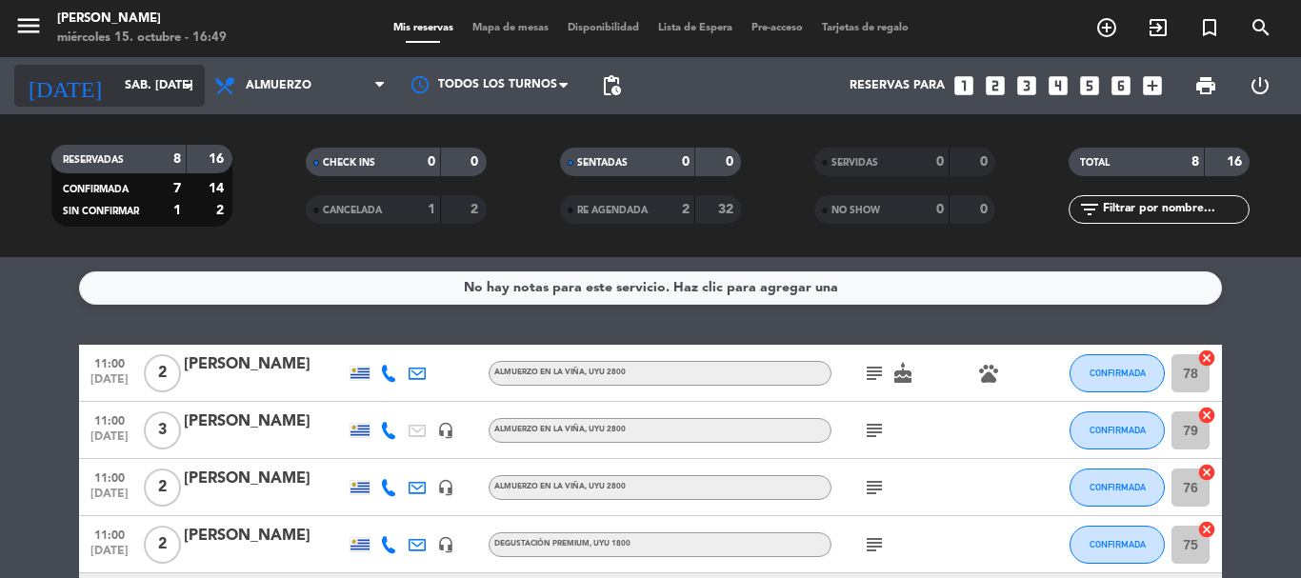
click at [190, 84] on icon "arrow_drop_down" at bounding box center [188, 85] width 23 height 23
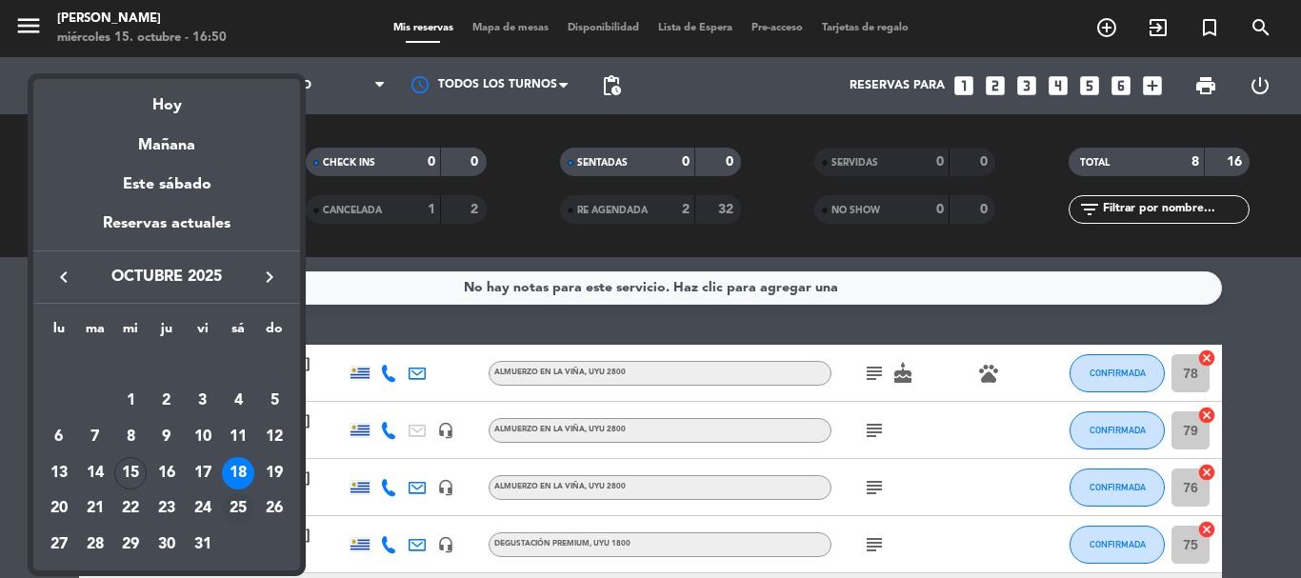
click at [233, 513] on div "25" at bounding box center [238, 510] width 32 height 32
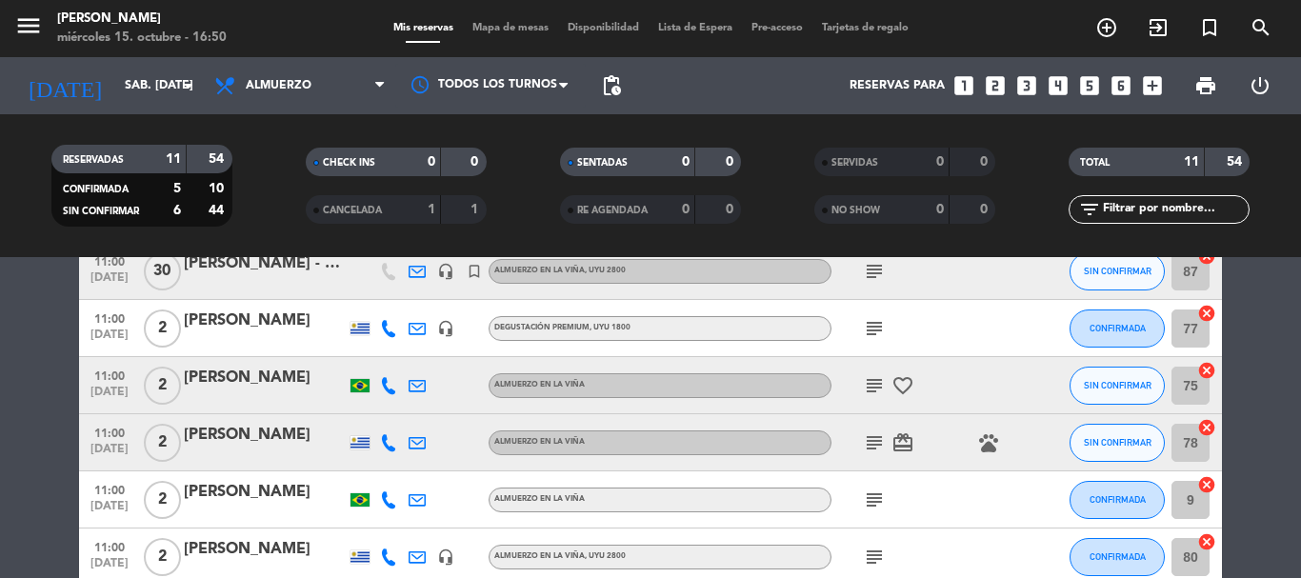
scroll to position [191, 0]
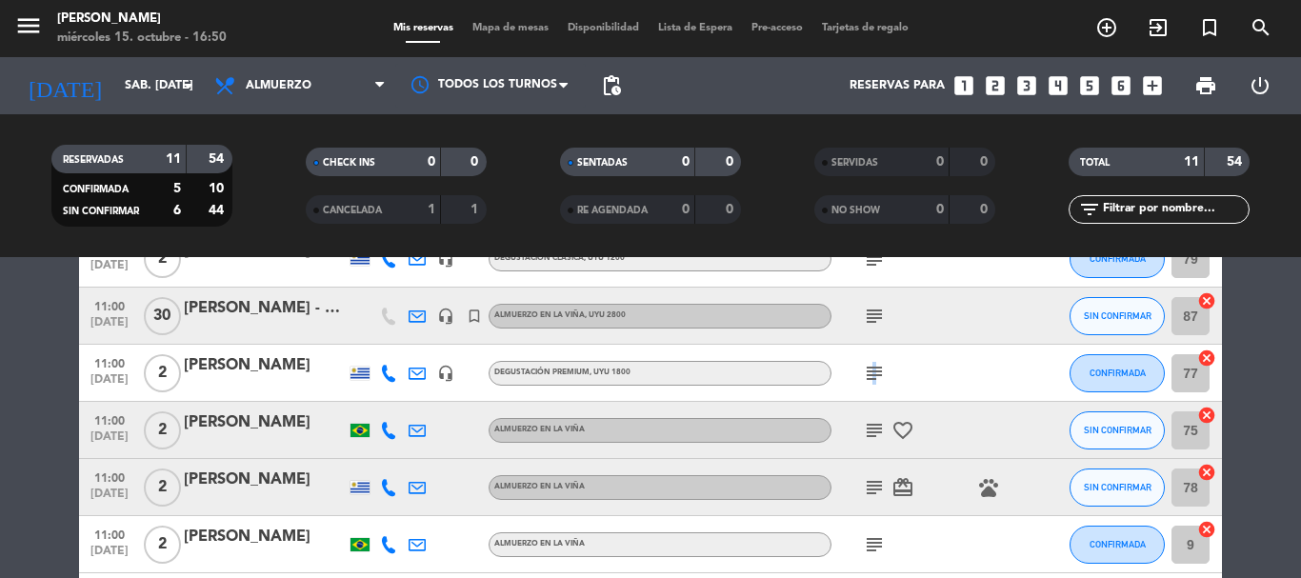
click at [872, 373] on icon "subject" at bounding box center [874, 373] width 23 height 23
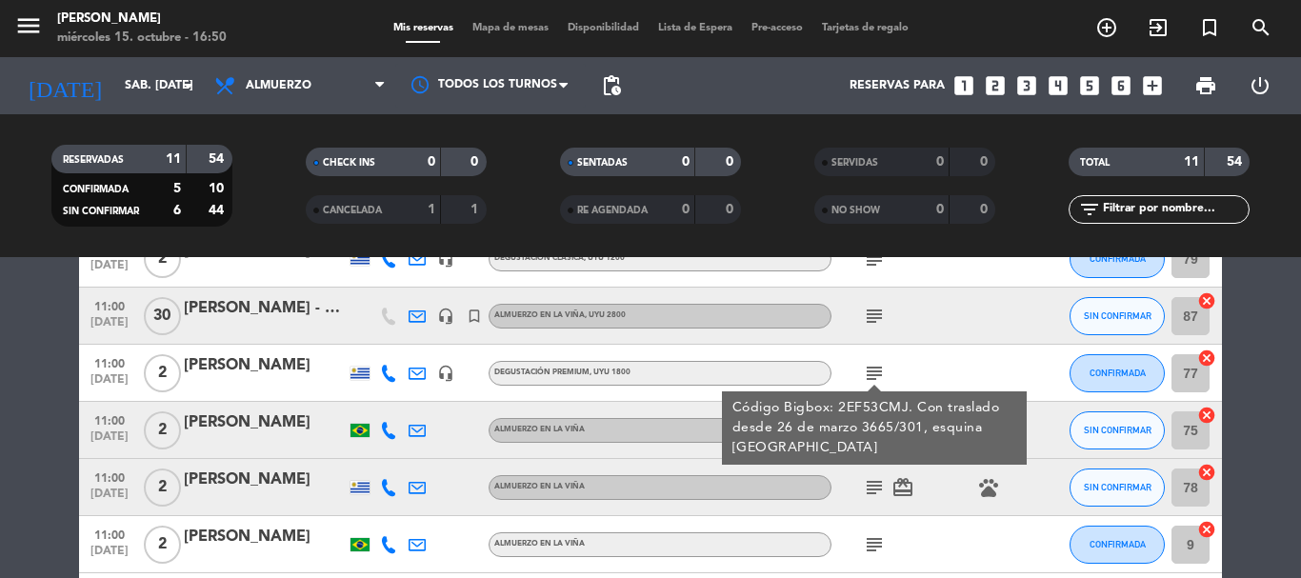
click at [977, 364] on div "subject Código Bigbox: 2EF53CMJ. Con traslado desde 26 de marzo 3665/301, esqui…" at bounding box center [917, 373] width 171 height 56
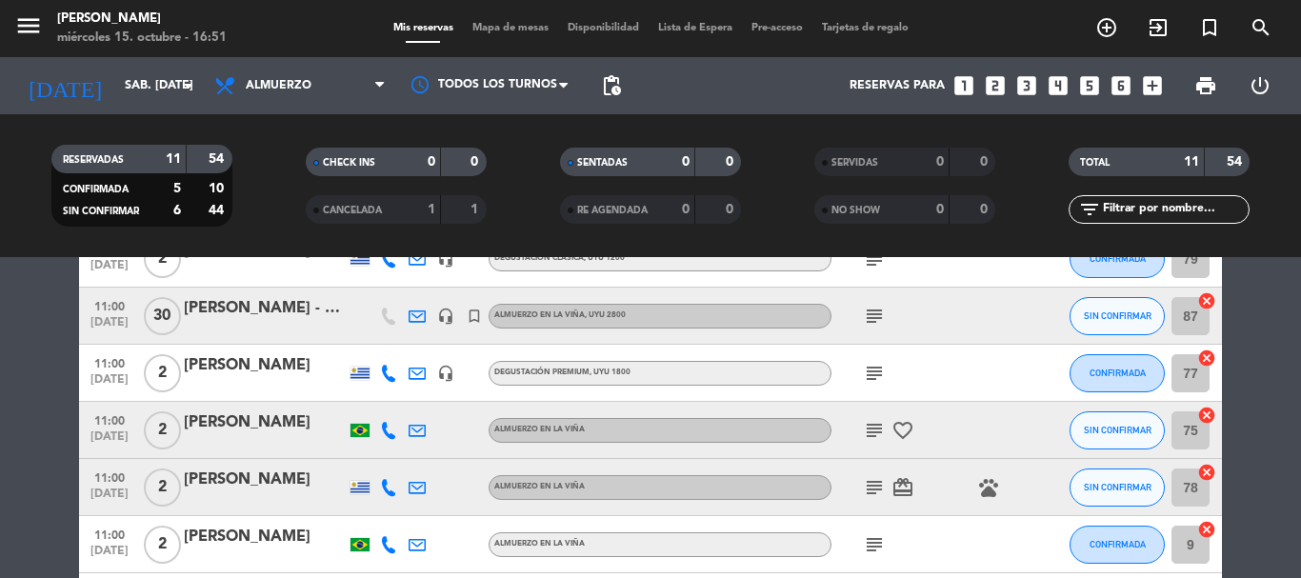
click at [865, 371] on icon "subject" at bounding box center [874, 373] width 23 height 23
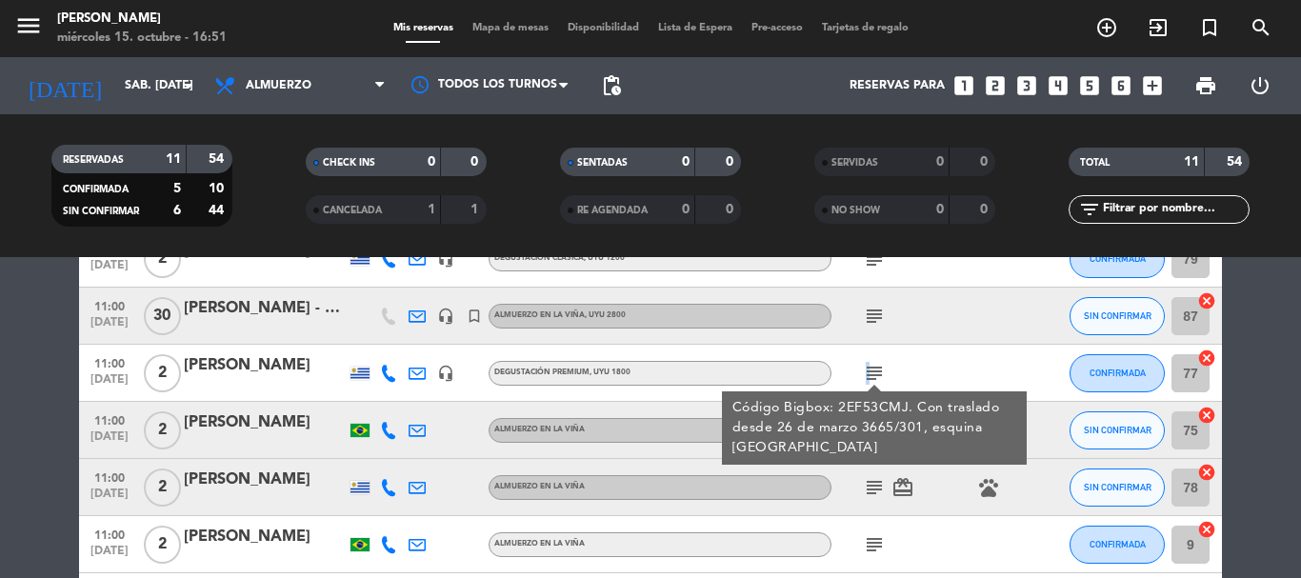
click at [933, 367] on div "subject Código Bigbox: 2EF53CMJ. Con traslado desde 26 de marzo 3665/301, esqui…" at bounding box center [917, 373] width 171 height 56
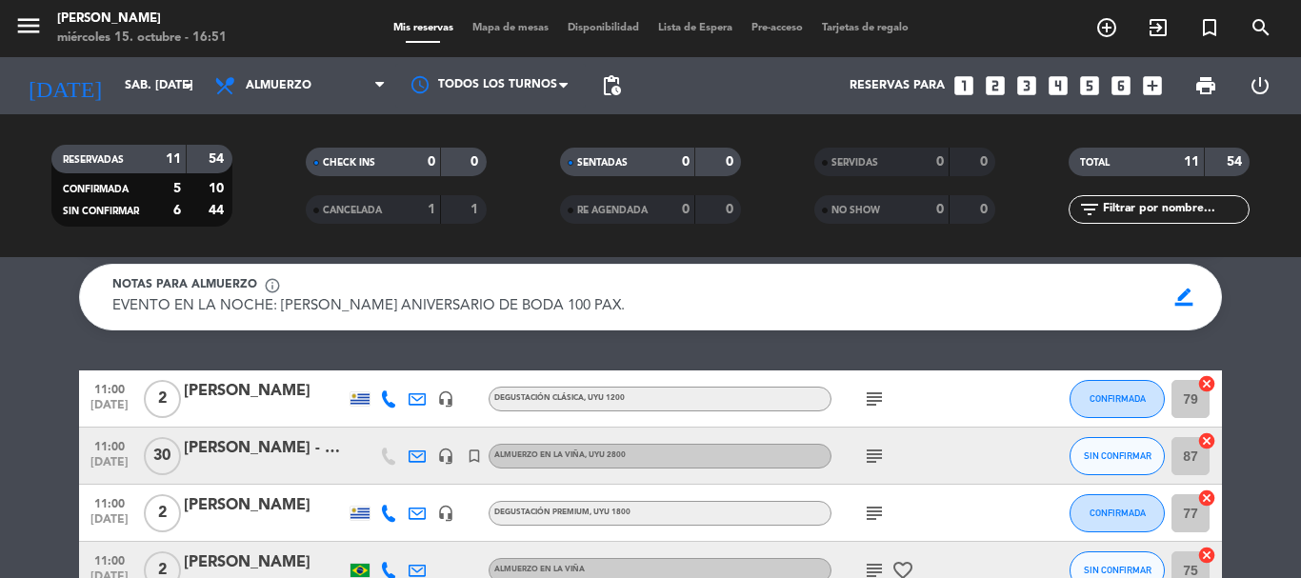
scroll to position [0, 0]
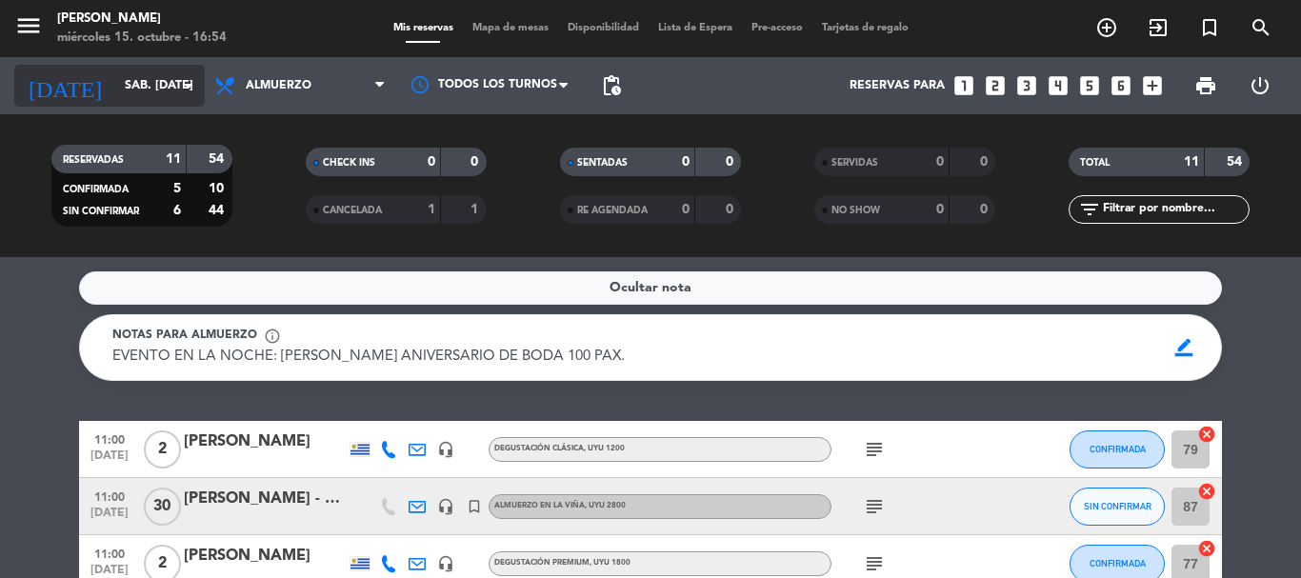
click at [191, 89] on icon "arrow_drop_down" at bounding box center [188, 85] width 23 height 23
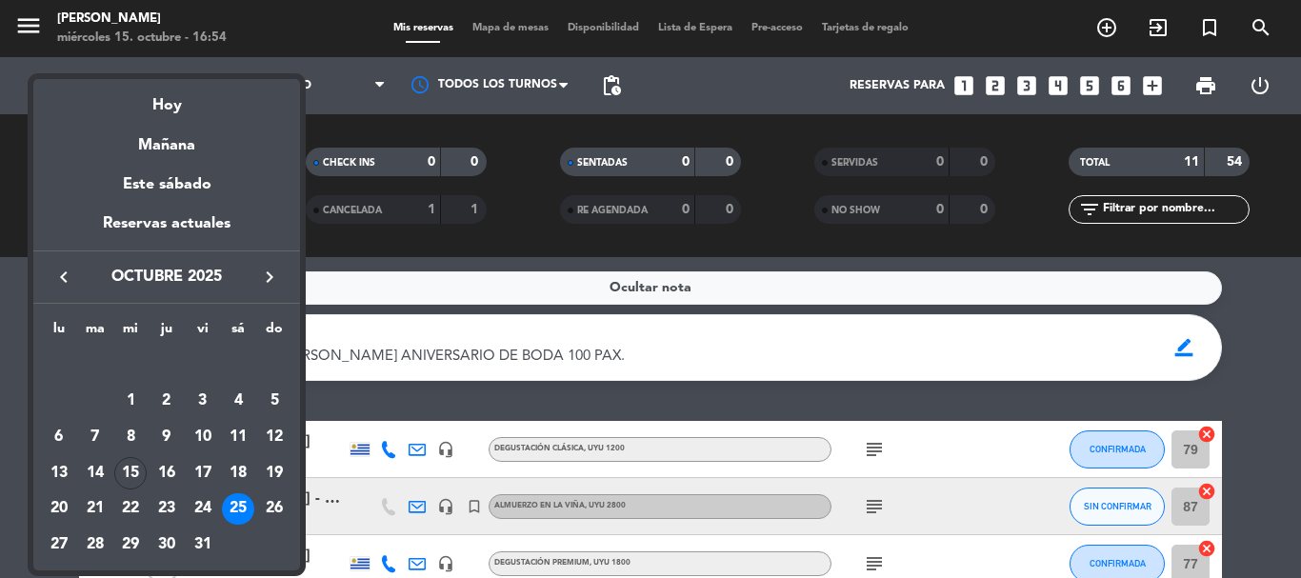
click at [197, 147] on div "Mañana" at bounding box center [166, 138] width 267 height 39
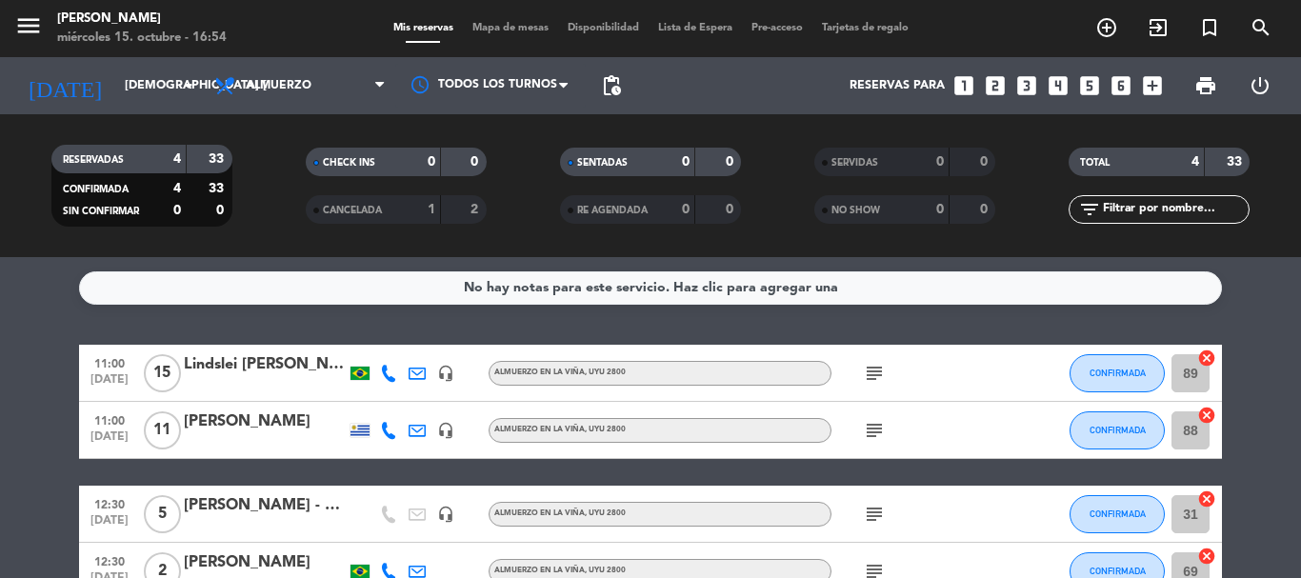
click at [875, 426] on icon "subject" at bounding box center [874, 430] width 23 height 23
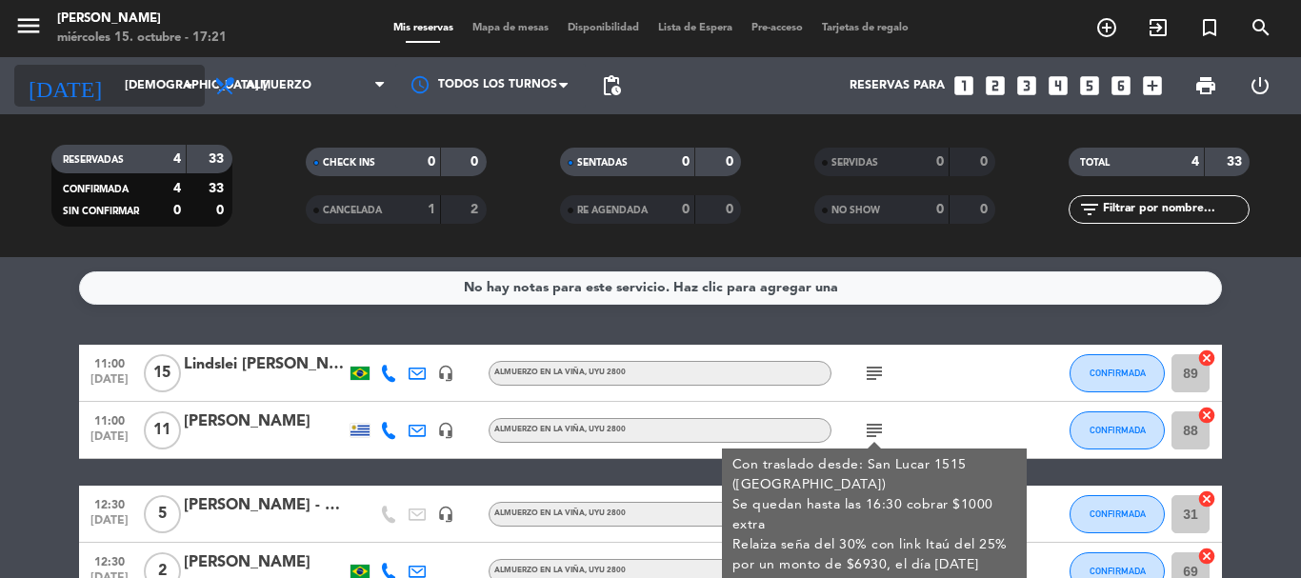
click at [188, 93] on icon "arrow_drop_down" at bounding box center [188, 85] width 23 height 23
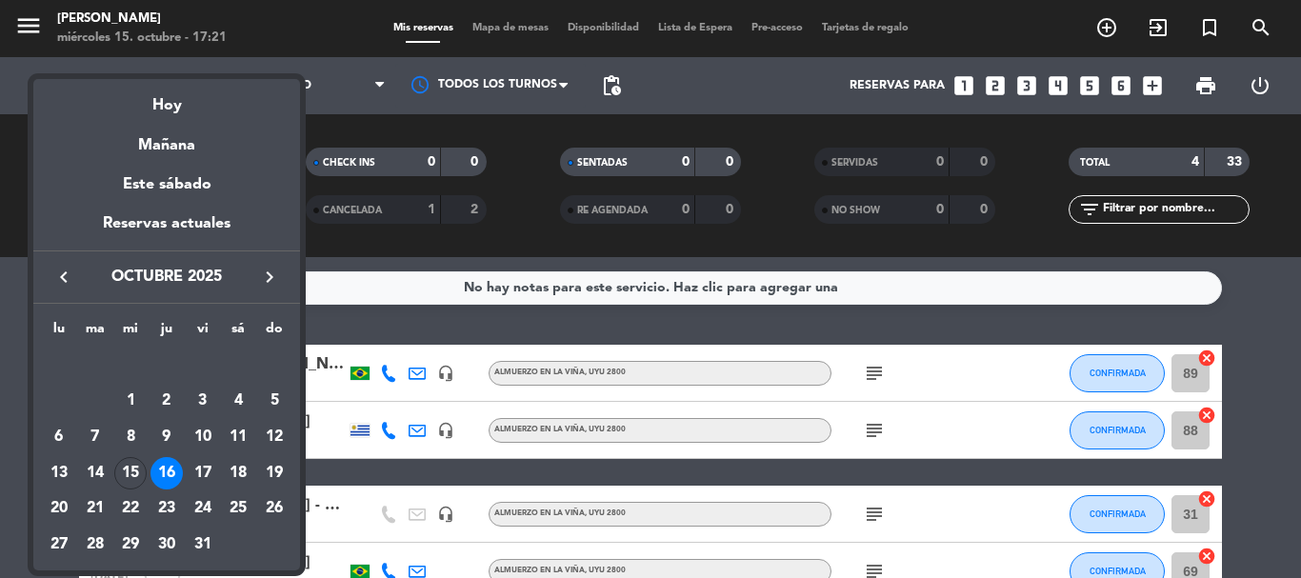
click at [238, 498] on div "25" at bounding box center [238, 510] width 32 height 32
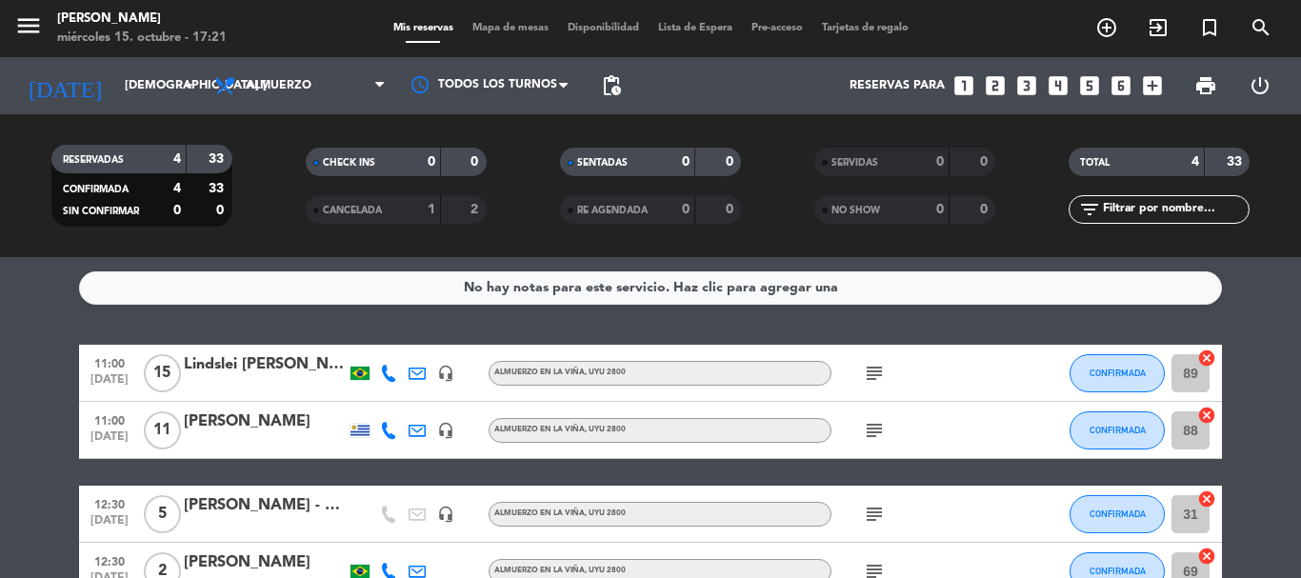
type input "sáb. [DATE]"
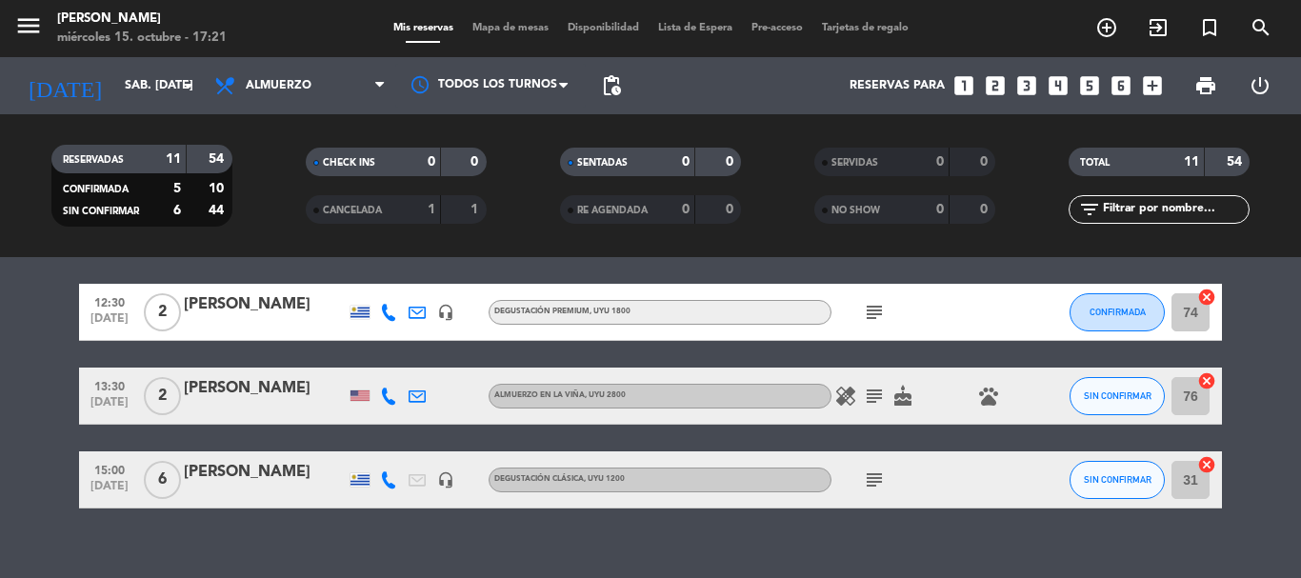
scroll to position [647, 0]
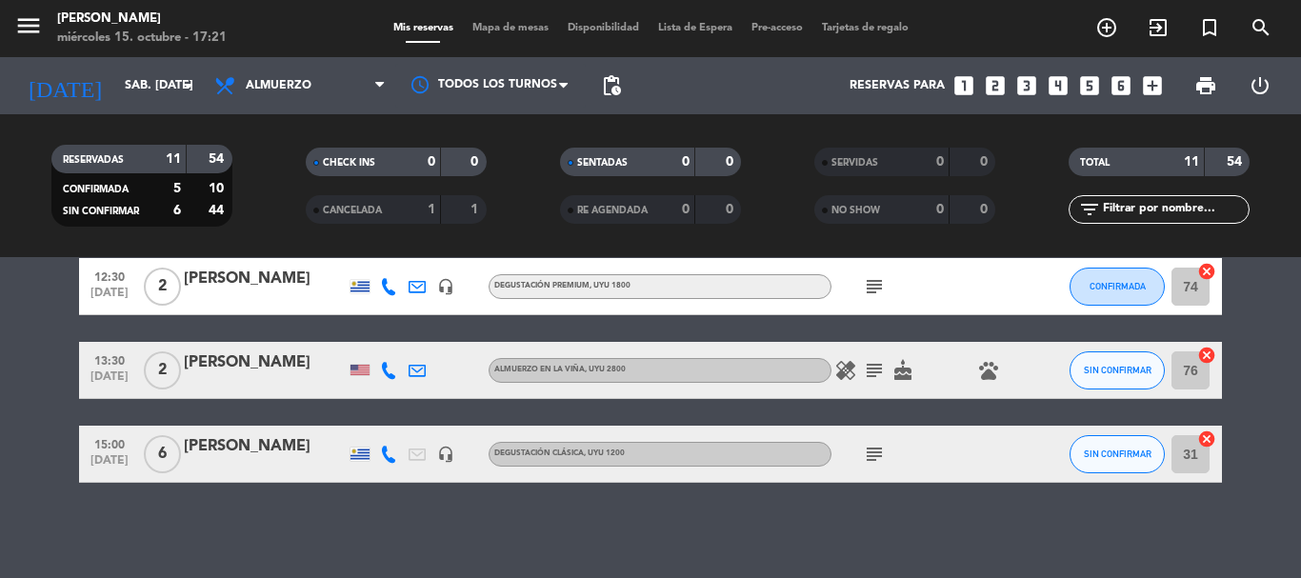
click at [392, 451] on icon at bounding box center [388, 454] width 17 height 17
drag, startPoint x: 426, startPoint y: 365, endPoint x: 418, endPoint y: 372, distance: 10.1
click at [421, 369] on div at bounding box center [417, 370] width 29 height 56
click at [419, 372] on icon at bounding box center [417, 370] width 17 height 17
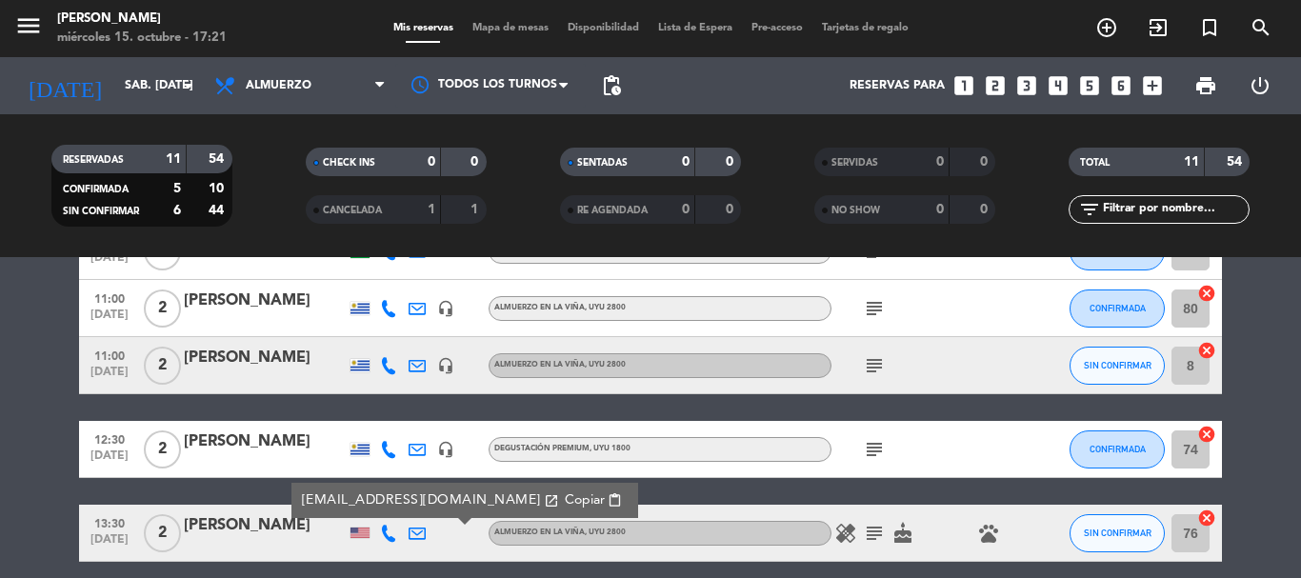
scroll to position [456, 0]
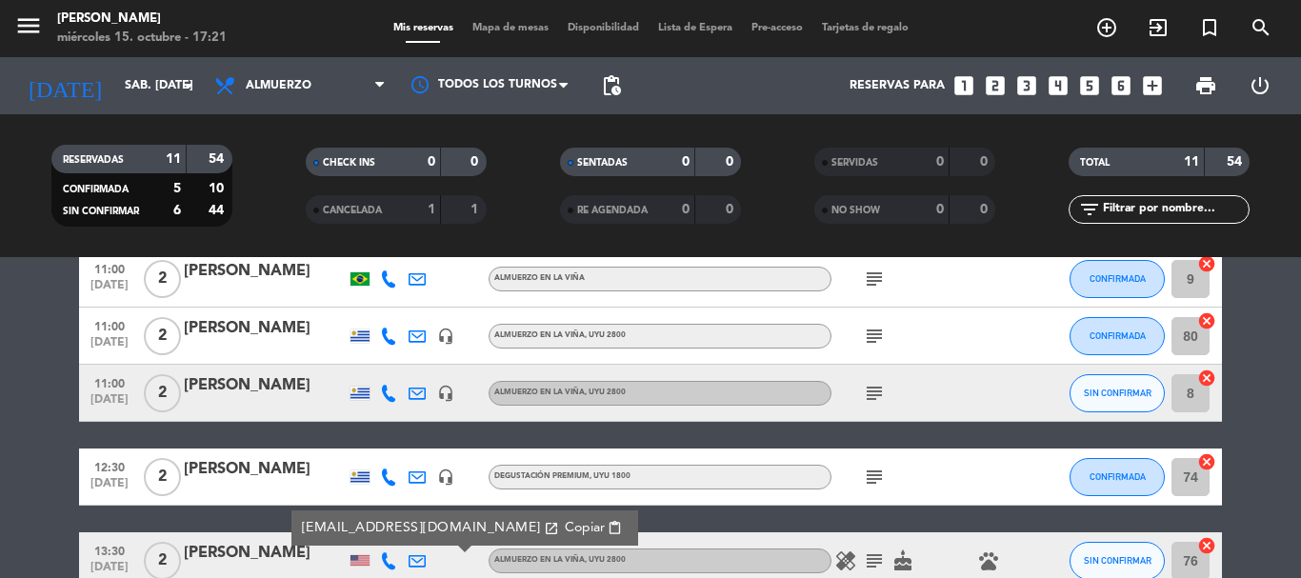
click at [418, 473] on icon at bounding box center [417, 477] width 17 height 17
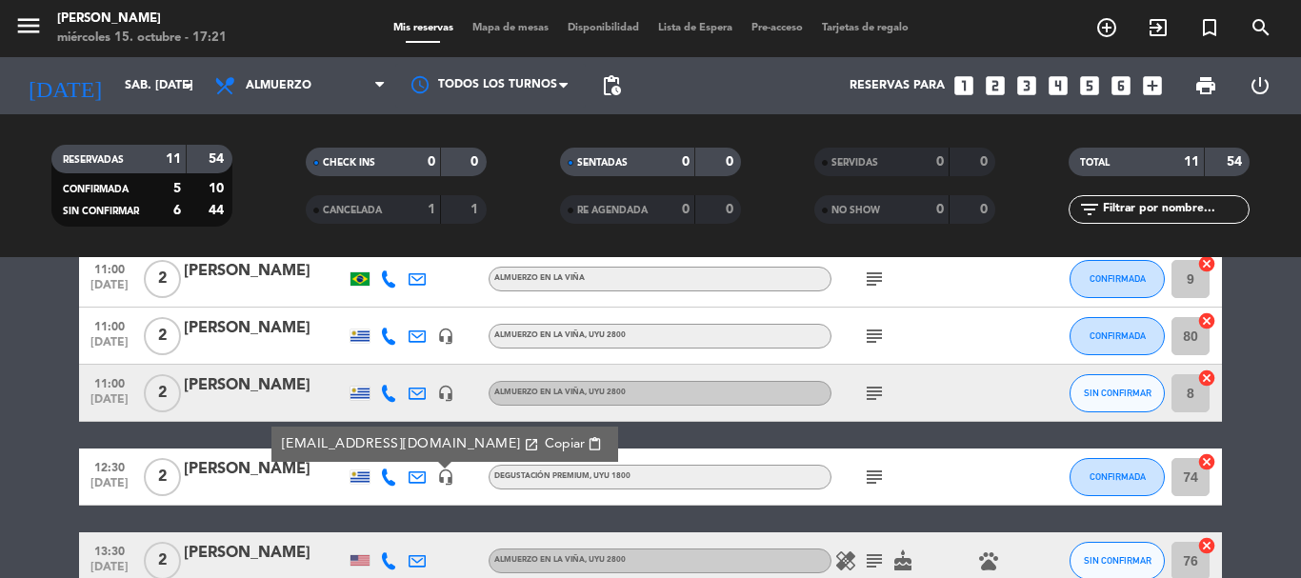
click at [420, 391] on icon at bounding box center [417, 393] width 17 height 17
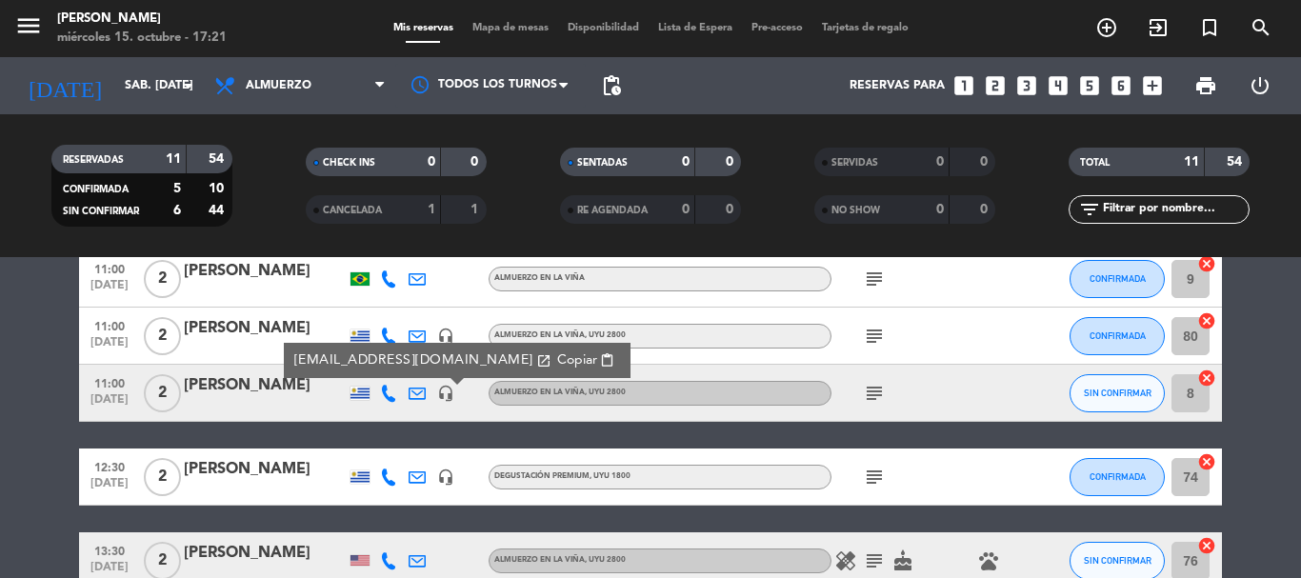
click at [414, 325] on div at bounding box center [417, 336] width 29 height 56
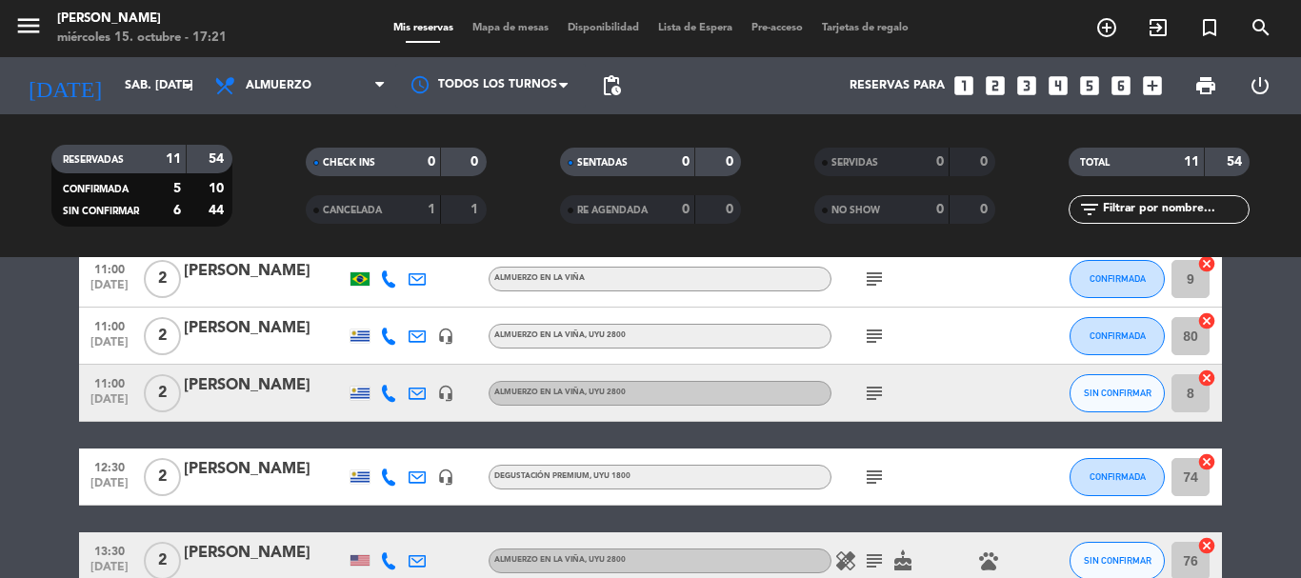
click at [414, 333] on icon at bounding box center [417, 336] width 17 height 17
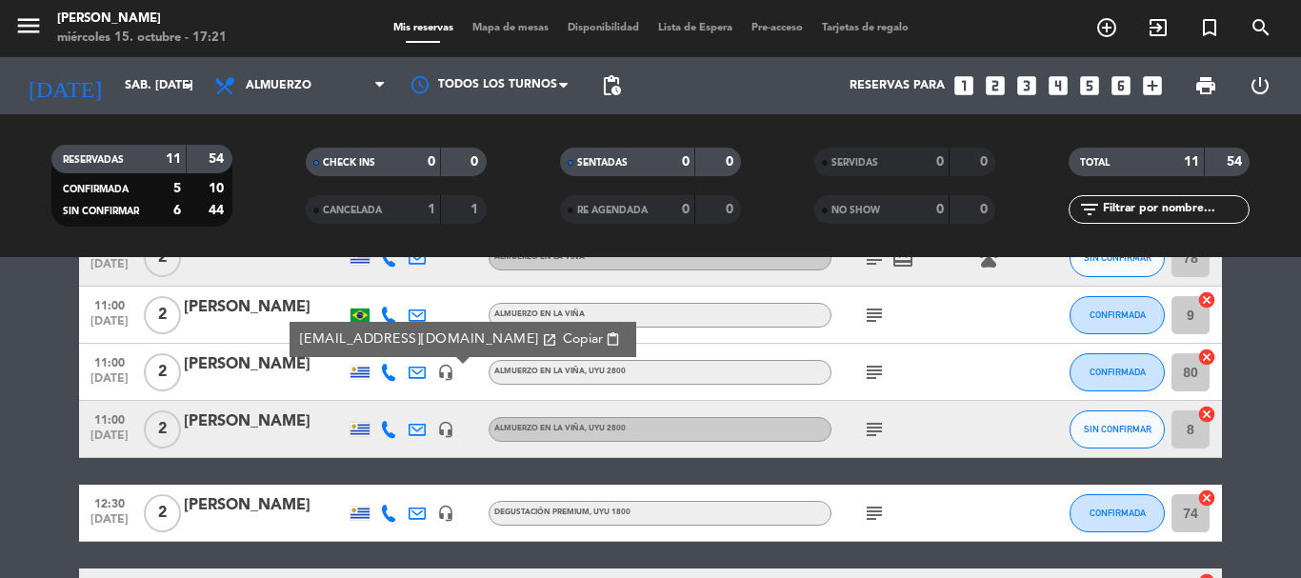
scroll to position [361, 0]
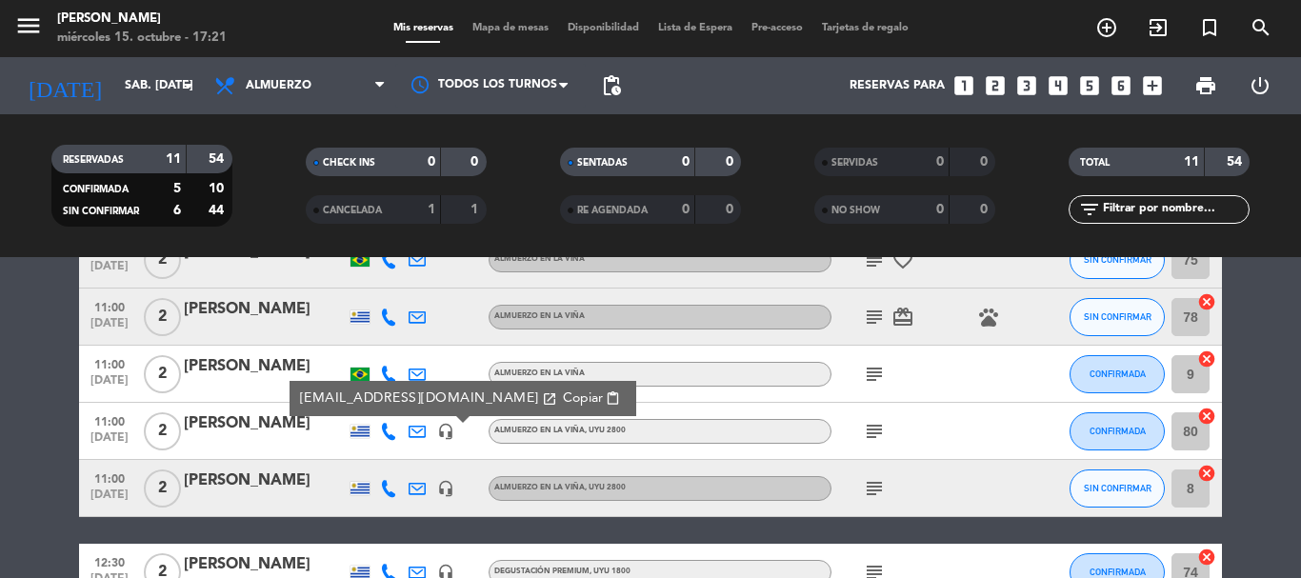
click at [413, 370] on icon at bounding box center [417, 374] width 17 height 17
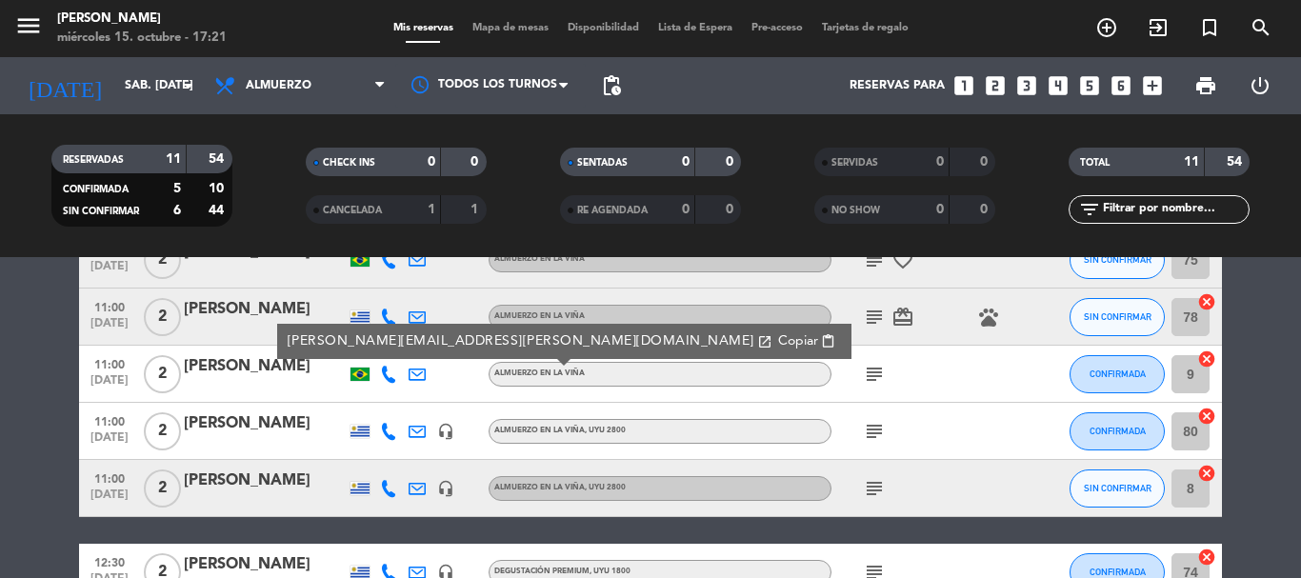
click at [417, 310] on icon at bounding box center [417, 317] width 17 height 17
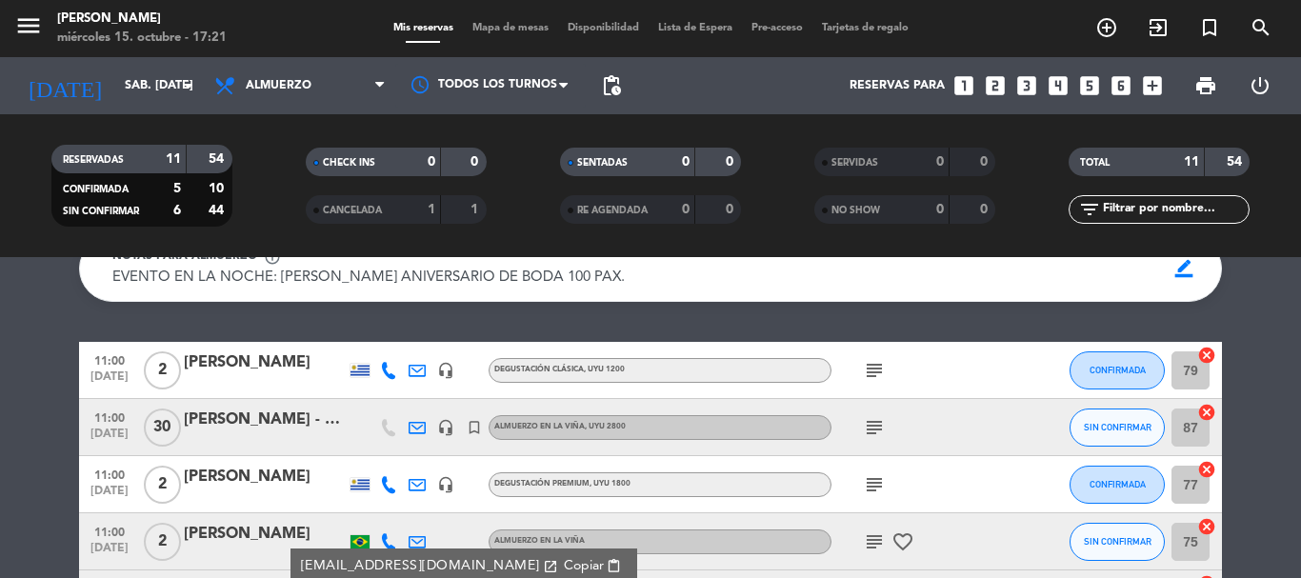
scroll to position [75, 0]
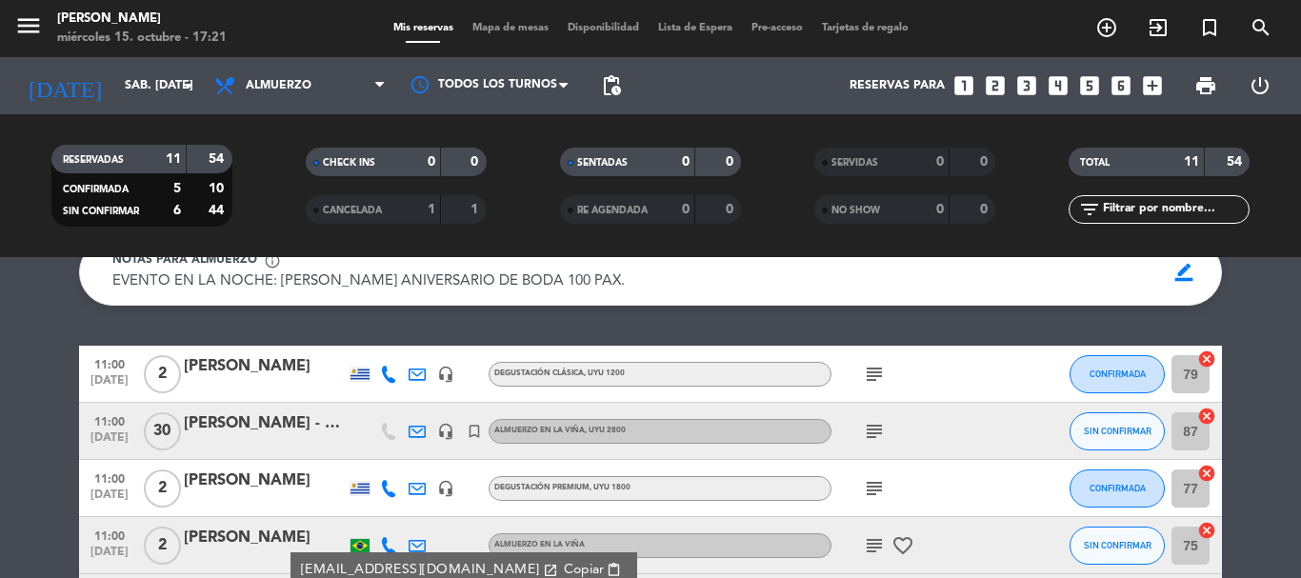
click at [417, 542] on icon at bounding box center [417, 545] width 17 height 17
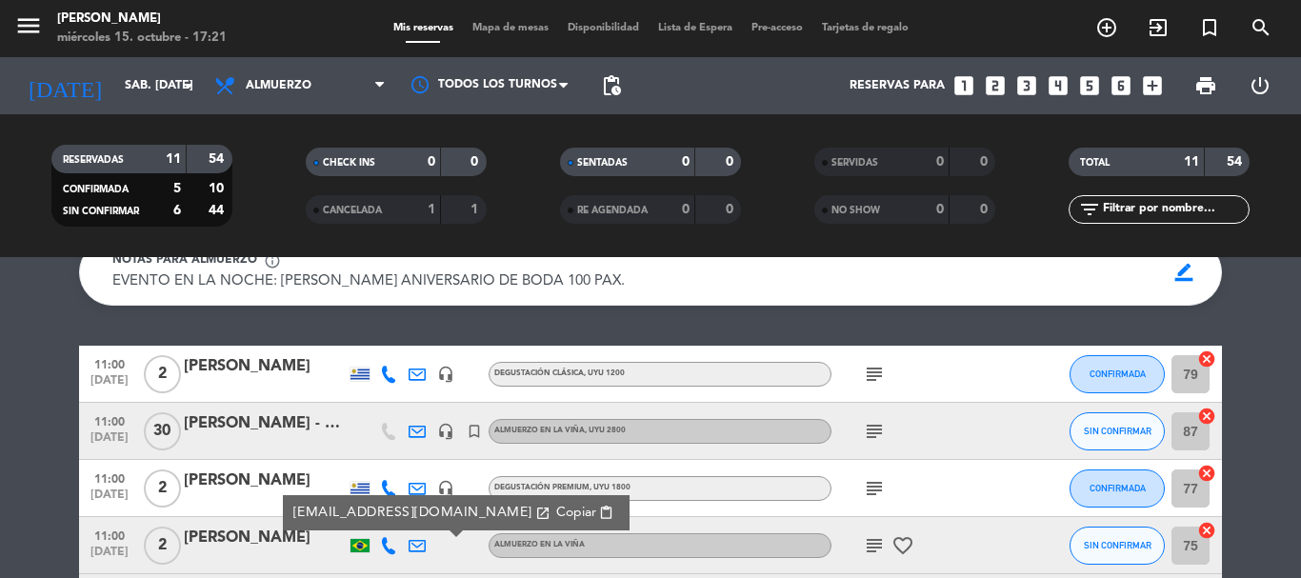
click at [421, 487] on icon at bounding box center [417, 488] width 17 height 17
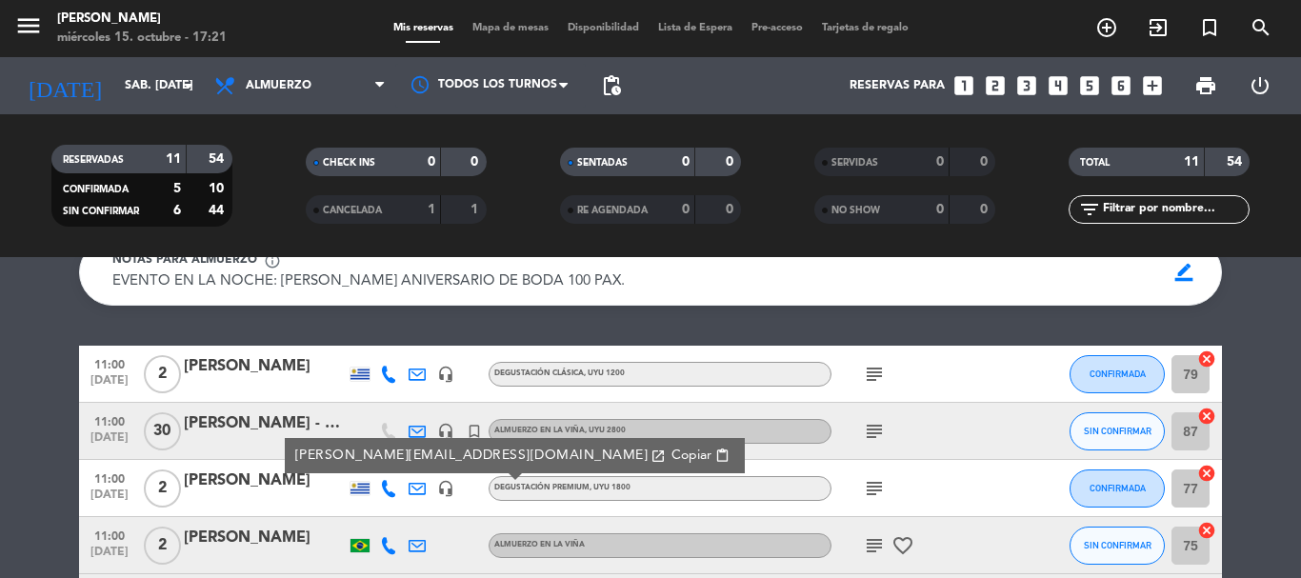
click at [420, 431] on icon at bounding box center [417, 431] width 17 height 17
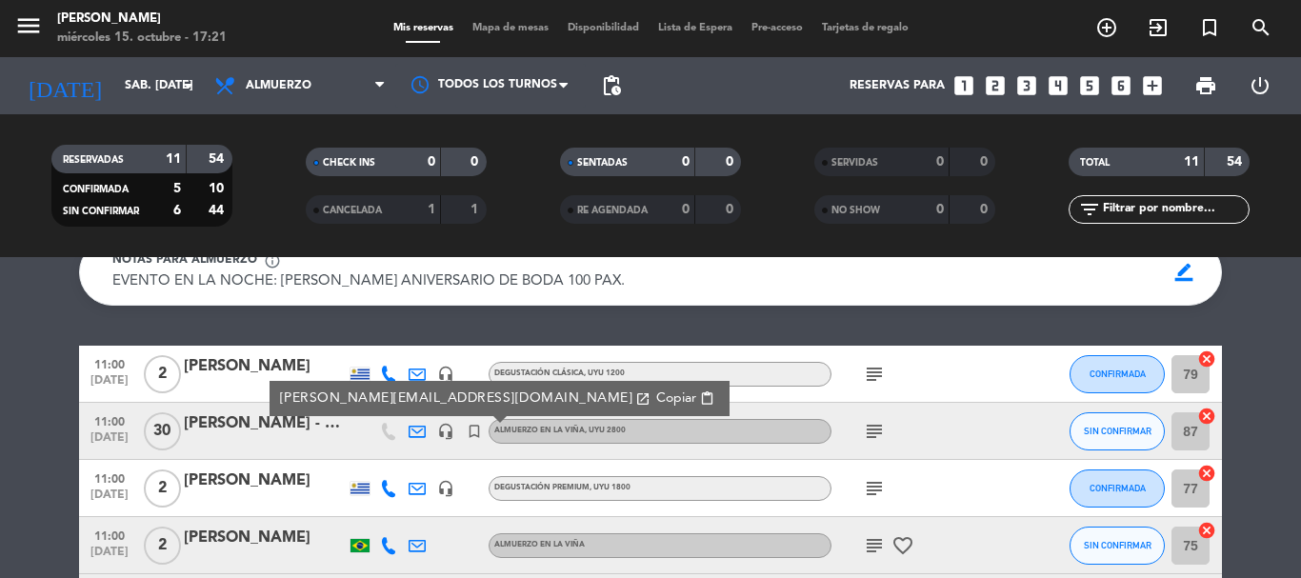
click at [419, 491] on icon at bounding box center [417, 488] width 17 height 17
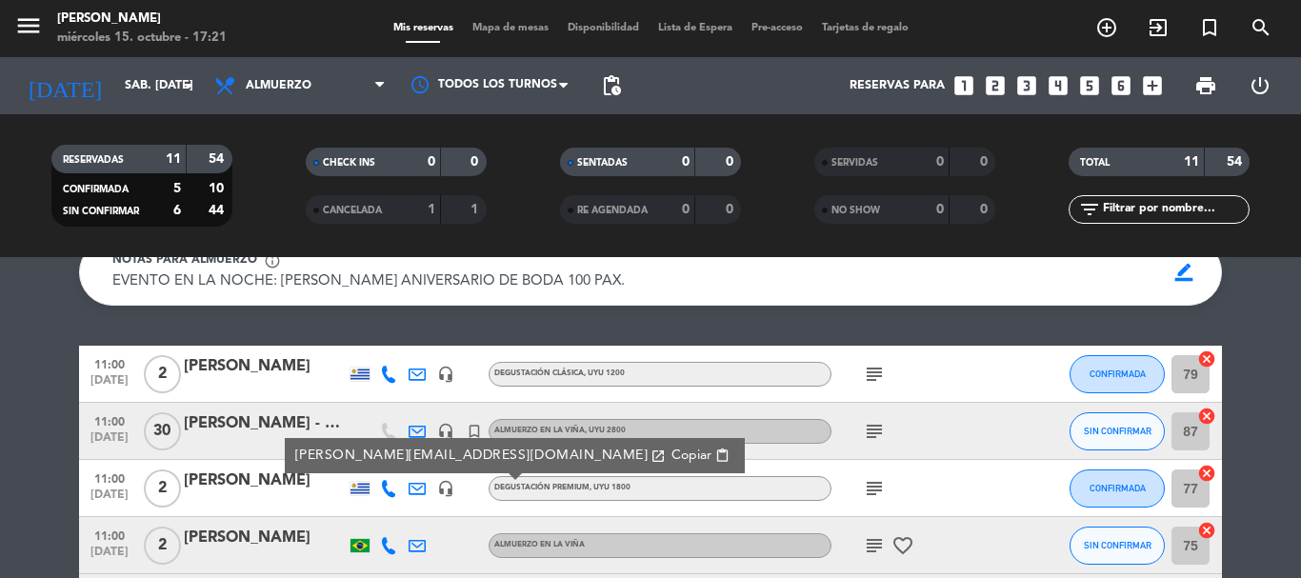
click at [417, 433] on icon at bounding box center [417, 431] width 17 height 17
